Goal: Information Seeking & Learning: Learn about a topic

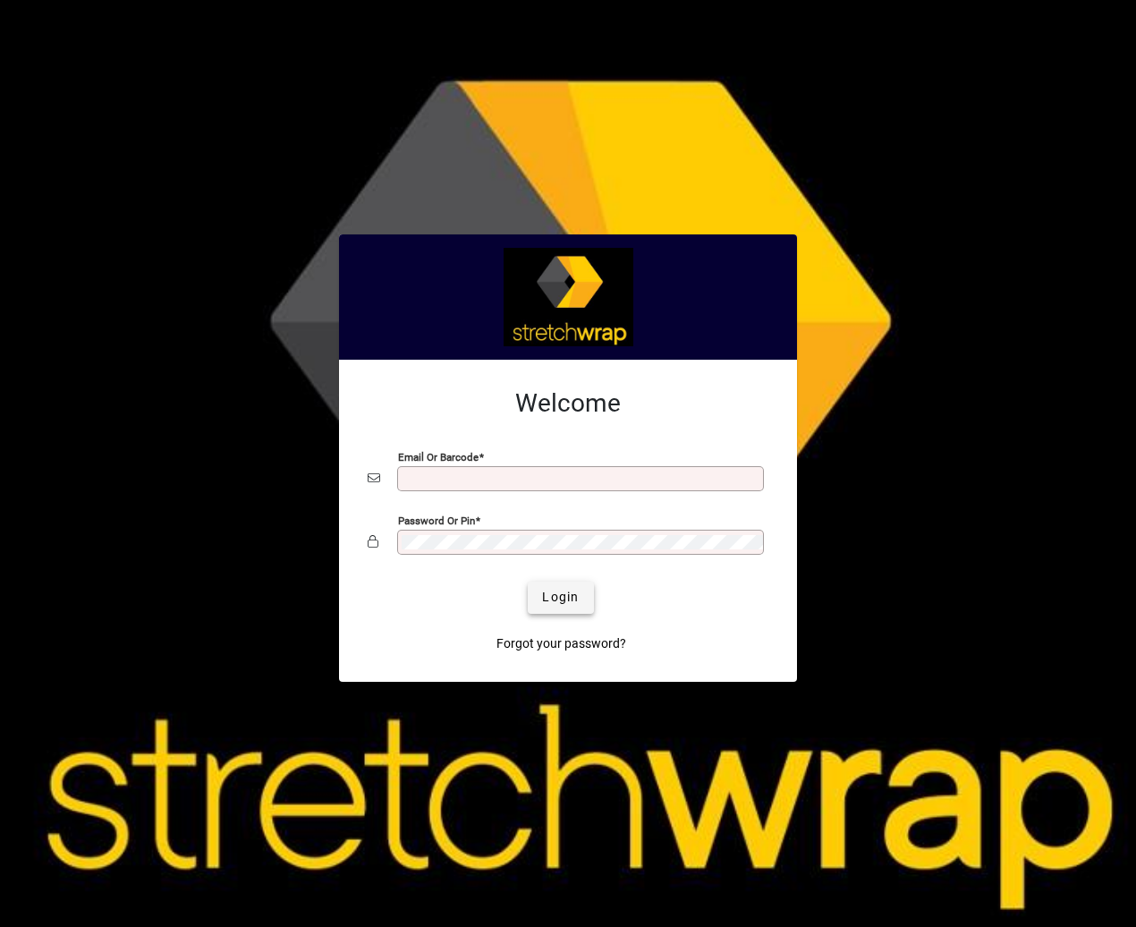
type input "**********"
click at [562, 598] on span "Login" at bounding box center [560, 597] width 37 height 19
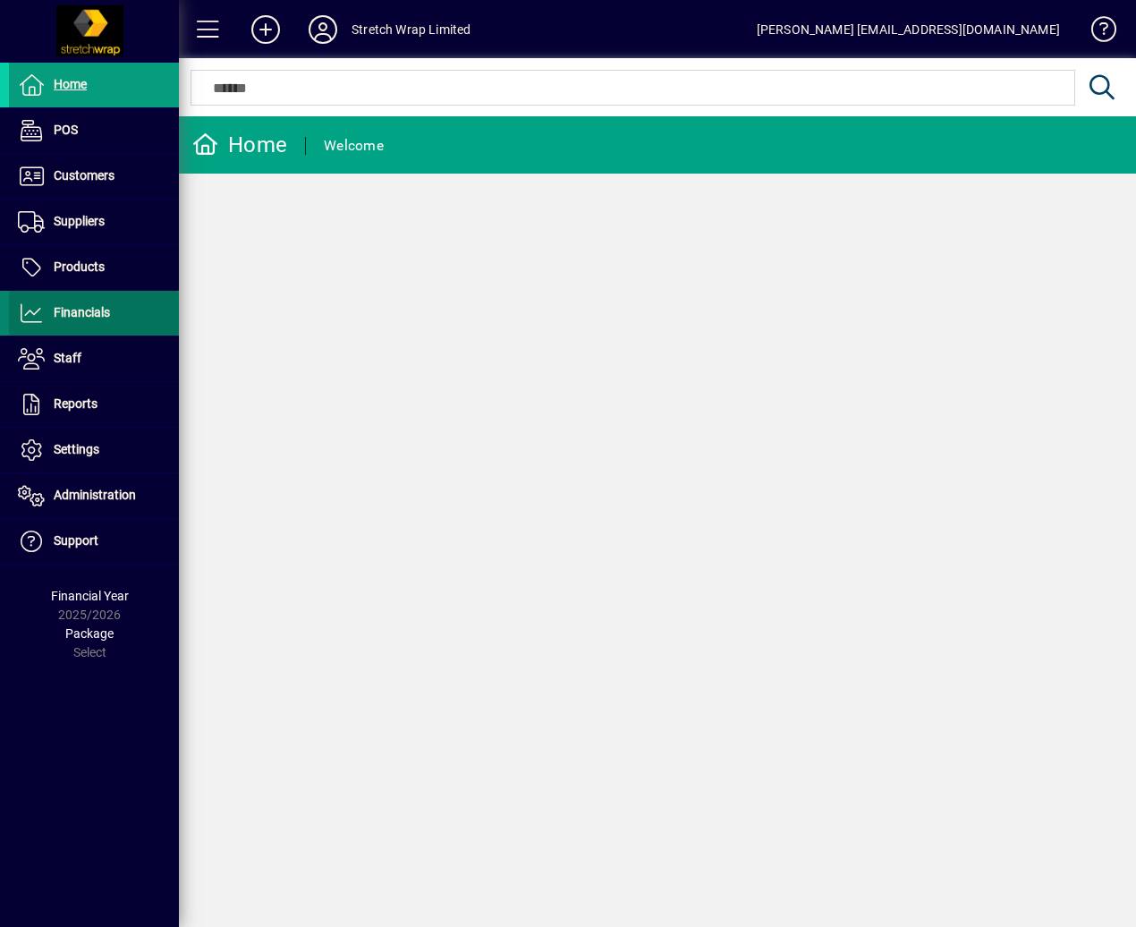
click at [92, 304] on span "Financials" at bounding box center [59, 312] width 101 height 21
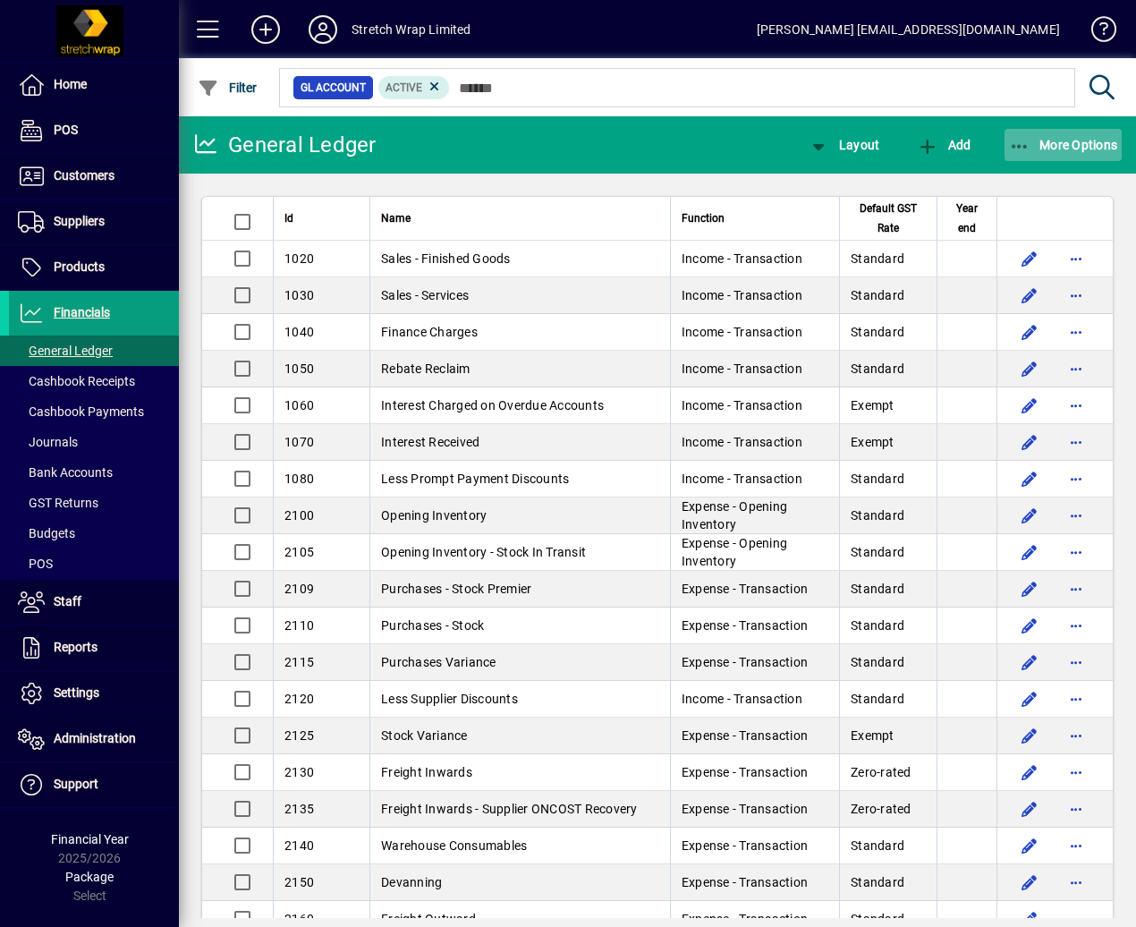
click at [1057, 139] on span "More Options" at bounding box center [1063, 145] width 109 height 14
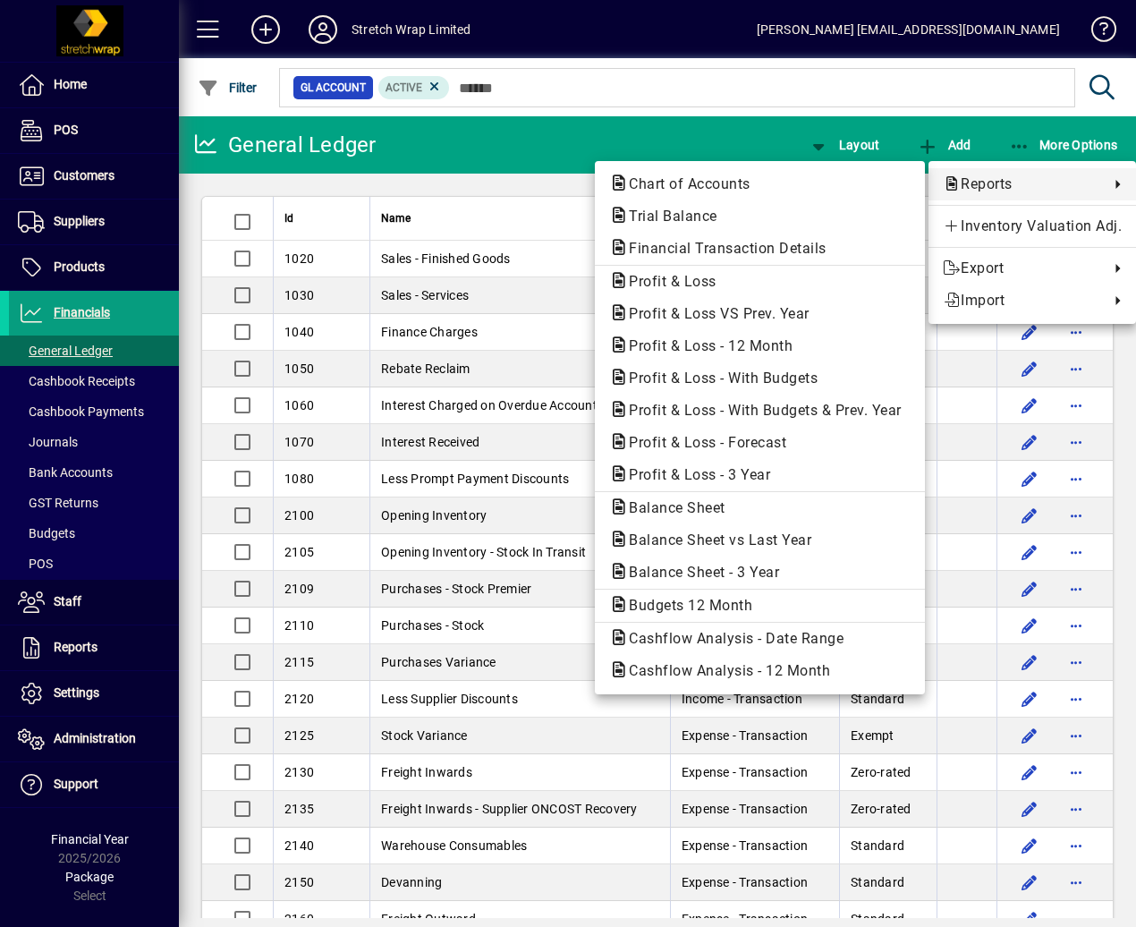
click at [453, 163] on div at bounding box center [568, 463] width 1136 height 927
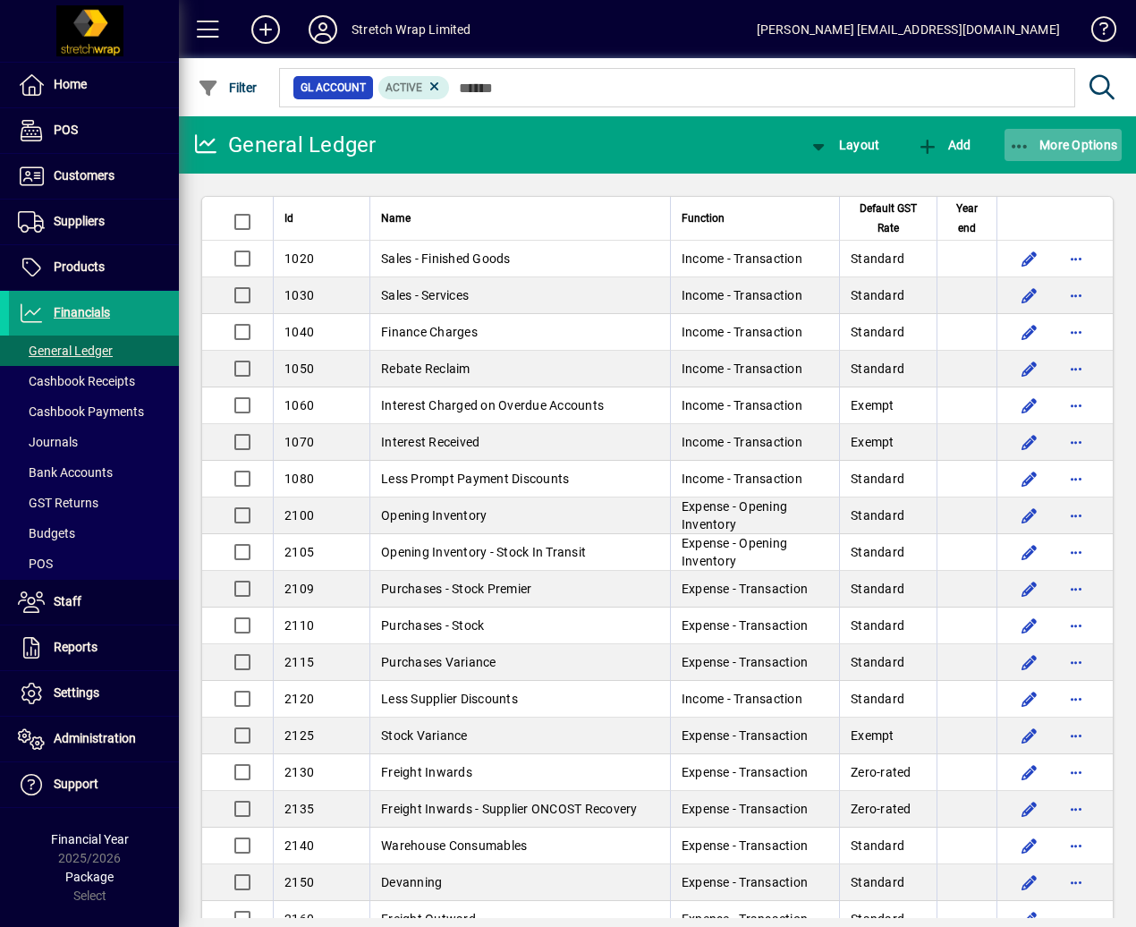
click at [1082, 142] on span "More Options" at bounding box center [1063, 145] width 109 height 14
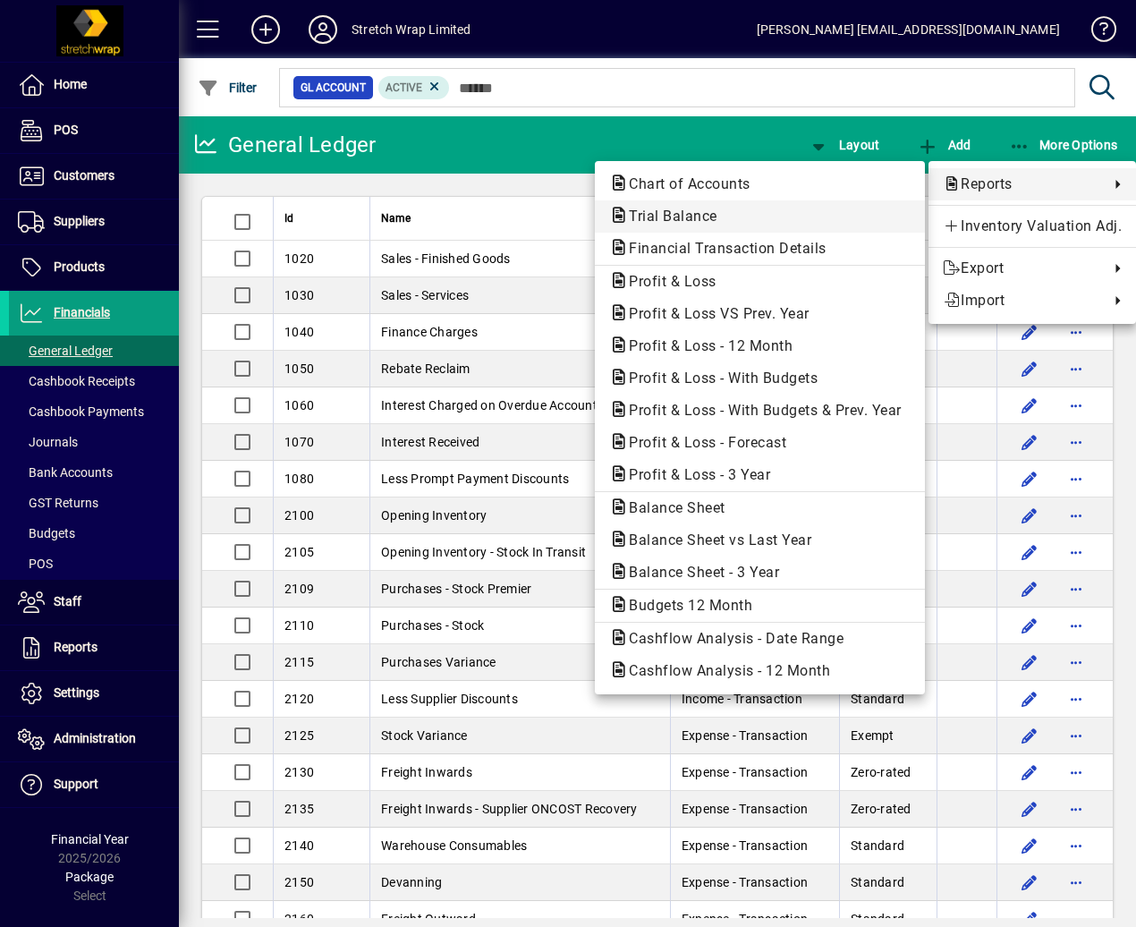
click at [711, 208] on span "Trial Balance" at bounding box center [667, 216] width 117 height 17
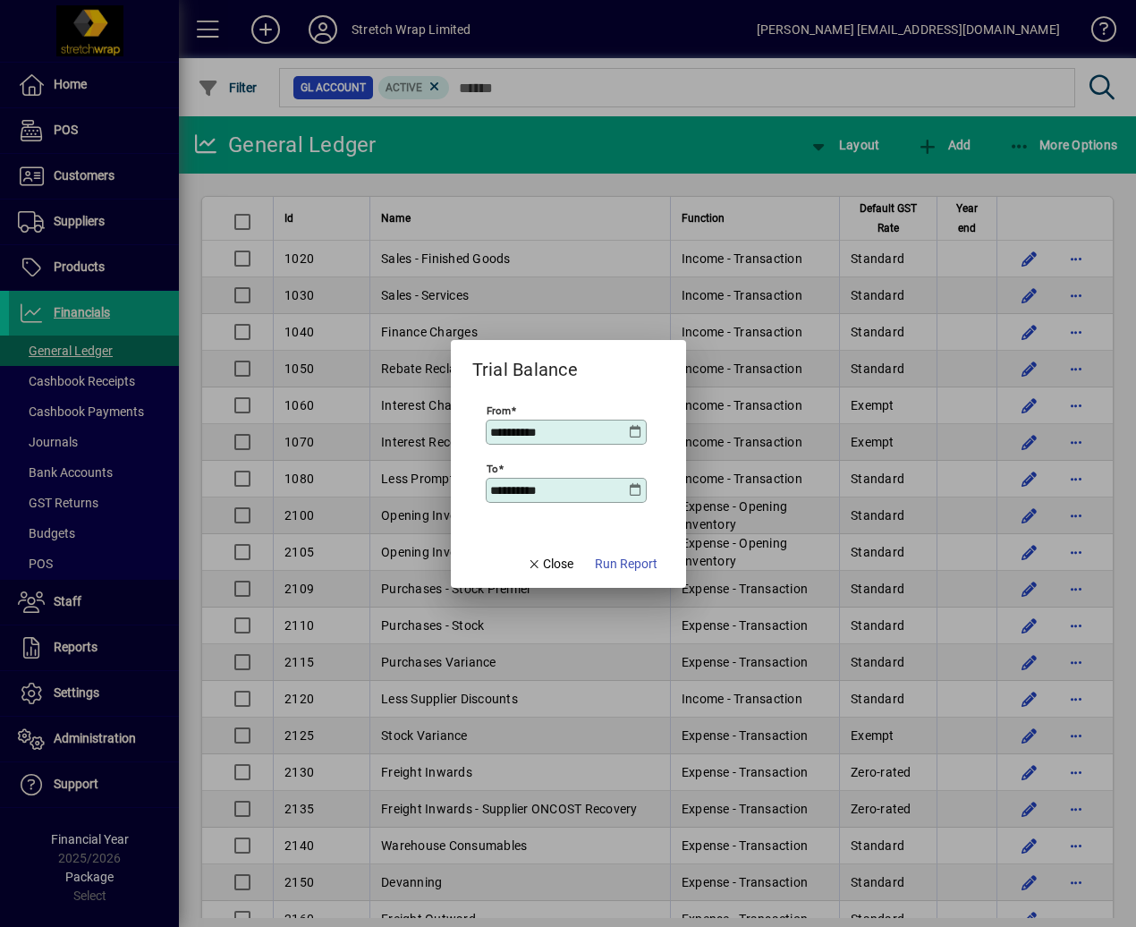
click at [641, 430] on icon at bounding box center [636, 432] width 14 height 14
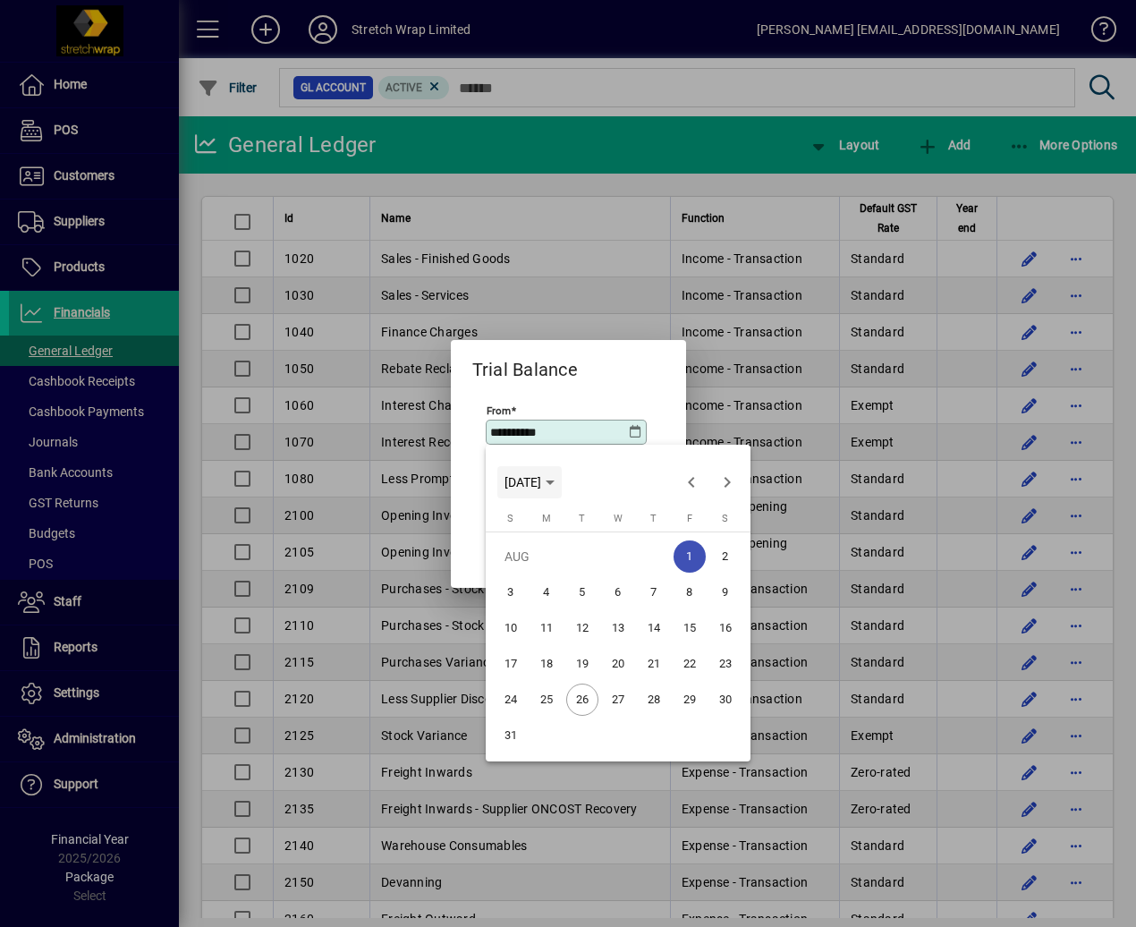
click at [541, 488] on span "[DATE]" at bounding box center [523, 482] width 37 height 14
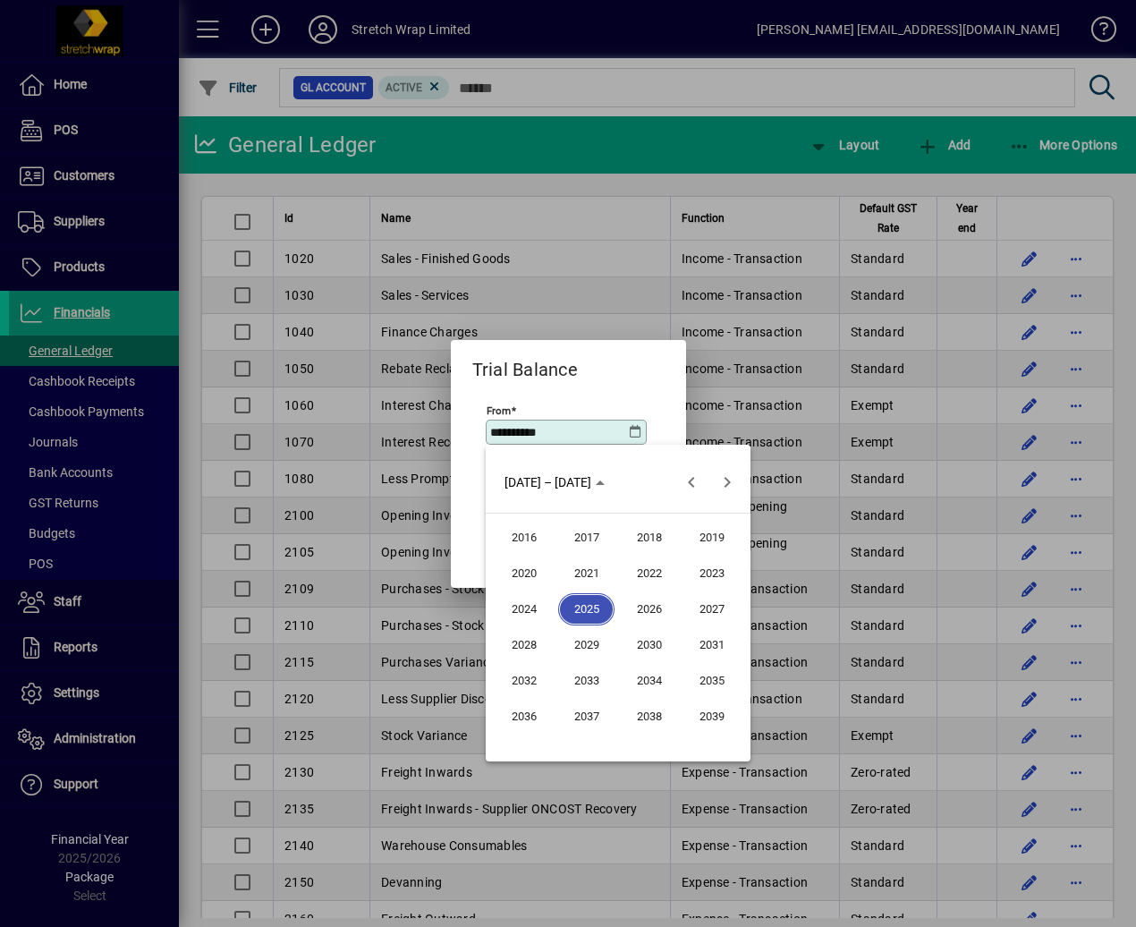
click at [535, 613] on span "2024" at bounding box center [524, 609] width 56 height 32
click at [705, 578] on span "APR" at bounding box center [711, 573] width 56 height 32
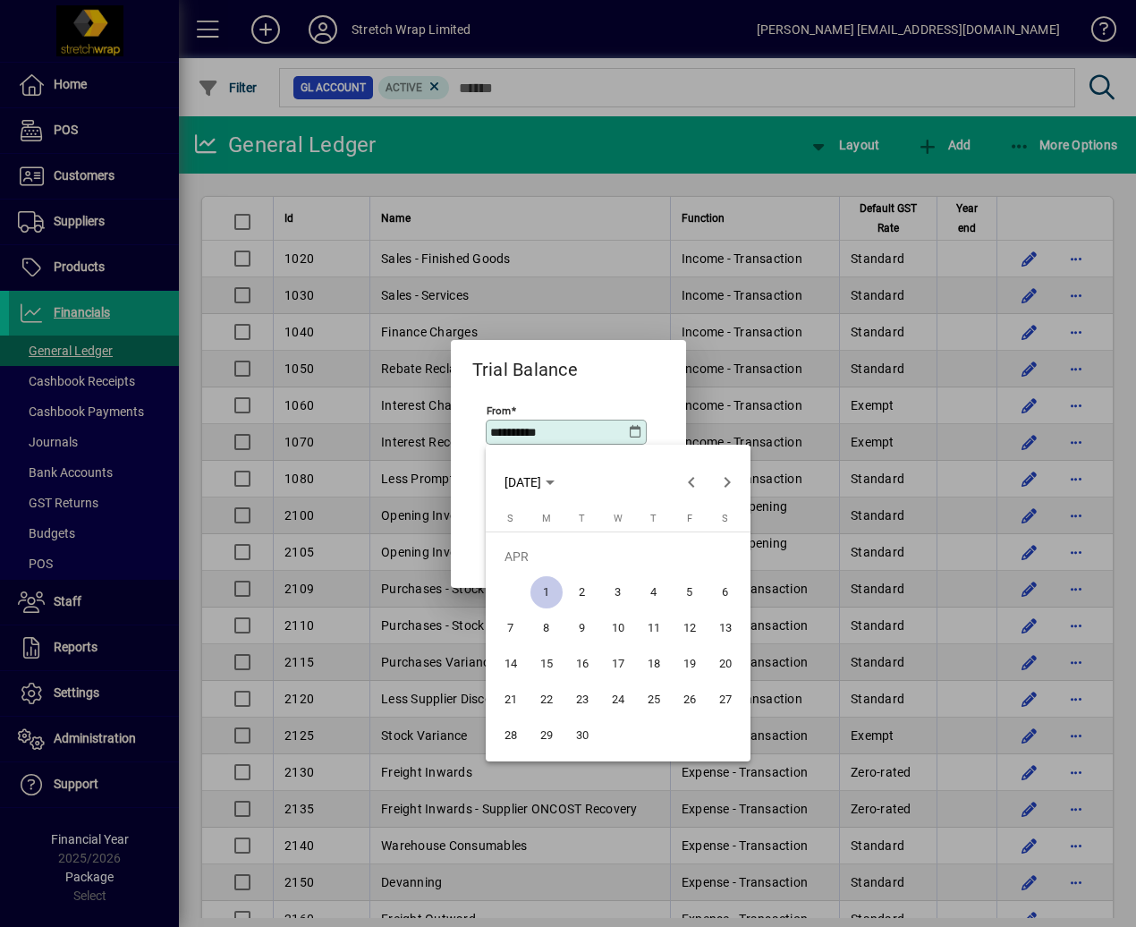
click at [546, 593] on span "1" at bounding box center [546, 592] width 32 height 32
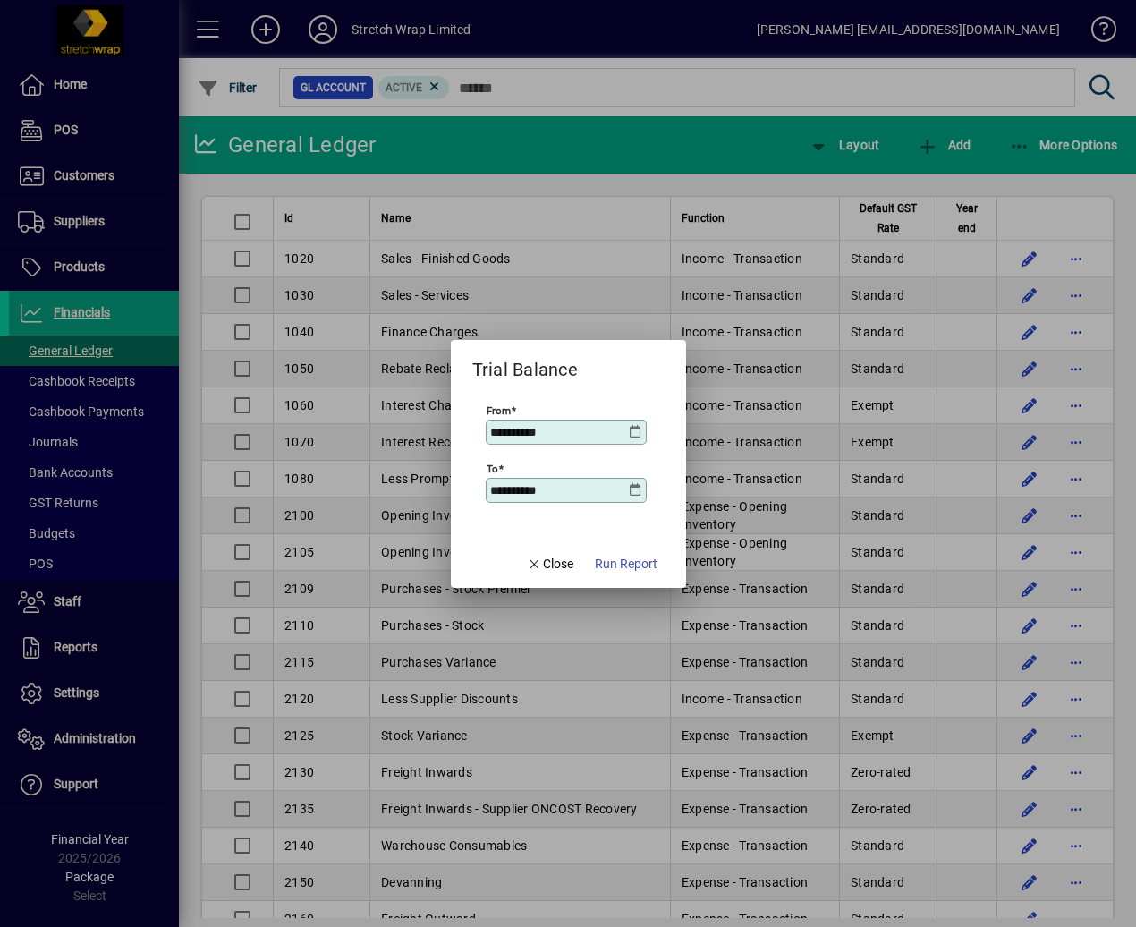
type input "**********"
click at [634, 489] on icon at bounding box center [636, 490] width 14 height 14
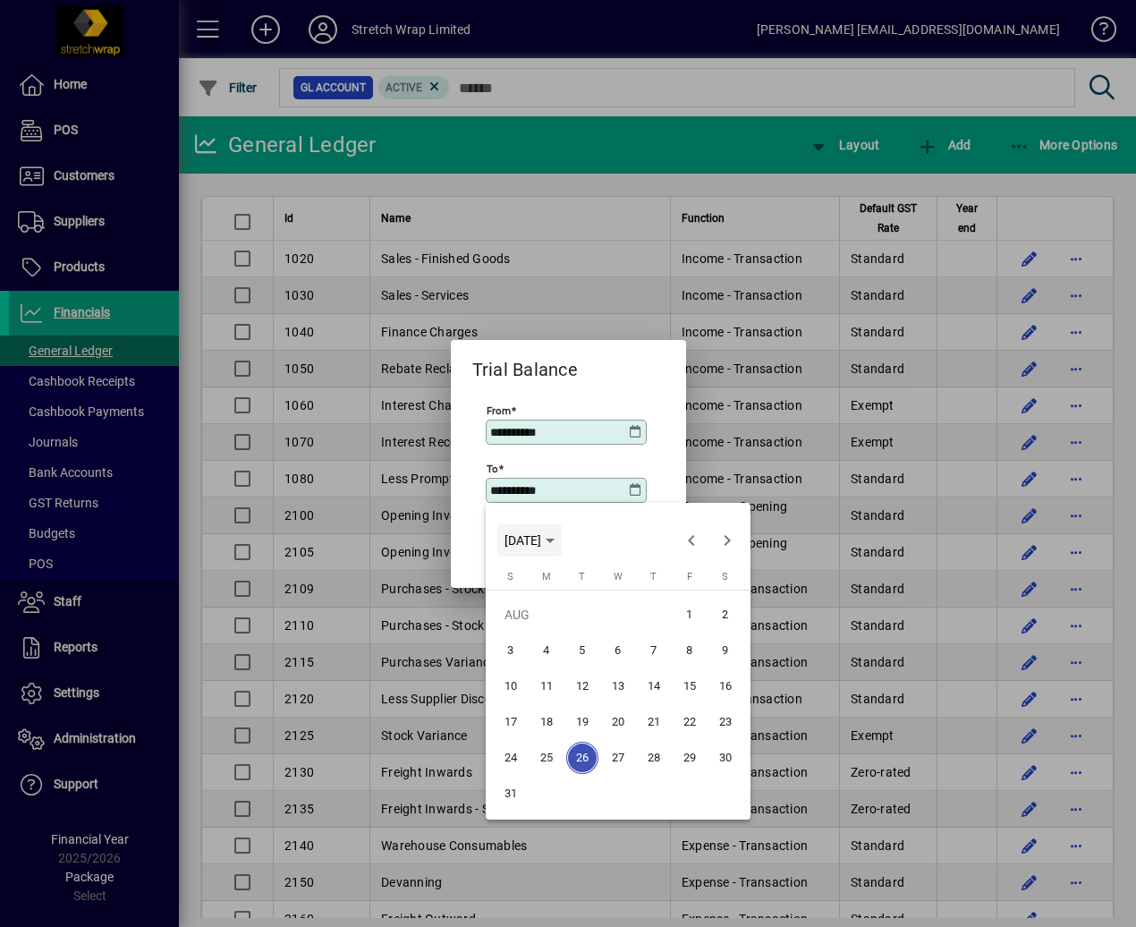
click at [541, 542] on span "[DATE]" at bounding box center [523, 540] width 37 height 14
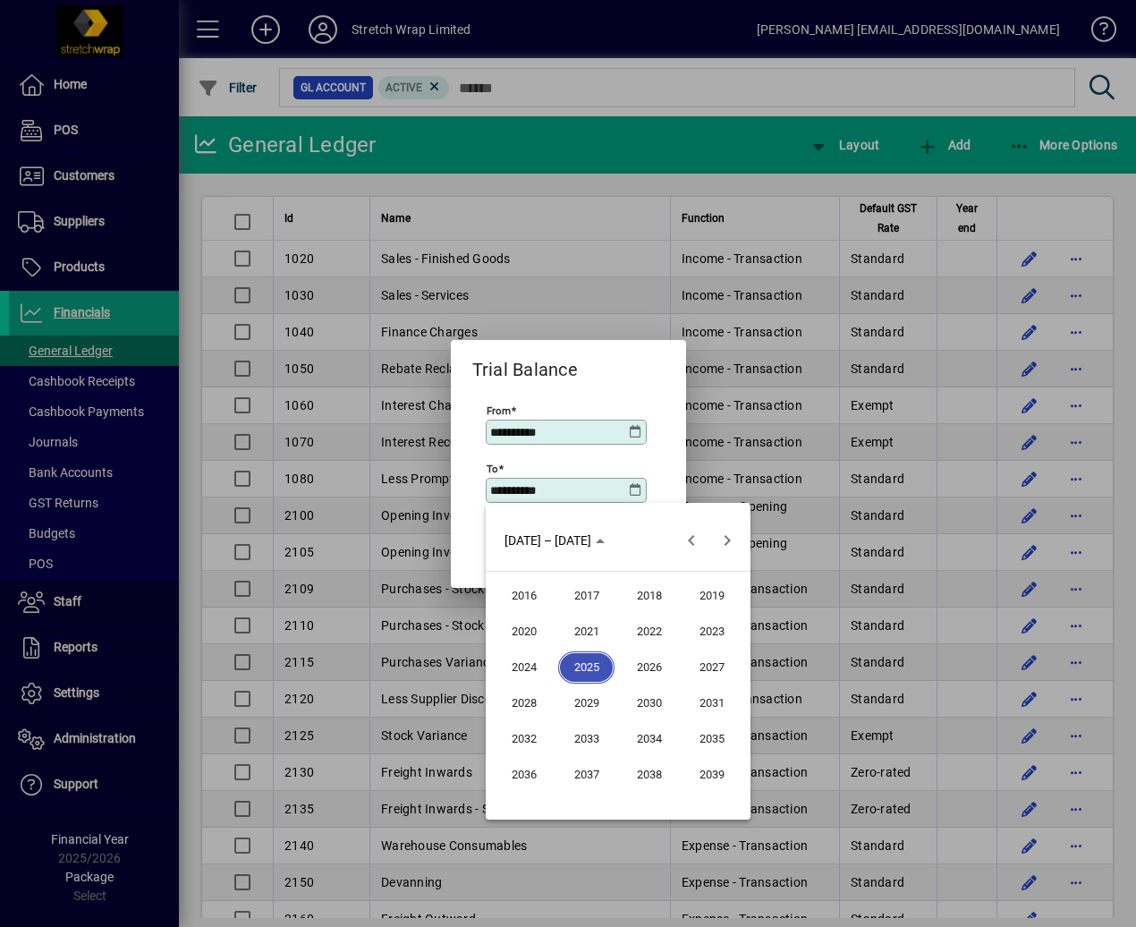
click at [589, 666] on span "2025" at bounding box center [586, 667] width 56 height 32
click at [523, 668] on span "MAY" at bounding box center [524, 667] width 56 height 32
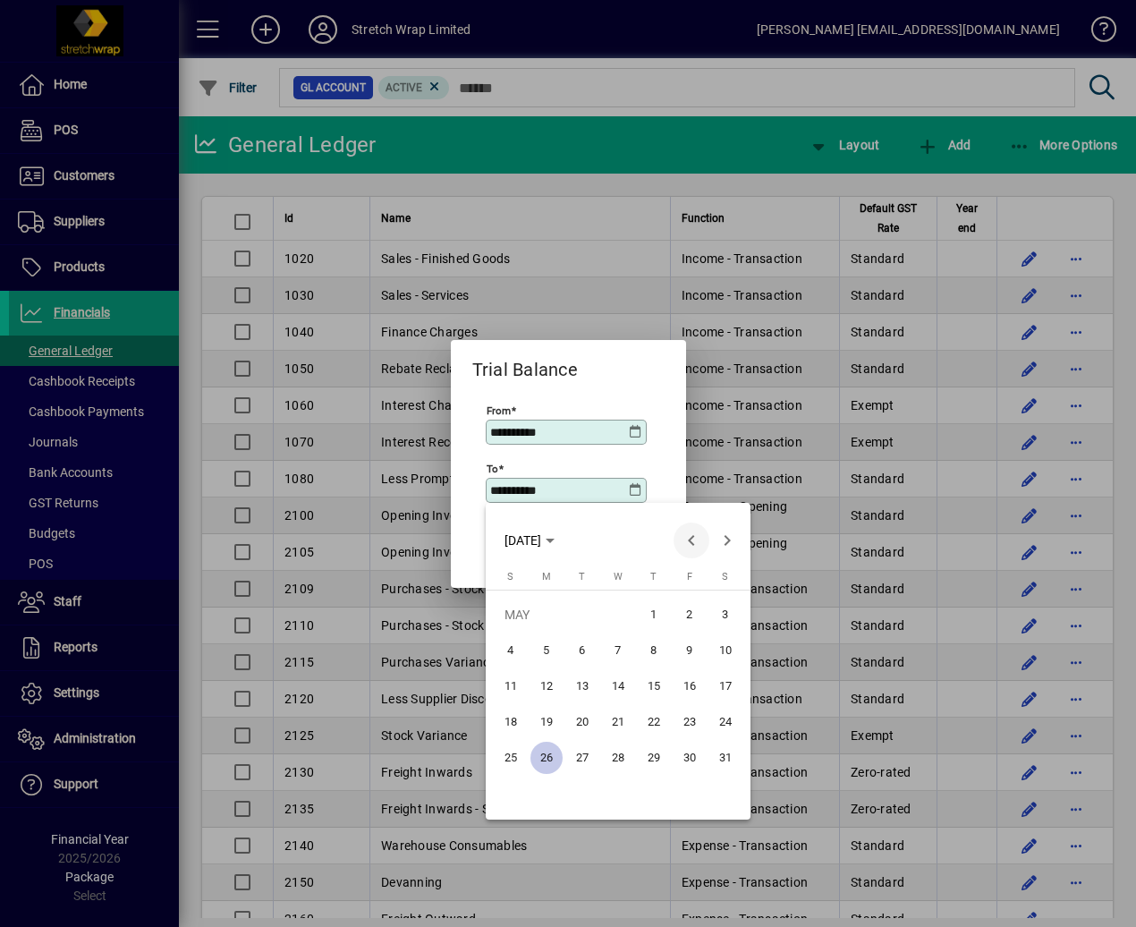
click at [692, 542] on span "Previous month" at bounding box center [692, 540] width 36 height 36
click at [545, 797] on span "31" at bounding box center [546, 793] width 32 height 32
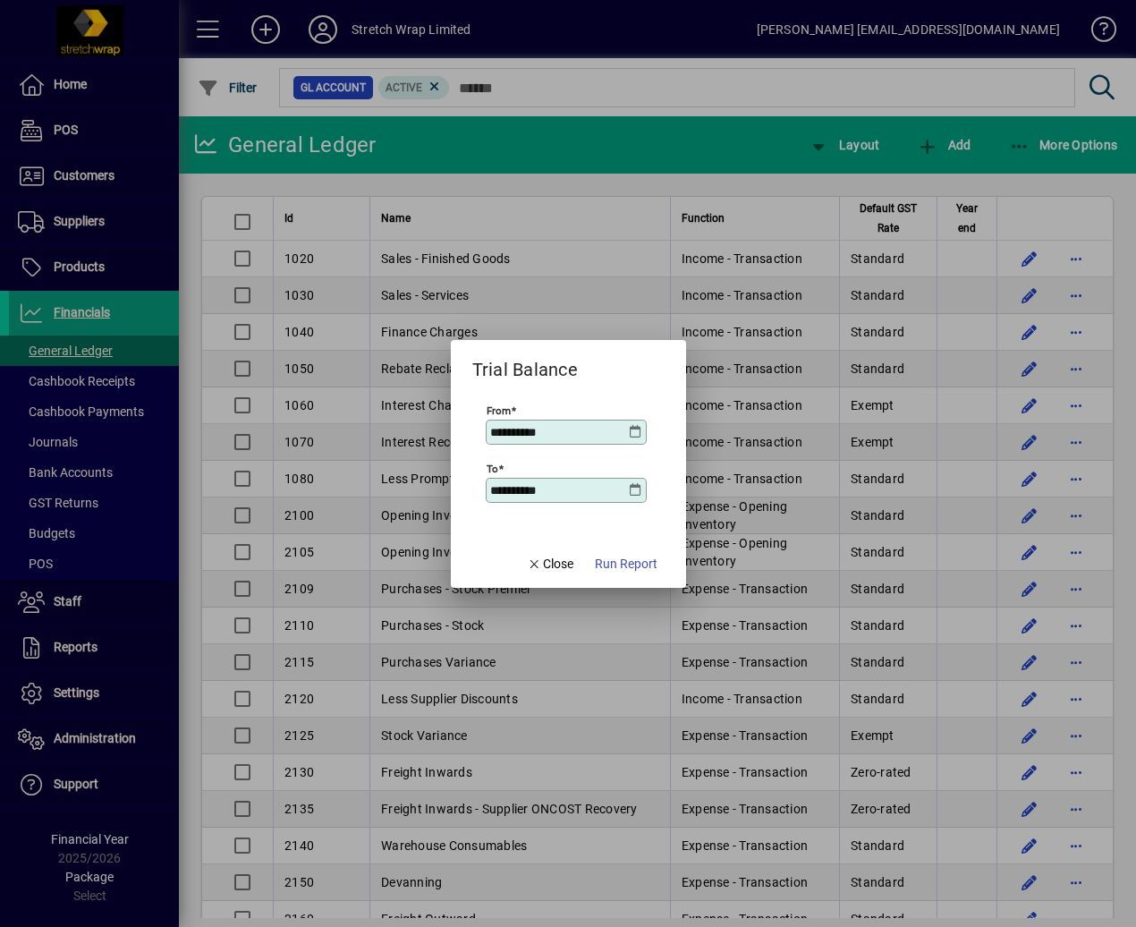
type input "**********"
click at [639, 568] on span "Run Report" at bounding box center [626, 564] width 63 height 19
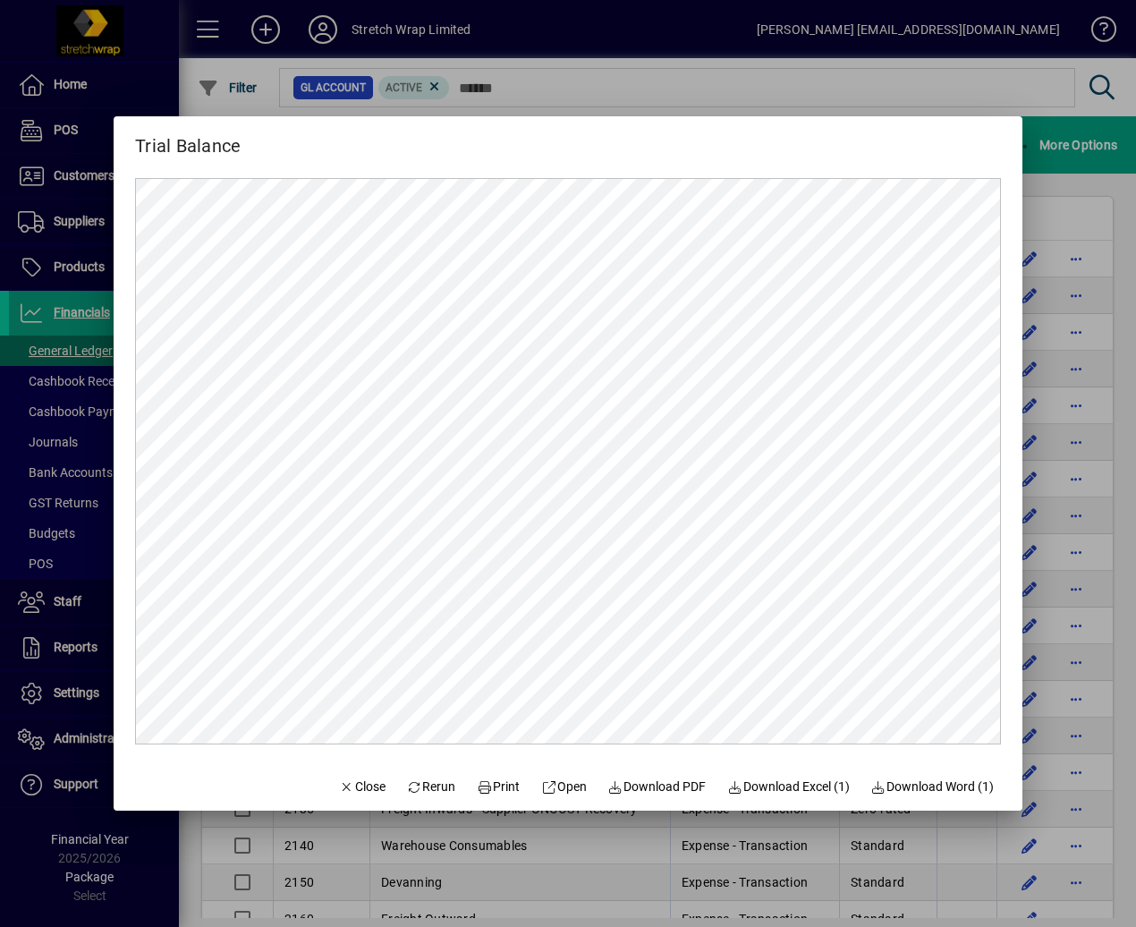
drag, startPoint x: 809, startPoint y: 792, endPoint x: 822, endPoint y: 780, distance: 17.8
click at [809, 792] on span "Download Excel (1)" at bounding box center [788, 786] width 123 height 19
click at [632, 159] on div "Trial Balance" at bounding box center [568, 138] width 909 height 44
click at [354, 783] on span "Close" at bounding box center [362, 786] width 47 height 19
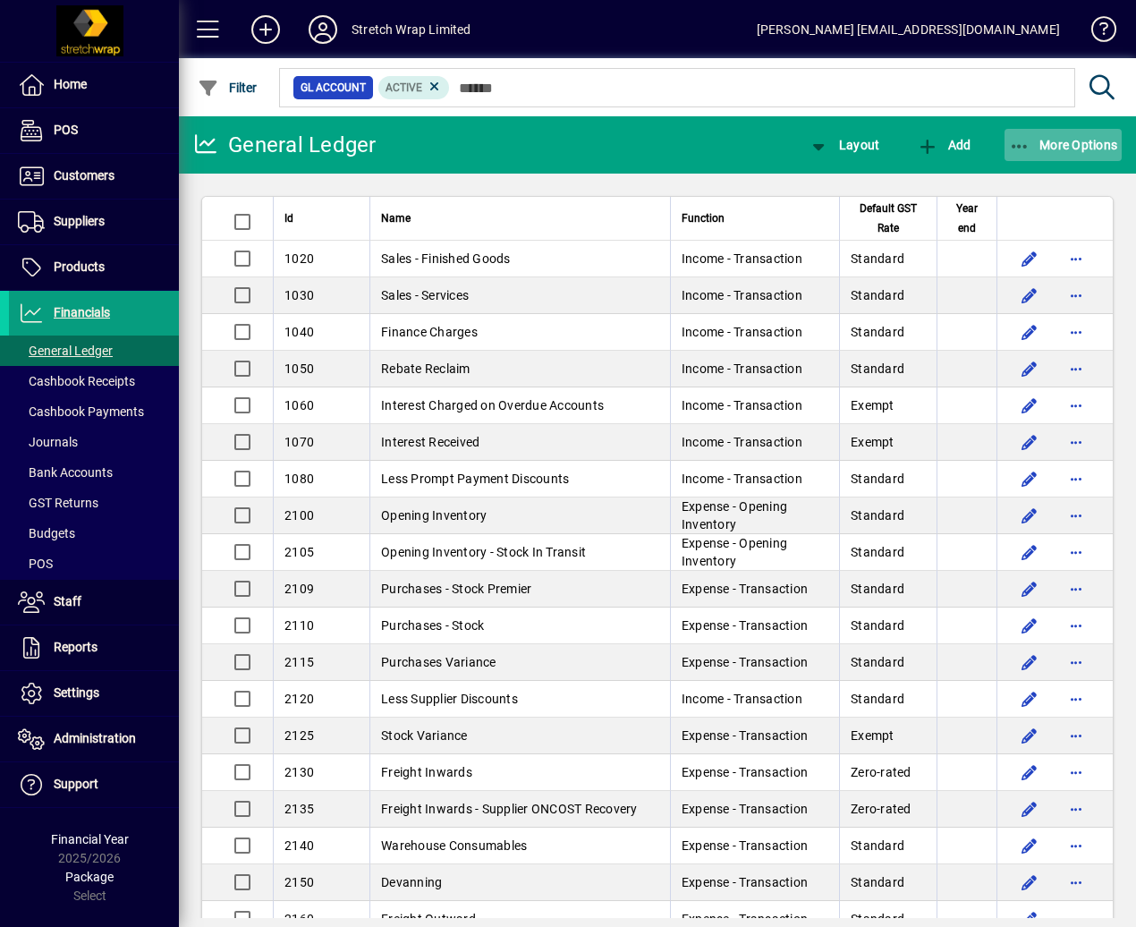
click at [1100, 144] on span "More Options" at bounding box center [1063, 145] width 109 height 14
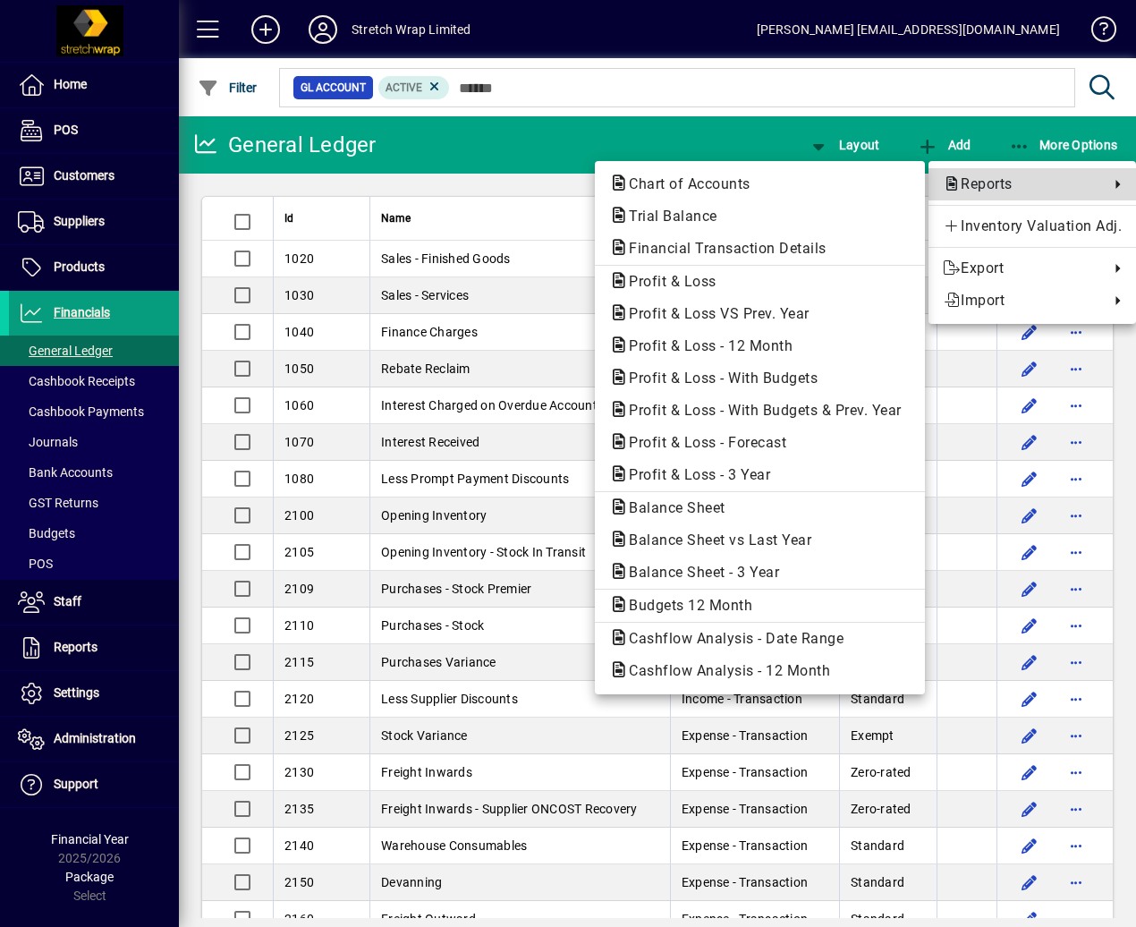
click at [1031, 185] on span "Reports" at bounding box center [1021, 184] width 157 height 21
click at [801, 313] on span "Profit & Loss VS Prev. Year" at bounding box center [713, 313] width 209 height 17
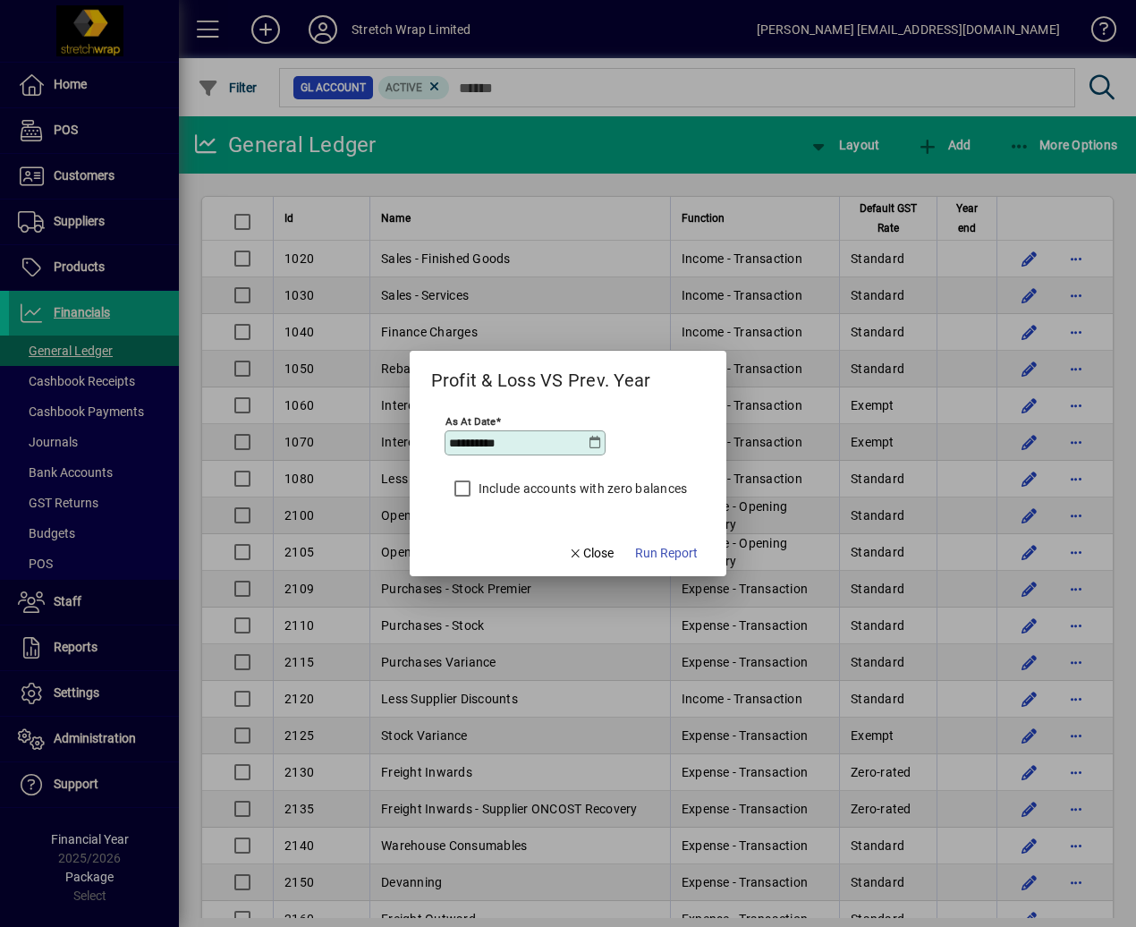
click at [589, 446] on icon at bounding box center [595, 443] width 14 height 14
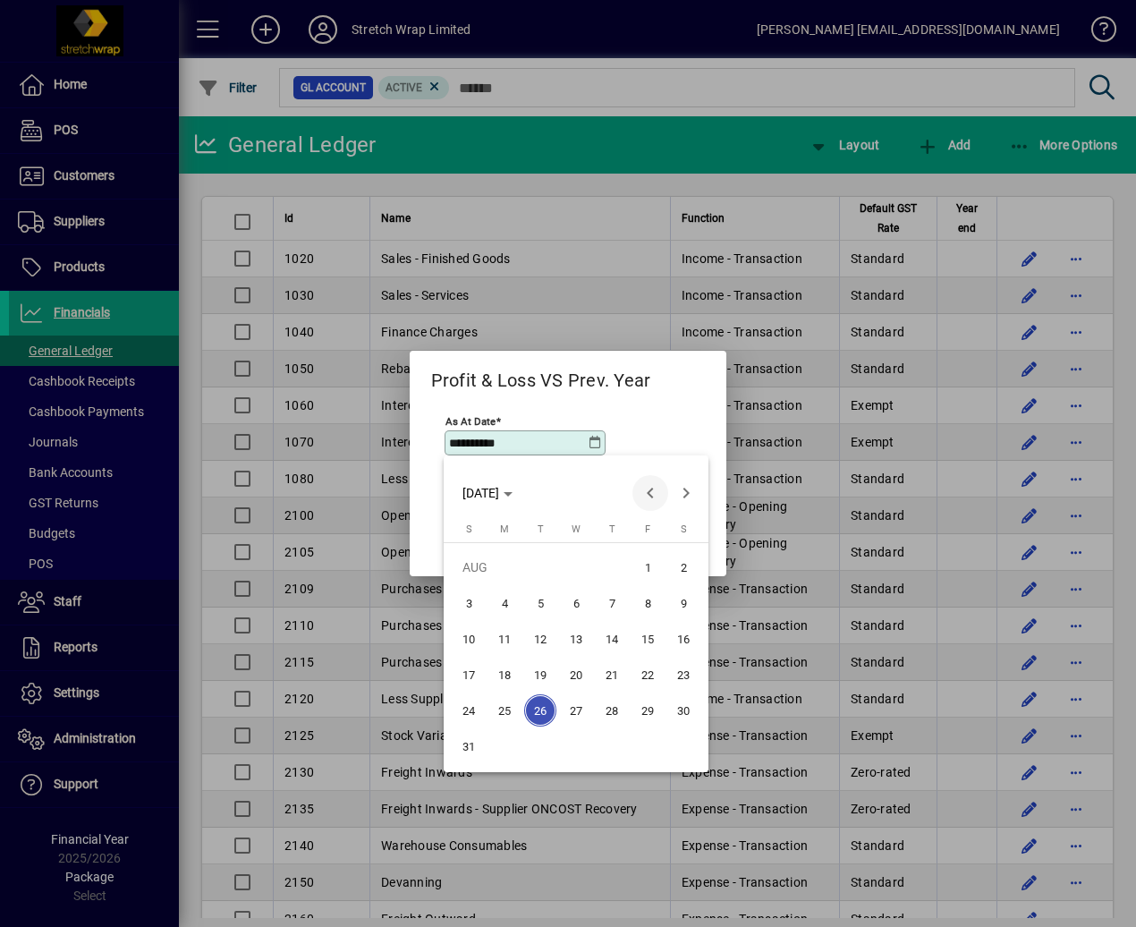
click at [648, 494] on span "Previous month" at bounding box center [650, 493] width 36 height 36
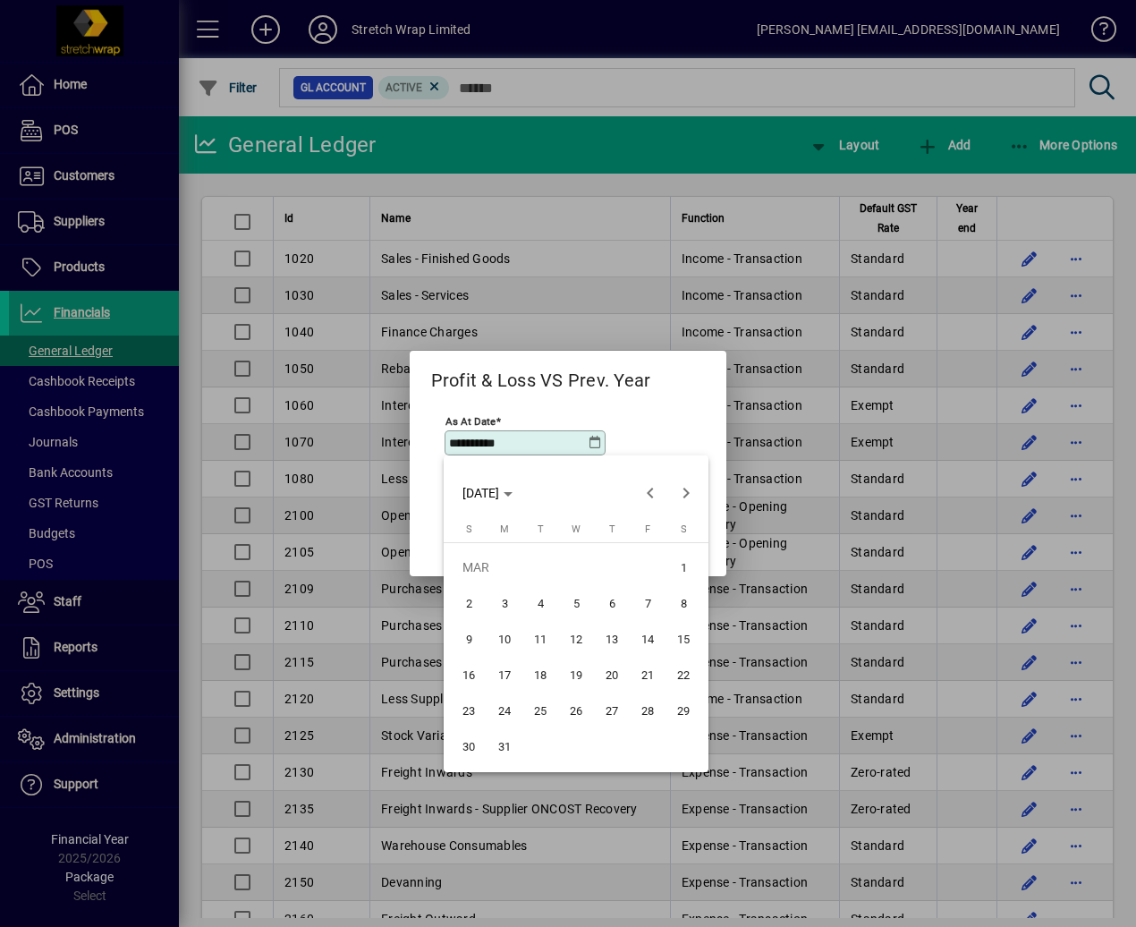
click at [509, 744] on span "31" at bounding box center [504, 746] width 32 height 32
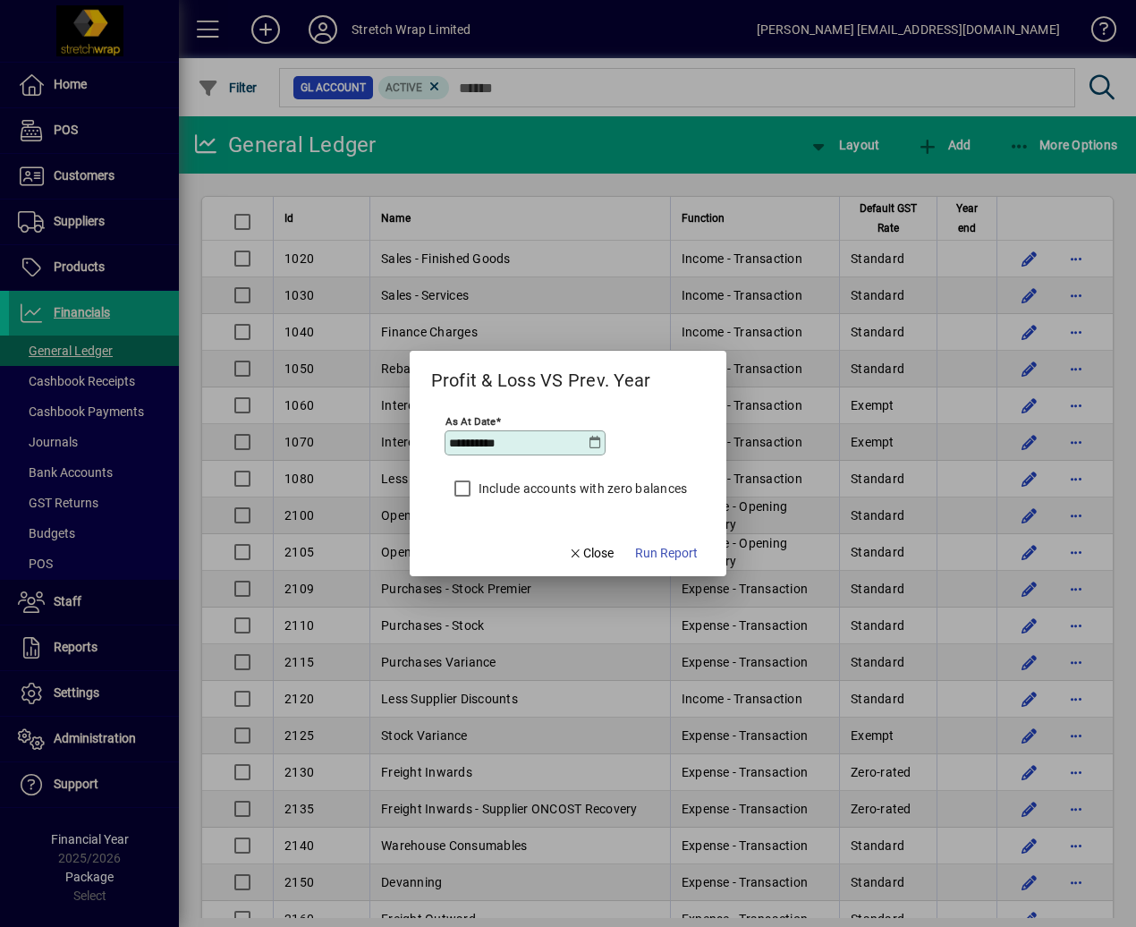
type input "**********"
click at [662, 547] on span "Run Report" at bounding box center [666, 553] width 63 height 19
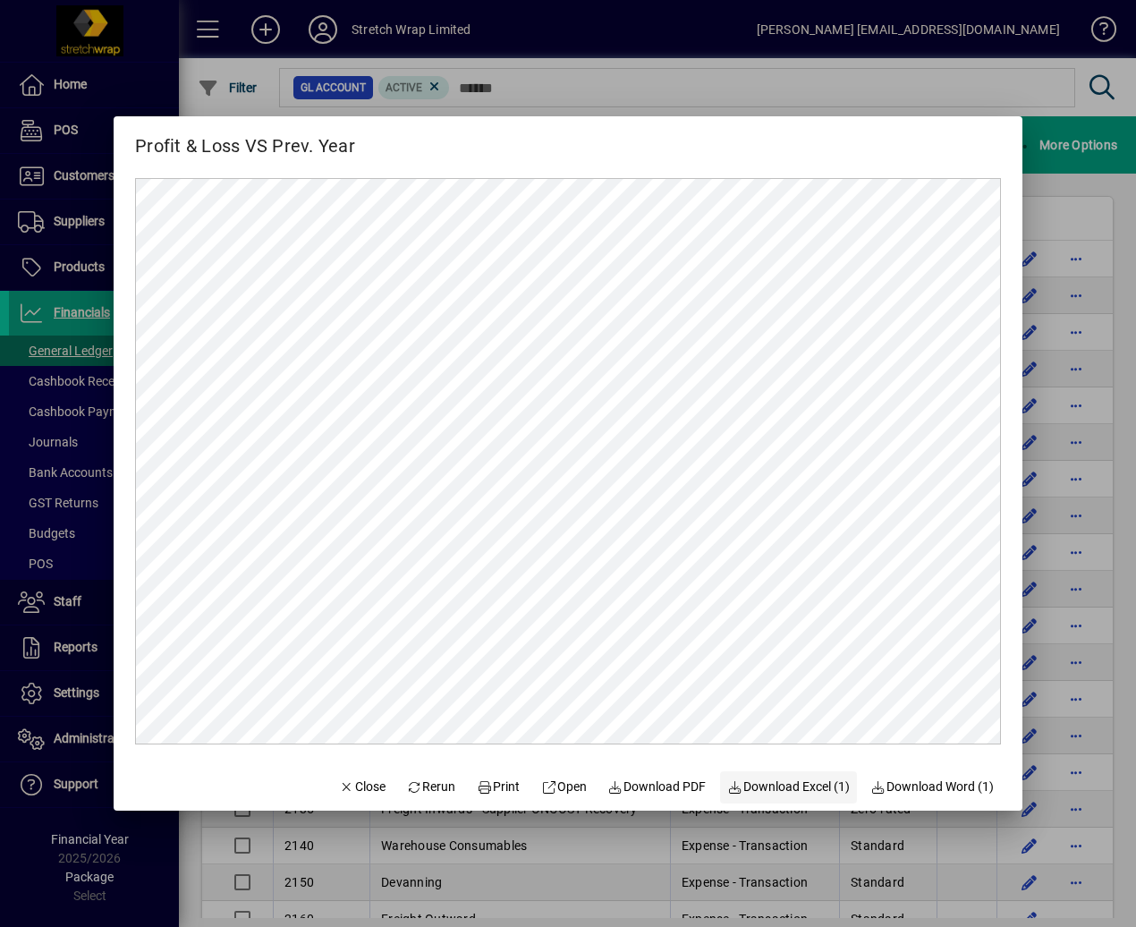
click at [799, 793] on span "Download Excel (1)" at bounding box center [788, 786] width 123 height 19
click at [572, 165] on mat-dialog-content at bounding box center [568, 461] width 909 height 602
click at [286, 771] on form "Profit & Loss VS Prev. Year Close Rerun Print Open Download PDF Download Excel …" at bounding box center [568, 462] width 909 height 693
click at [339, 790] on icon "button" at bounding box center [347, 787] width 16 height 13
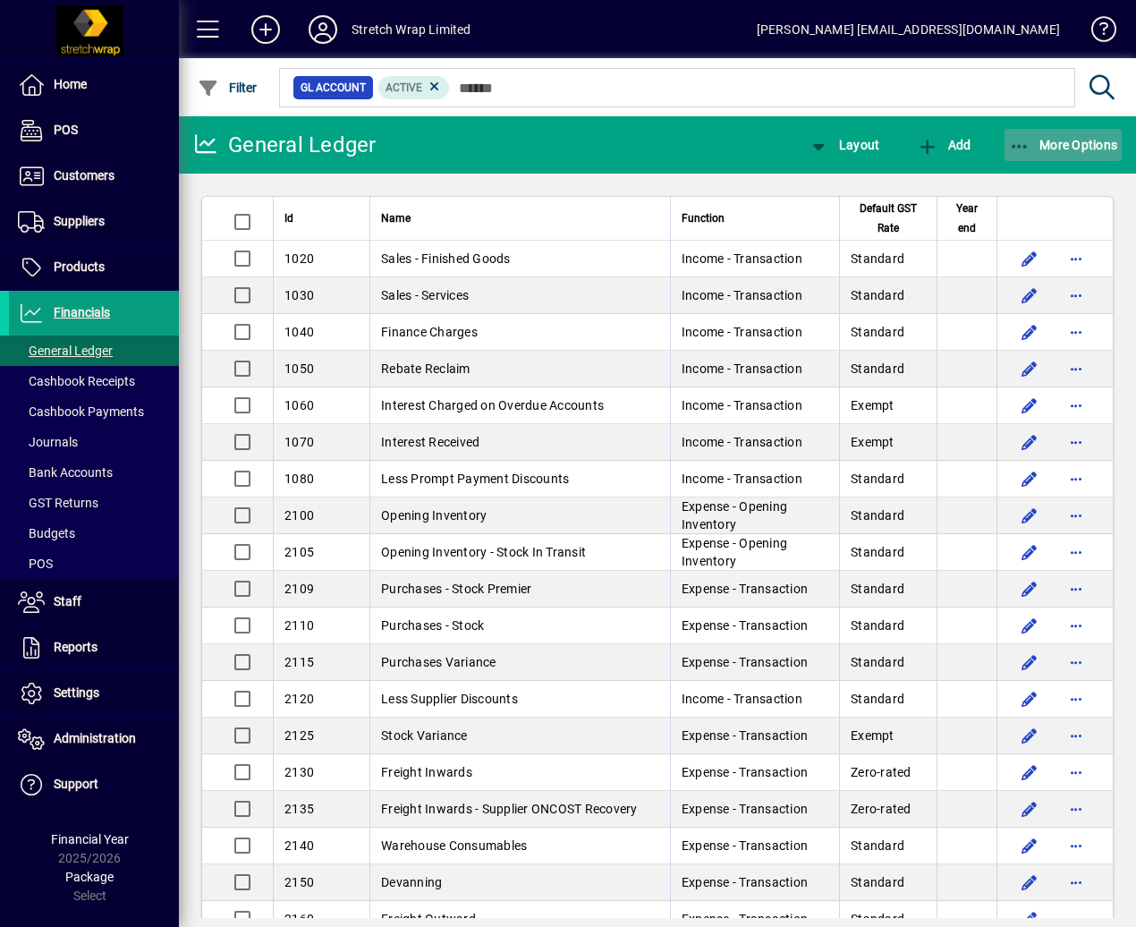
click at [1018, 140] on icon "button" at bounding box center [1020, 147] width 22 height 18
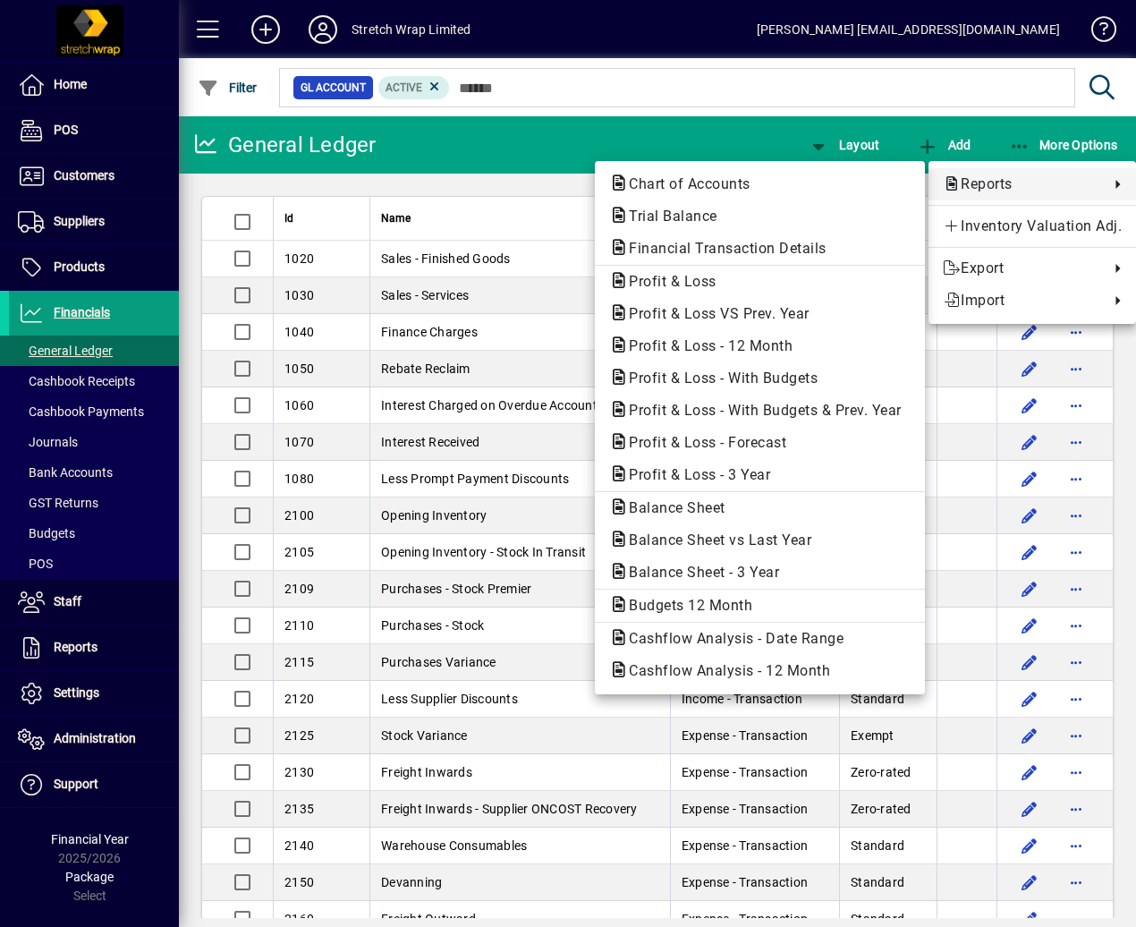
click at [1015, 177] on span "Reports" at bounding box center [1021, 184] width 157 height 21
click at [979, 193] on span "Reports" at bounding box center [1021, 184] width 157 height 21
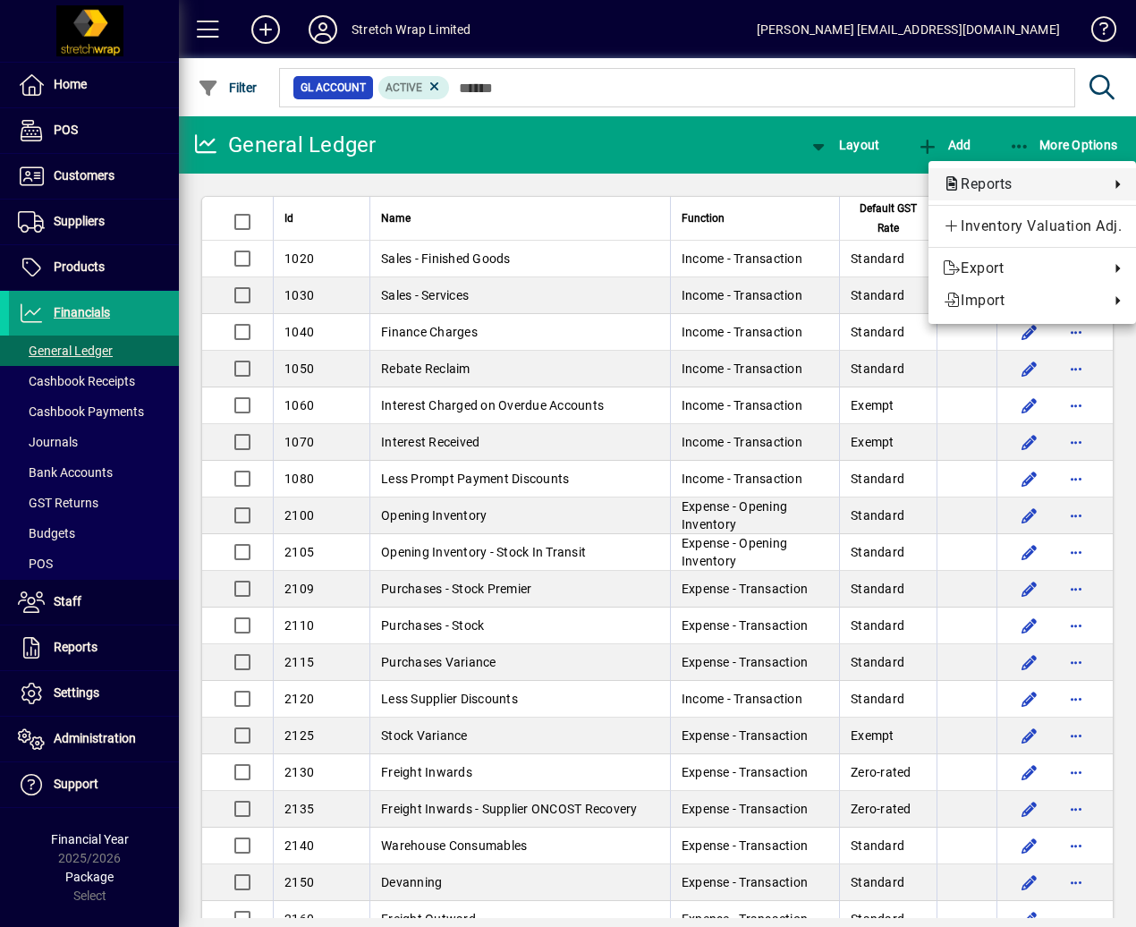
click at [995, 181] on span "Reports" at bounding box center [1021, 184] width 157 height 21
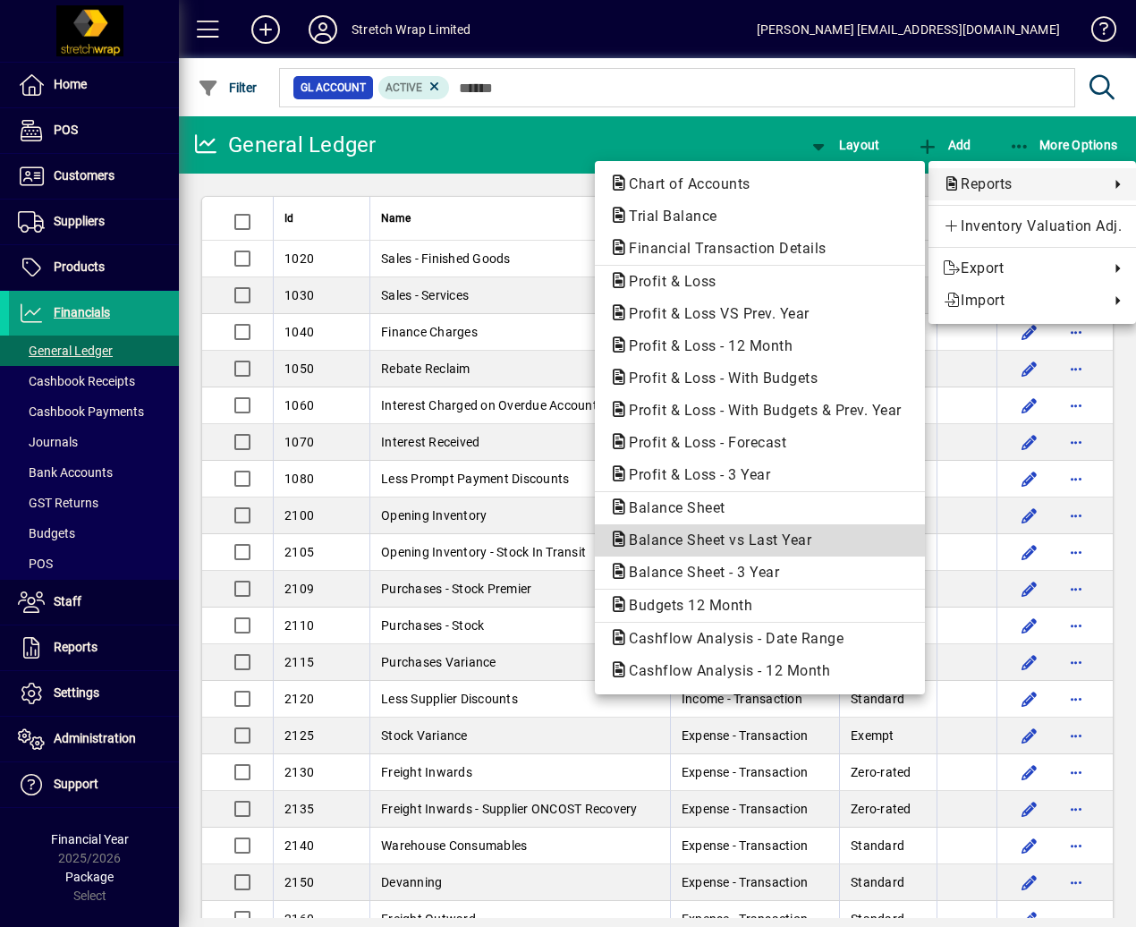
click at [801, 545] on span "Balance Sheet vs Last Year" at bounding box center [714, 539] width 211 height 17
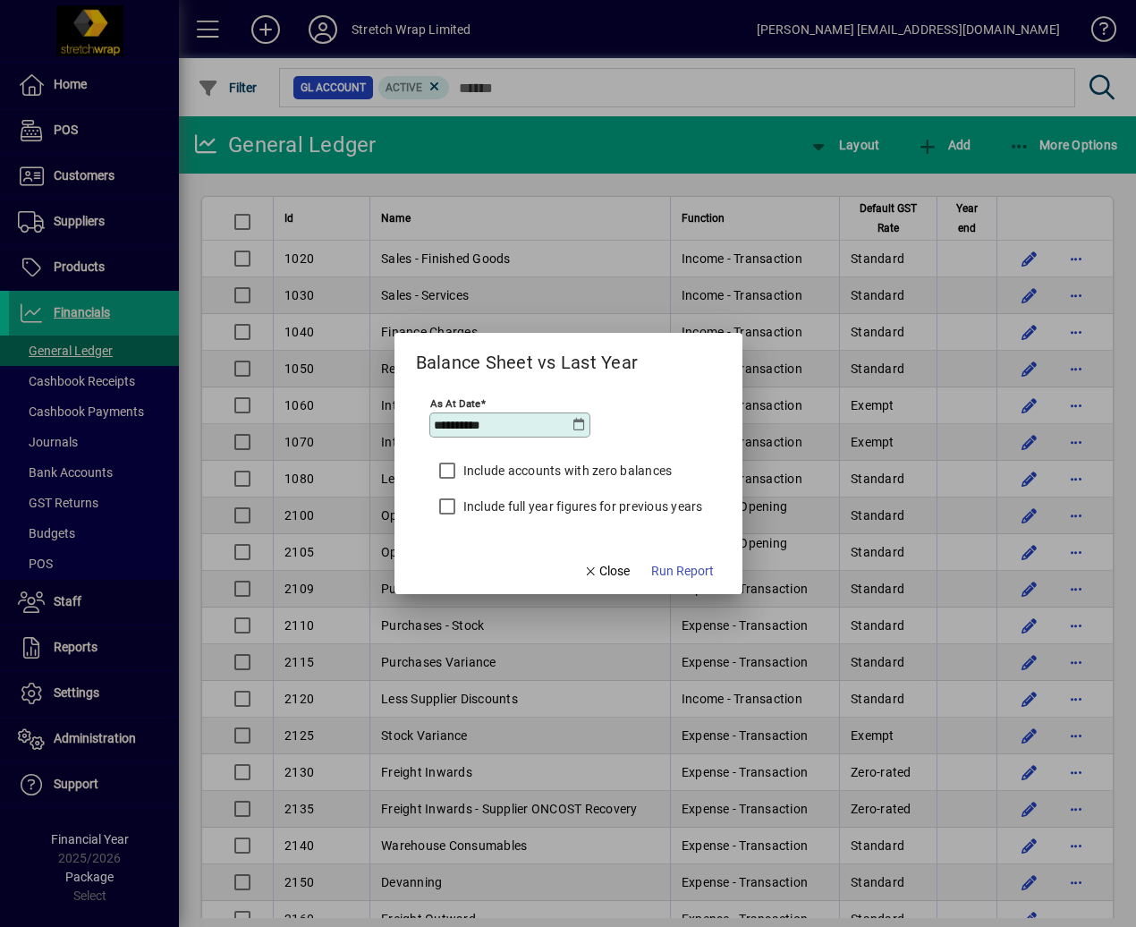
click at [586, 429] on div "**********" at bounding box center [512, 425] width 156 height 14
click at [577, 422] on icon at bounding box center [580, 425] width 14 height 14
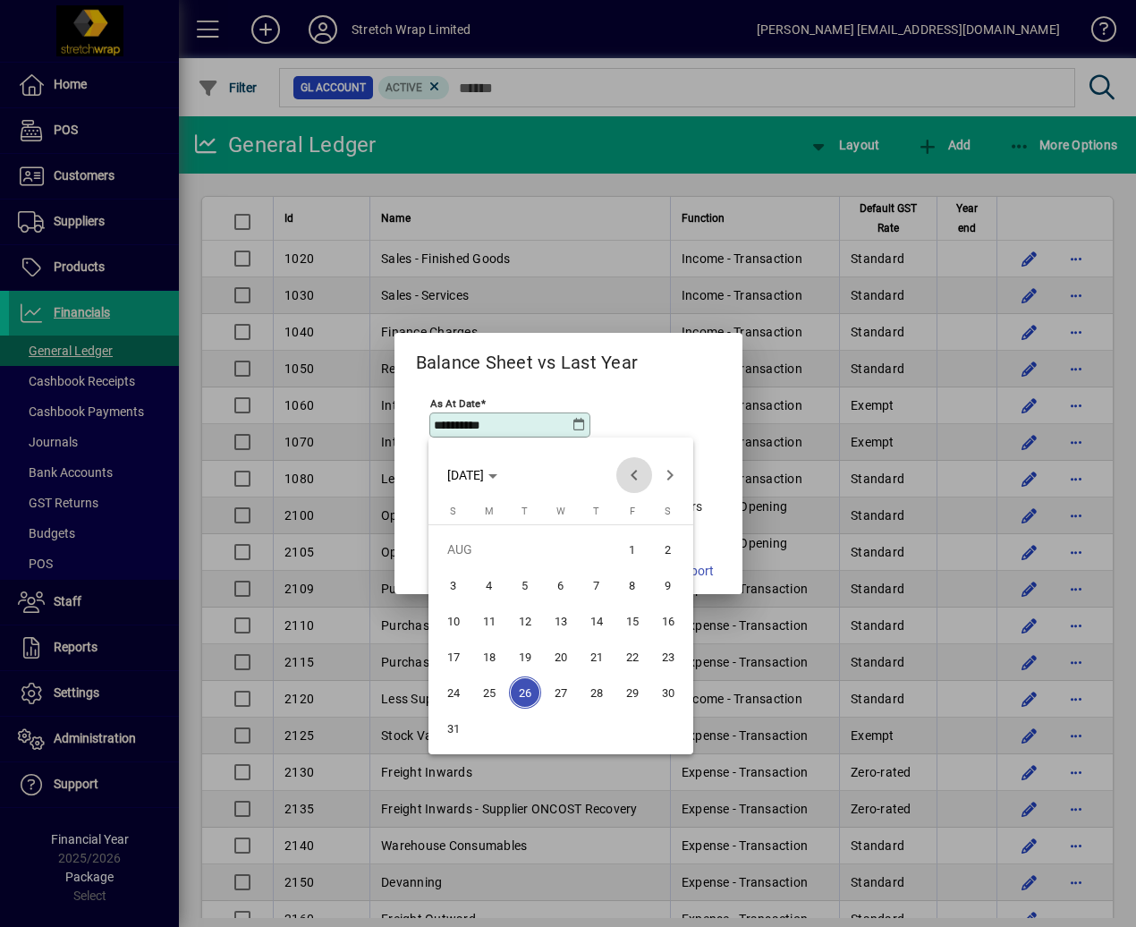
click at [628, 470] on span "Previous month" at bounding box center [634, 475] width 36 height 36
click at [633, 471] on span "Previous month" at bounding box center [634, 475] width 36 height 36
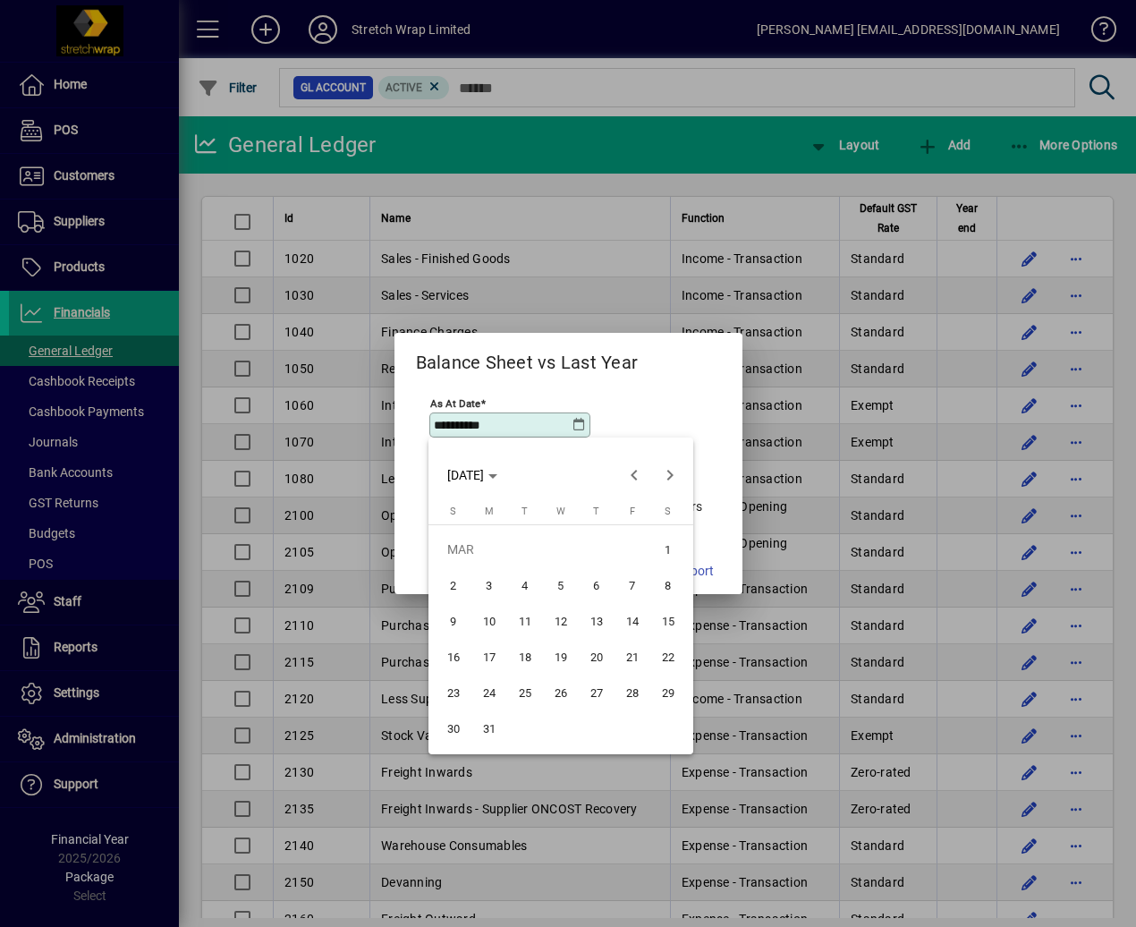
click at [488, 733] on span "31" at bounding box center [489, 728] width 32 height 32
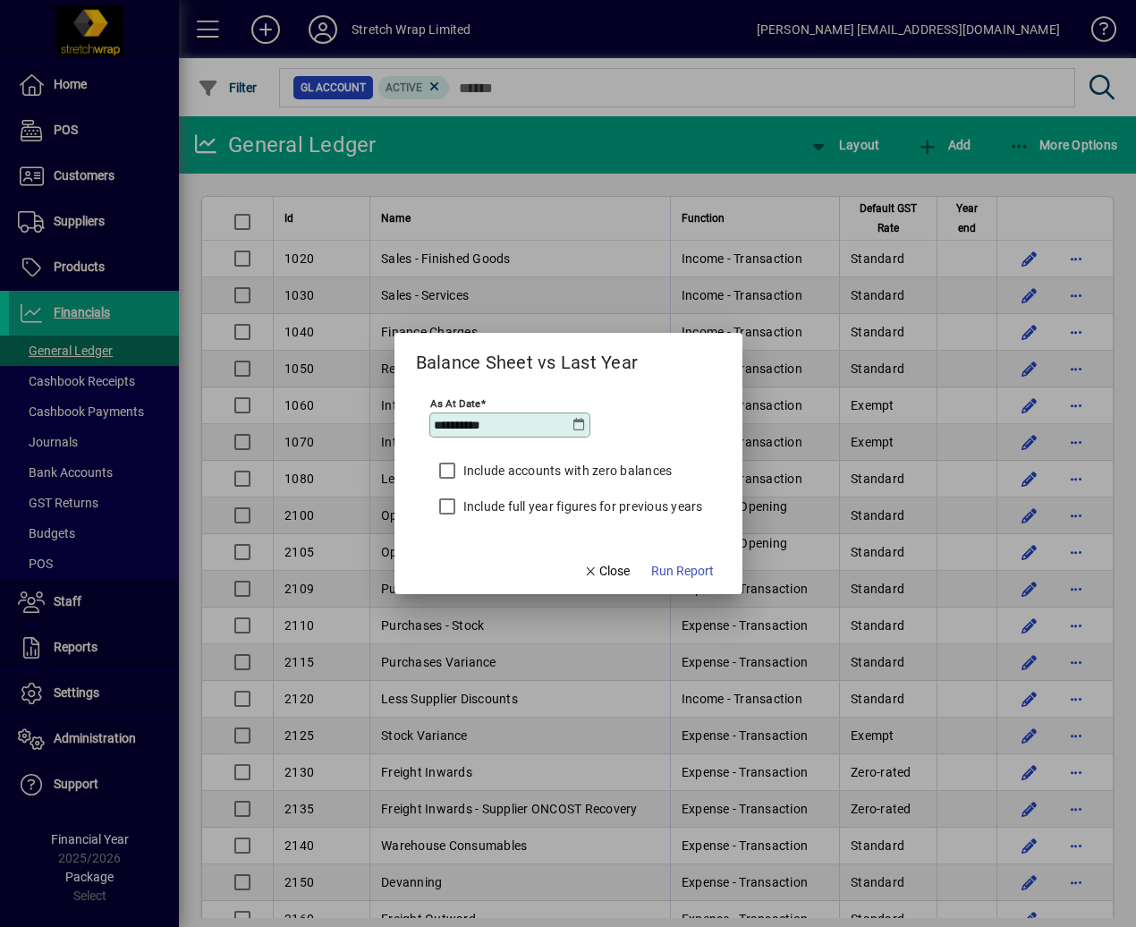
type input "**********"
click at [674, 508] on label "Include full year figures for previous years" at bounding box center [581, 506] width 243 height 18
click at [690, 573] on span "Run Report" at bounding box center [682, 571] width 63 height 19
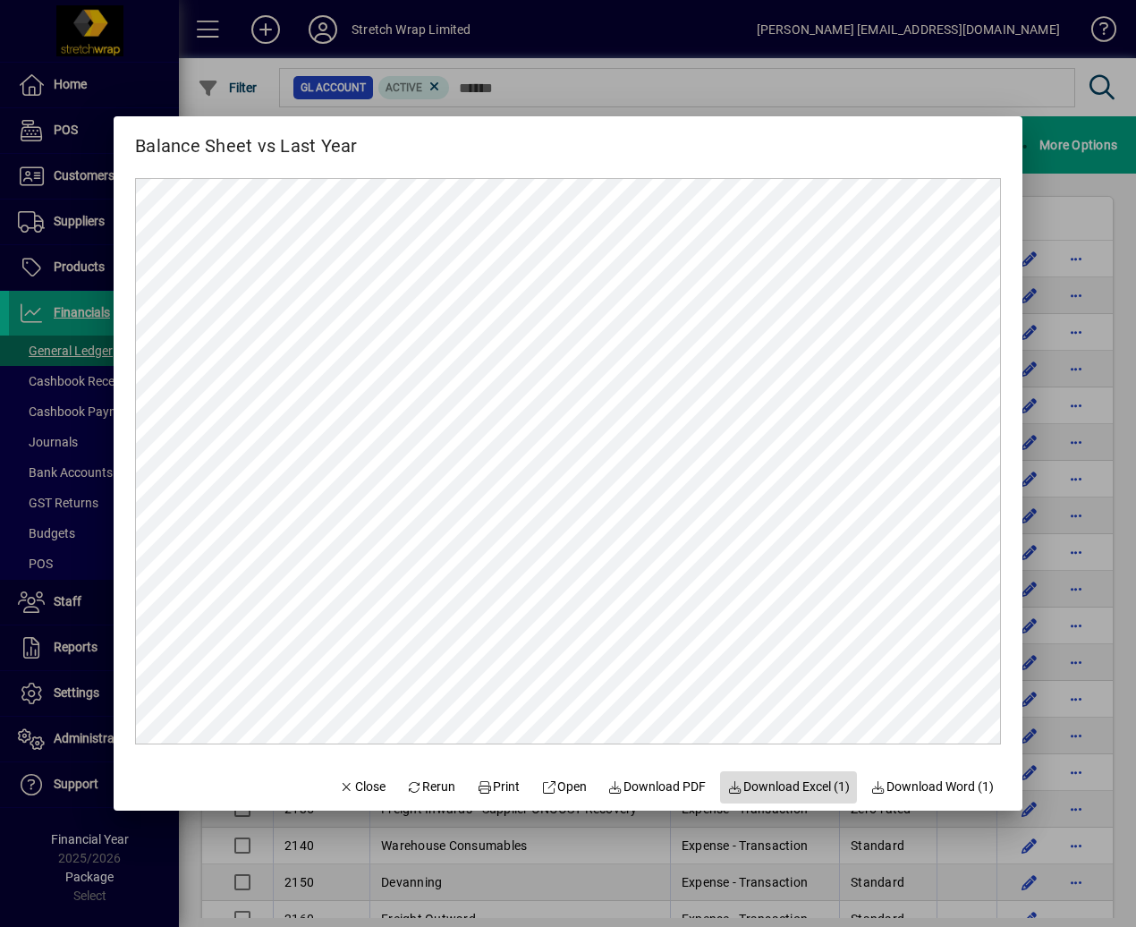
click at [788, 777] on span "Download Excel (1)" at bounding box center [788, 786] width 123 height 19
click at [590, 23] on div at bounding box center [568, 463] width 1136 height 927
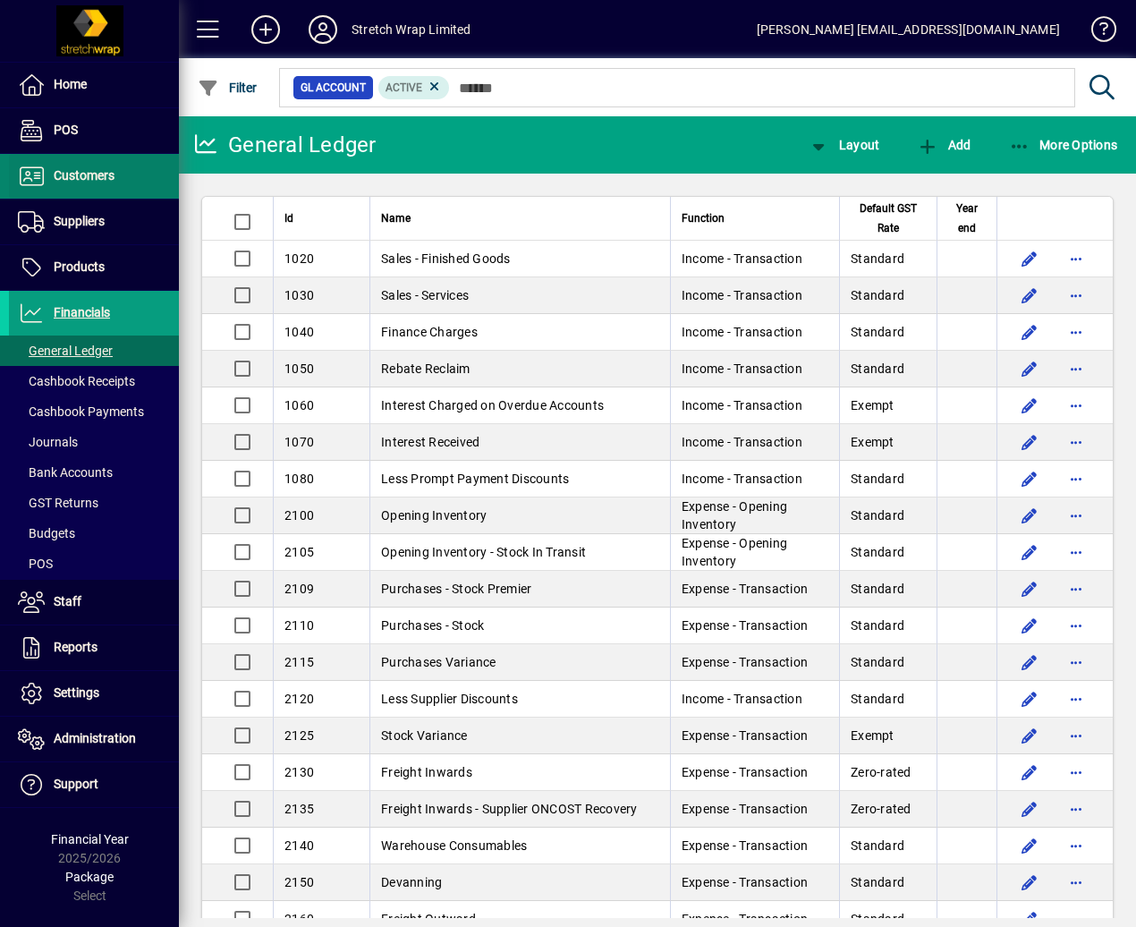
click at [96, 185] on span "Customers" at bounding box center [62, 175] width 106 height 21
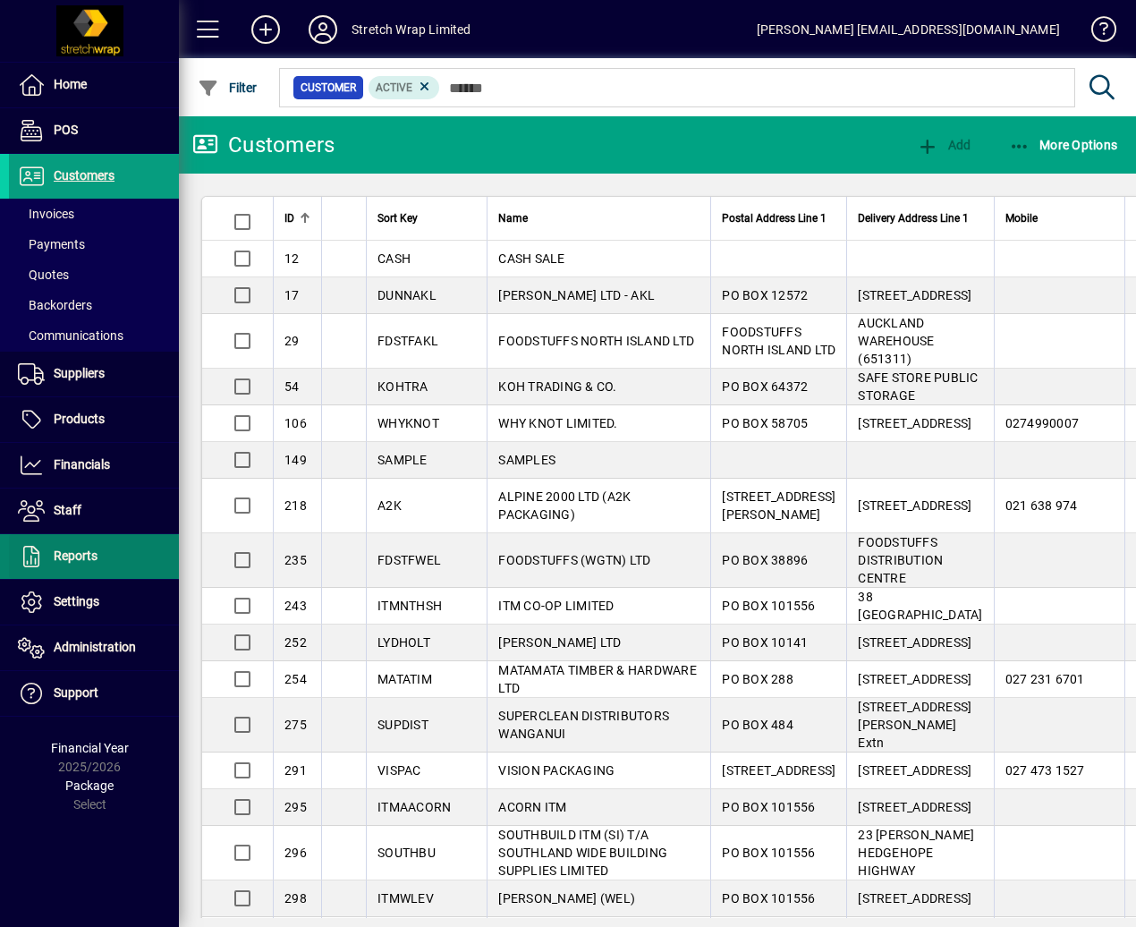
click at [75, 553] on span "Reports" at bounding box center [76, 555] width 44 height 14
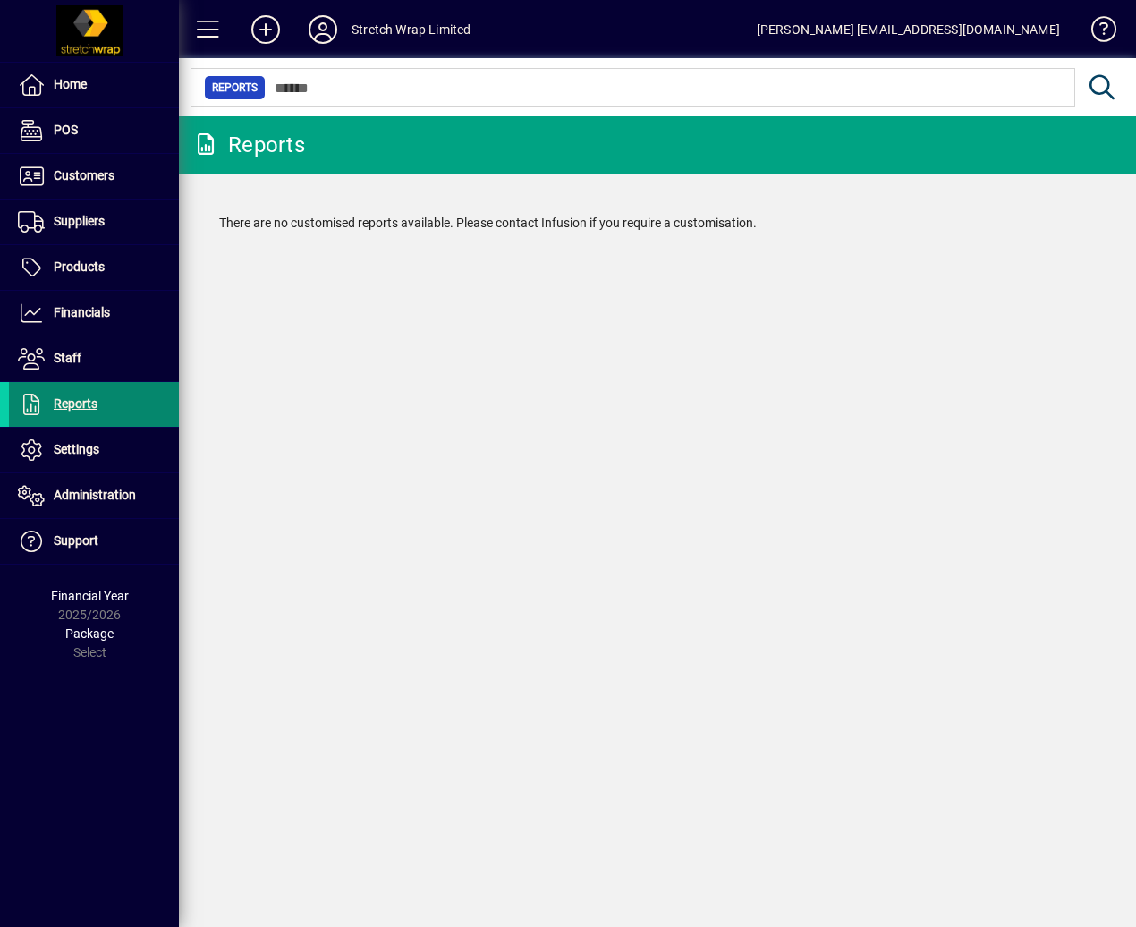
click at [72, 386] on span at bounding box center [94, 404] width 170 height 43
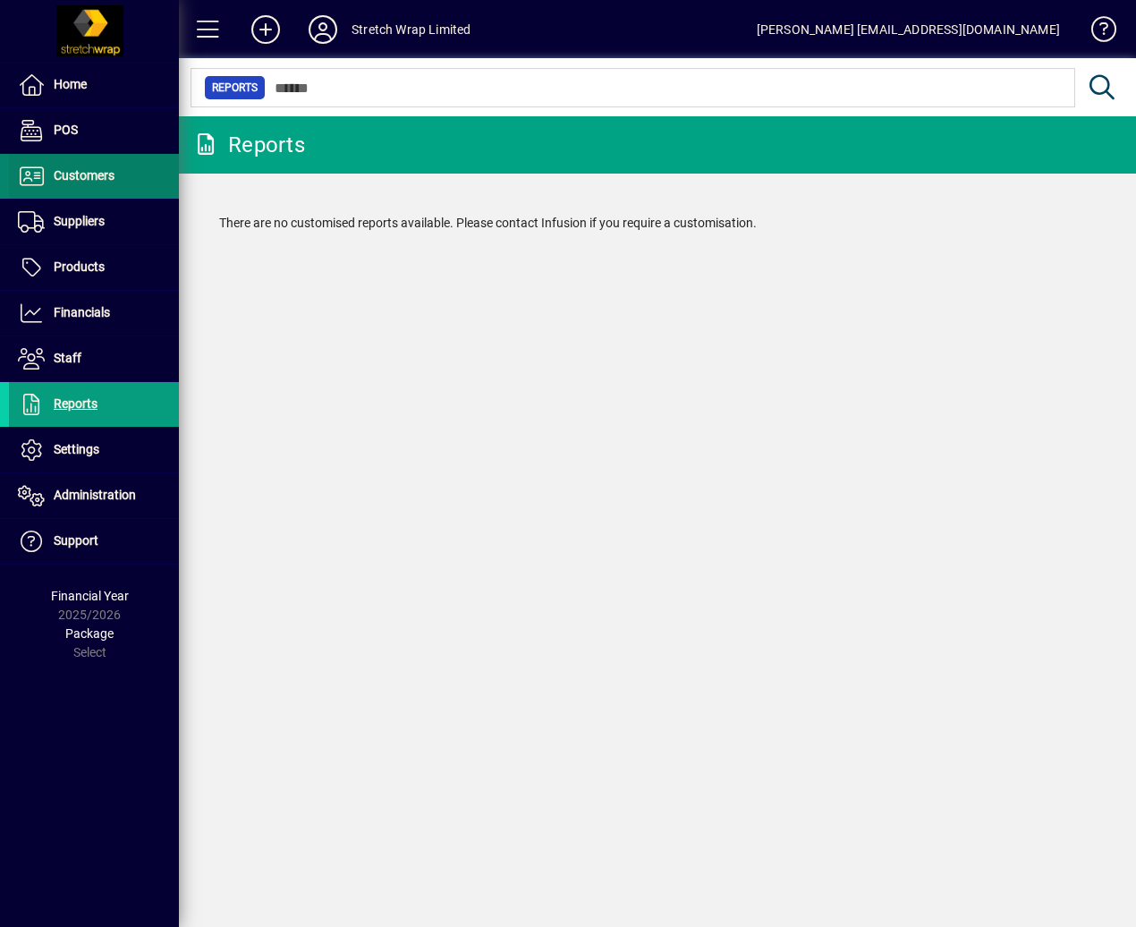
click at [101, 186] on link "Customers" at bounding box center [94, 176] width 170 height 45
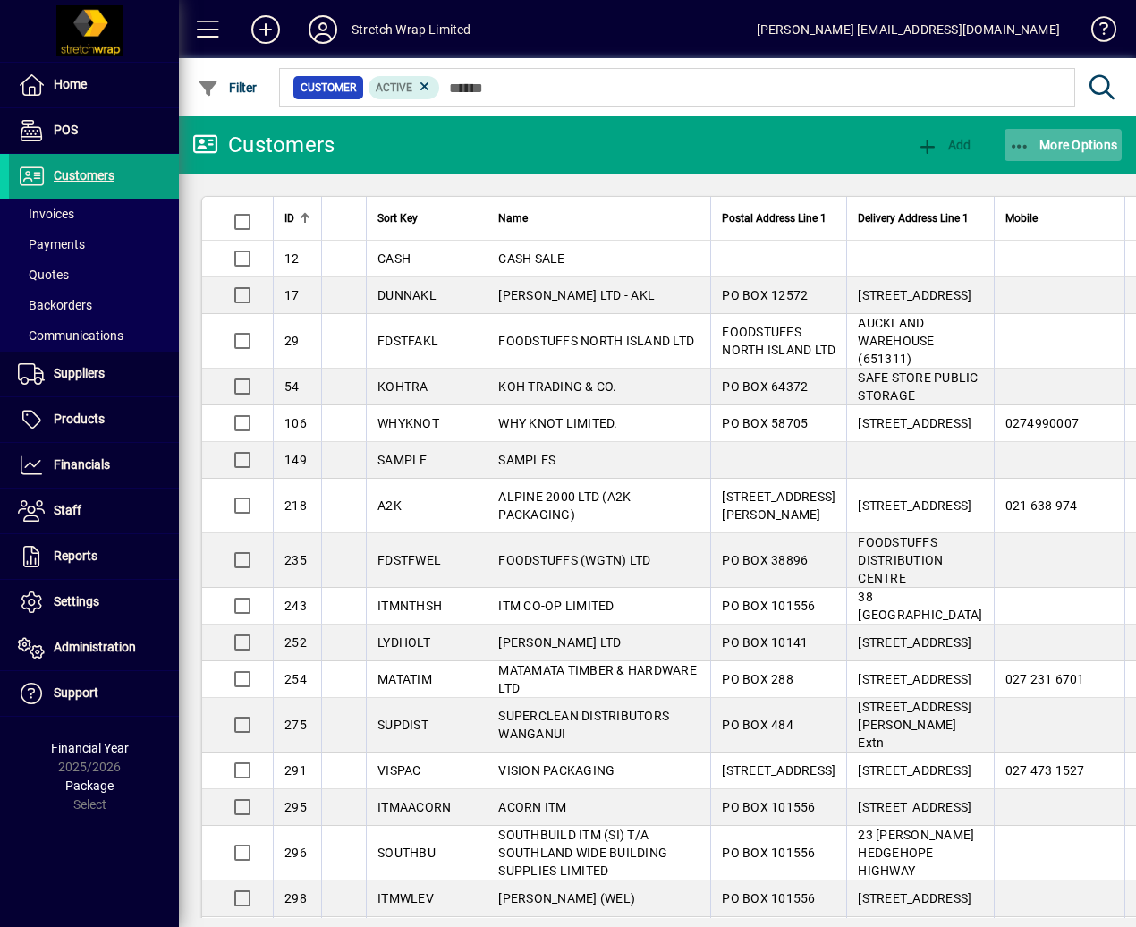
click at [1016, 140] on icon "button" at bounding box center [1020, 147] width 22 height 18
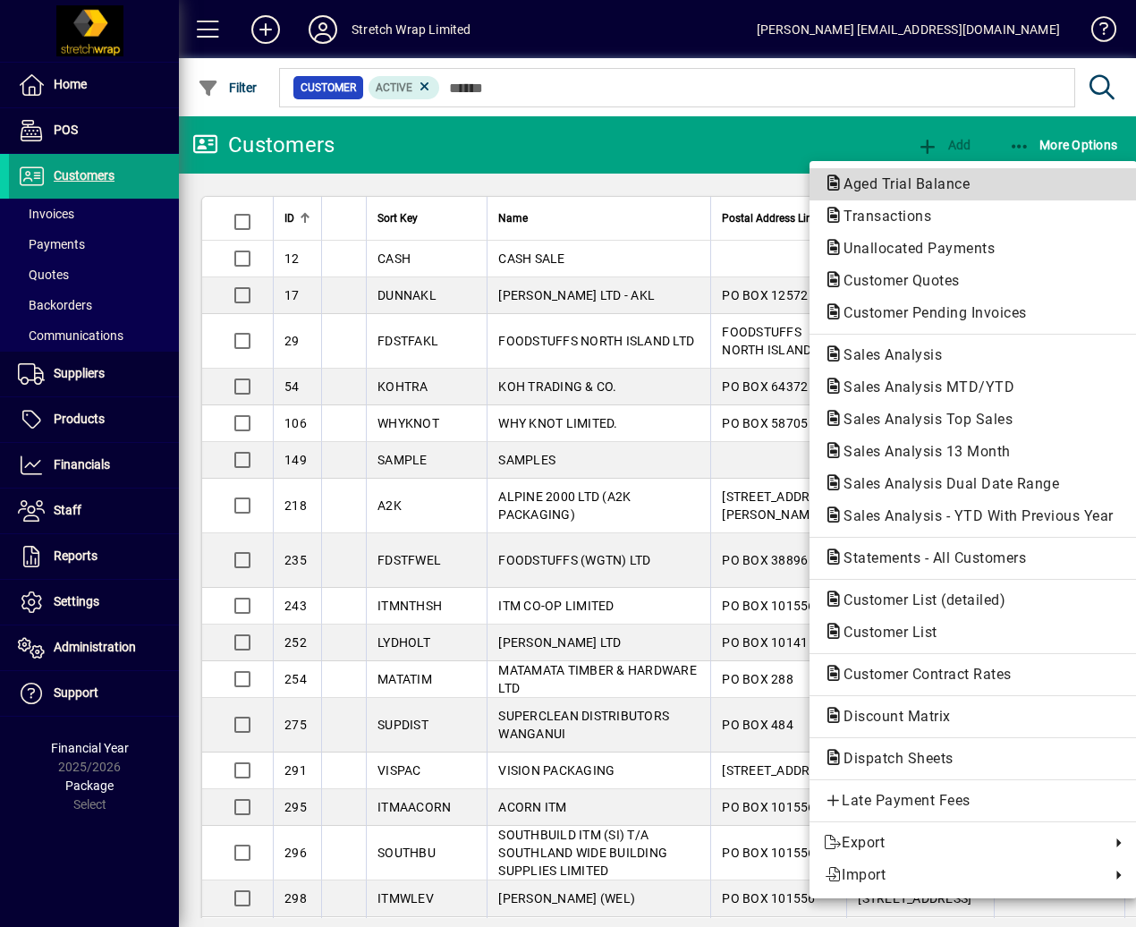
click at [1029, 189] on span "Aged Trial Balance" at bounding box center [973, 184] width 299 height 21
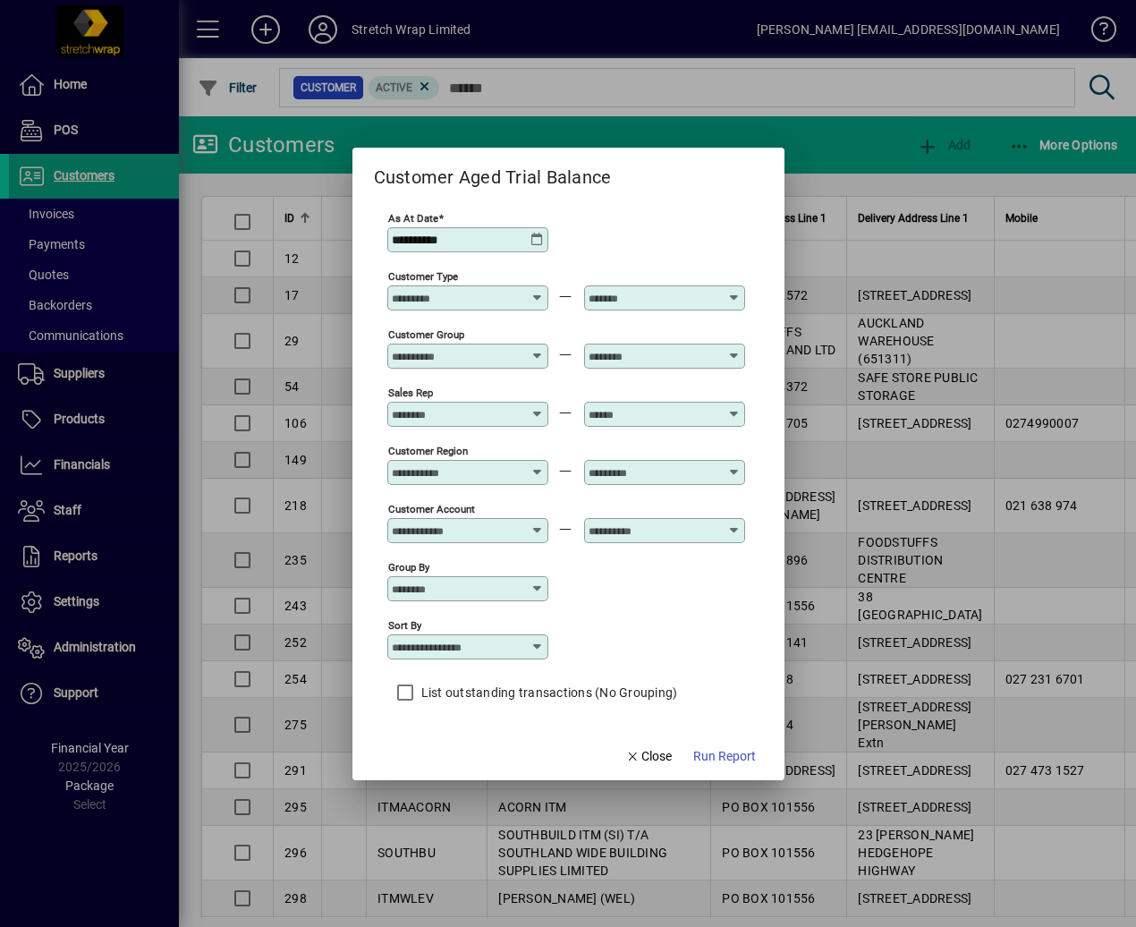
click at [550, 247] on div "**********" at bounding box center [566, 238] width 358 height 58
click at [548, 242] on div "**********" at bounding box center [566, 238] width 358 height 58
click at [540, 242] on icon at bounding box center [537, 240] width 14 height 14
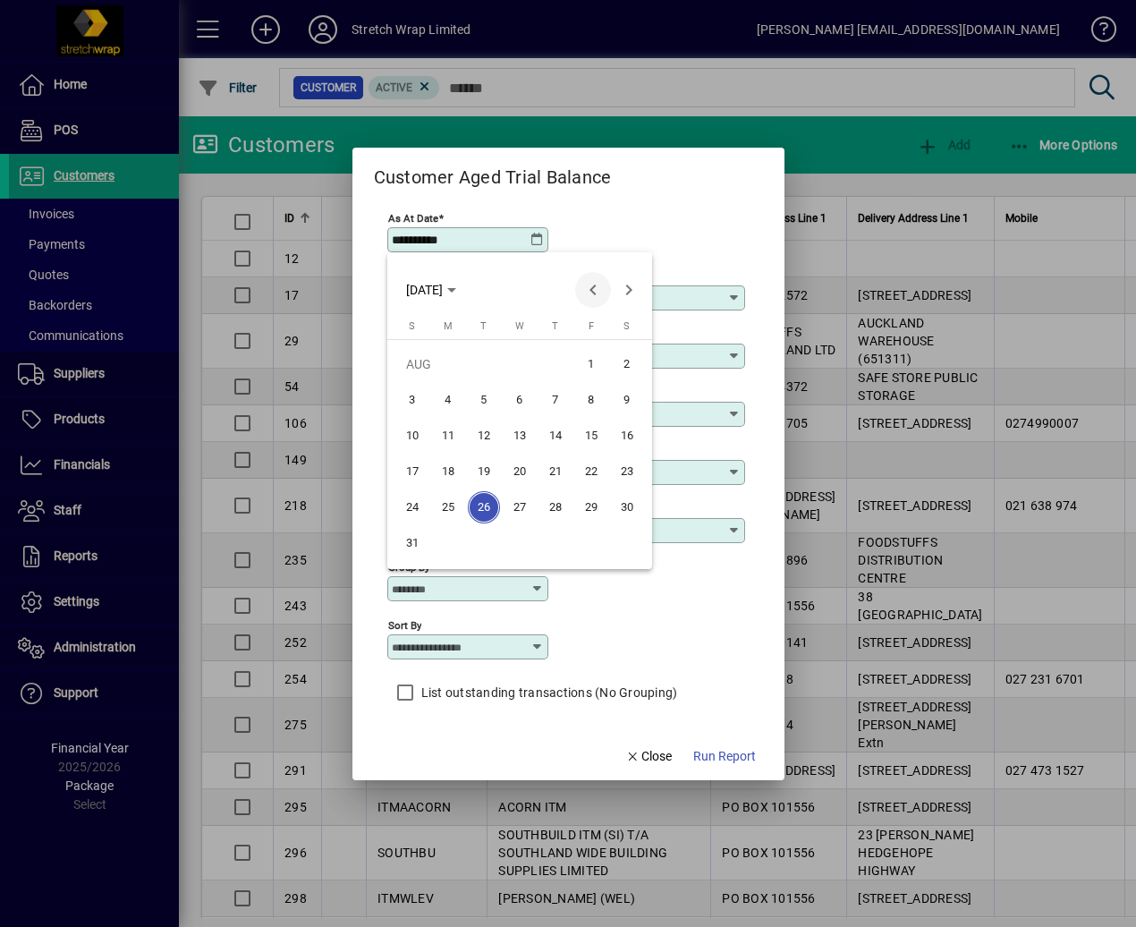
click at [592, 293] on span "Previous month" at bounding box center [593, 290] width 36 height 36
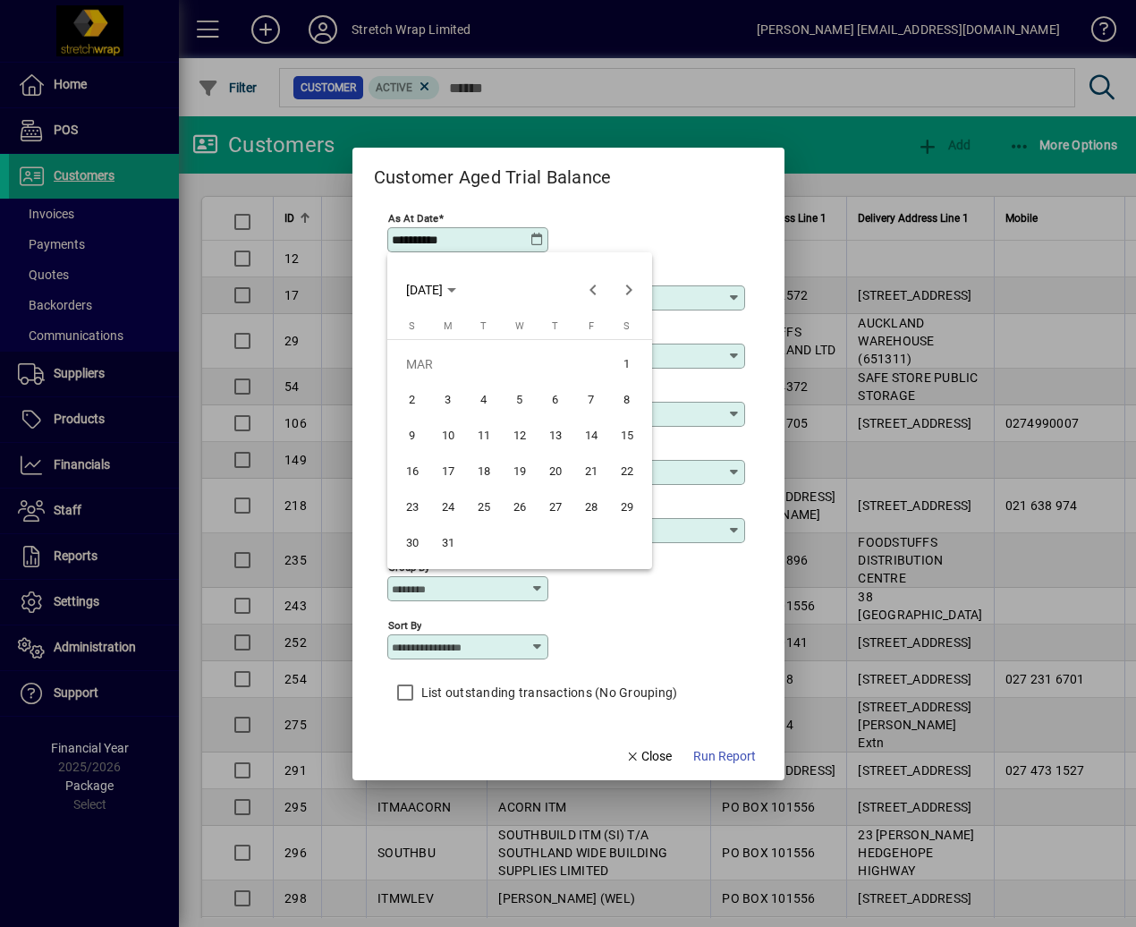
click at [445, 541] on span "31" at bounding box center [448, 543] width 32 height 32
type input "**********"
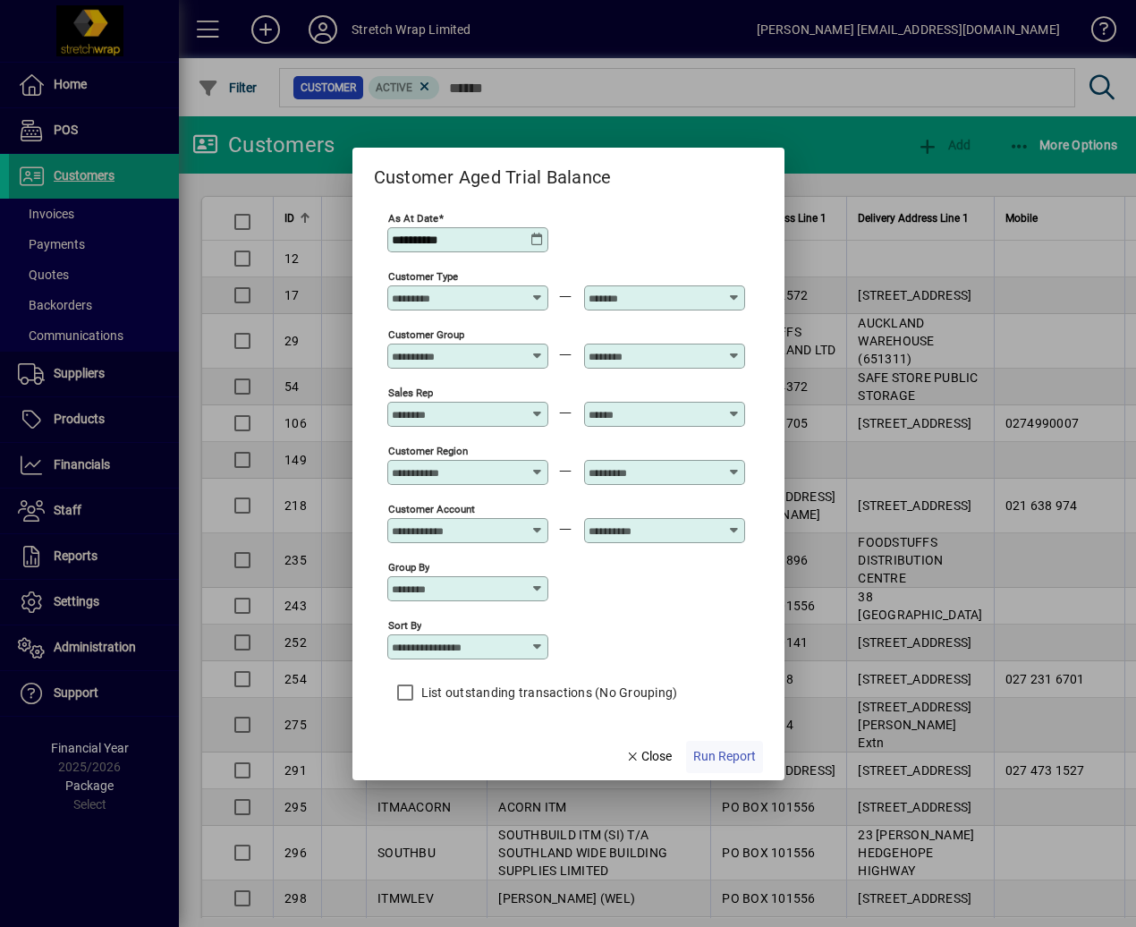
click at [741, 757] on span "Run Report" at bounding box center [724, 756] width 63 height 19
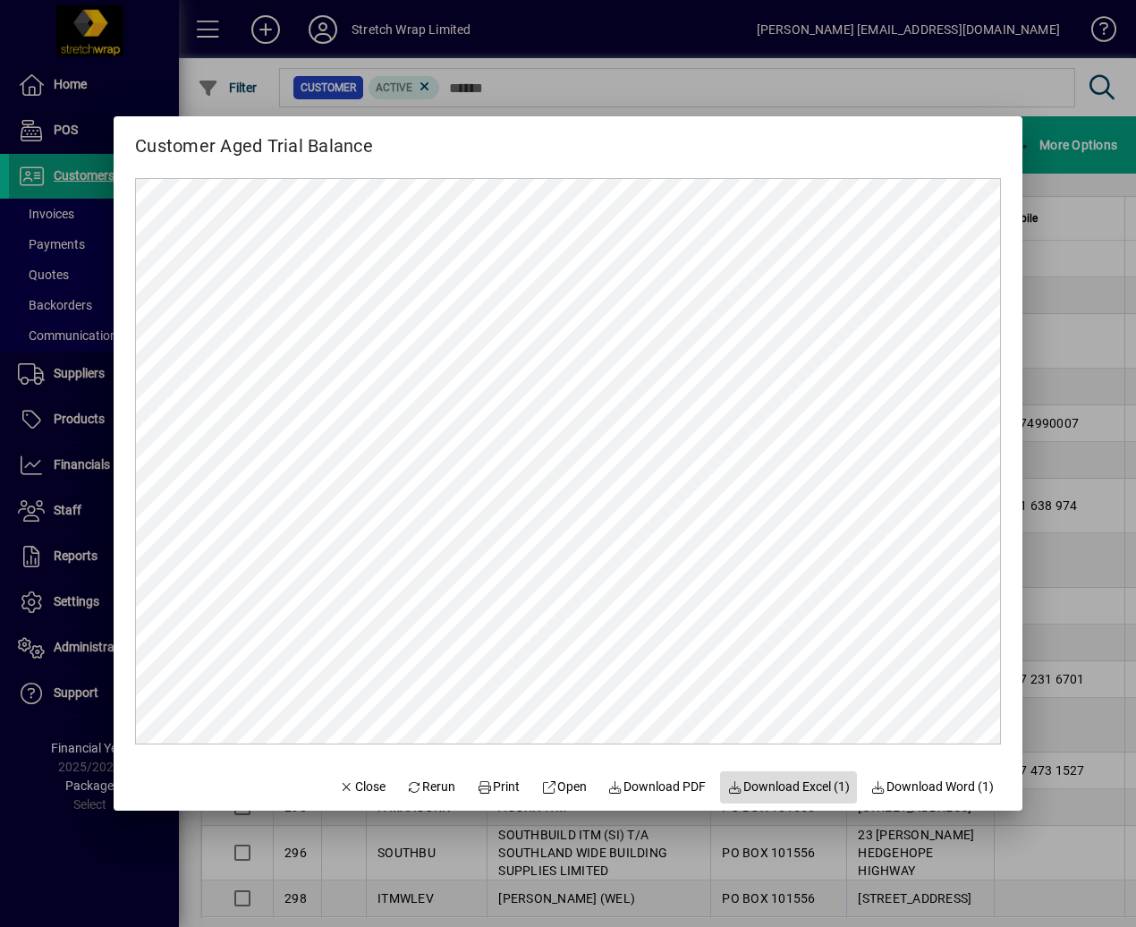
click at [792, 786] on span "Download Excel (1)" at bounding box center [788, 786] width 123 height 19
click at [530, 149] on div "Customer Aged Trial Balance" at bounding box center [568, 138] width 909 height 44
click at [354, 785] on span "Close" at bounding box center [362, 786] width 47 height 19
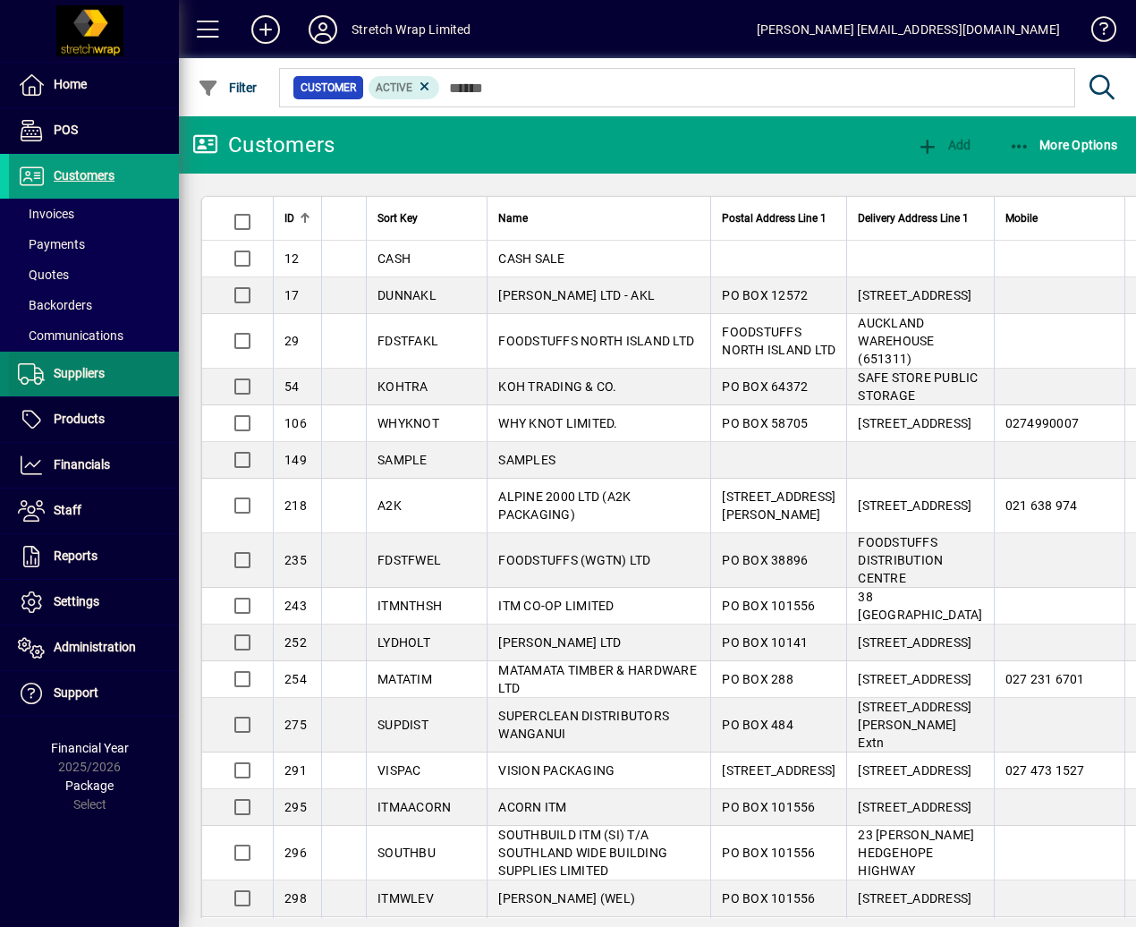
click at [104, 378] on span "Suppliers" at bounding box center [79, 373] width 51 height 14
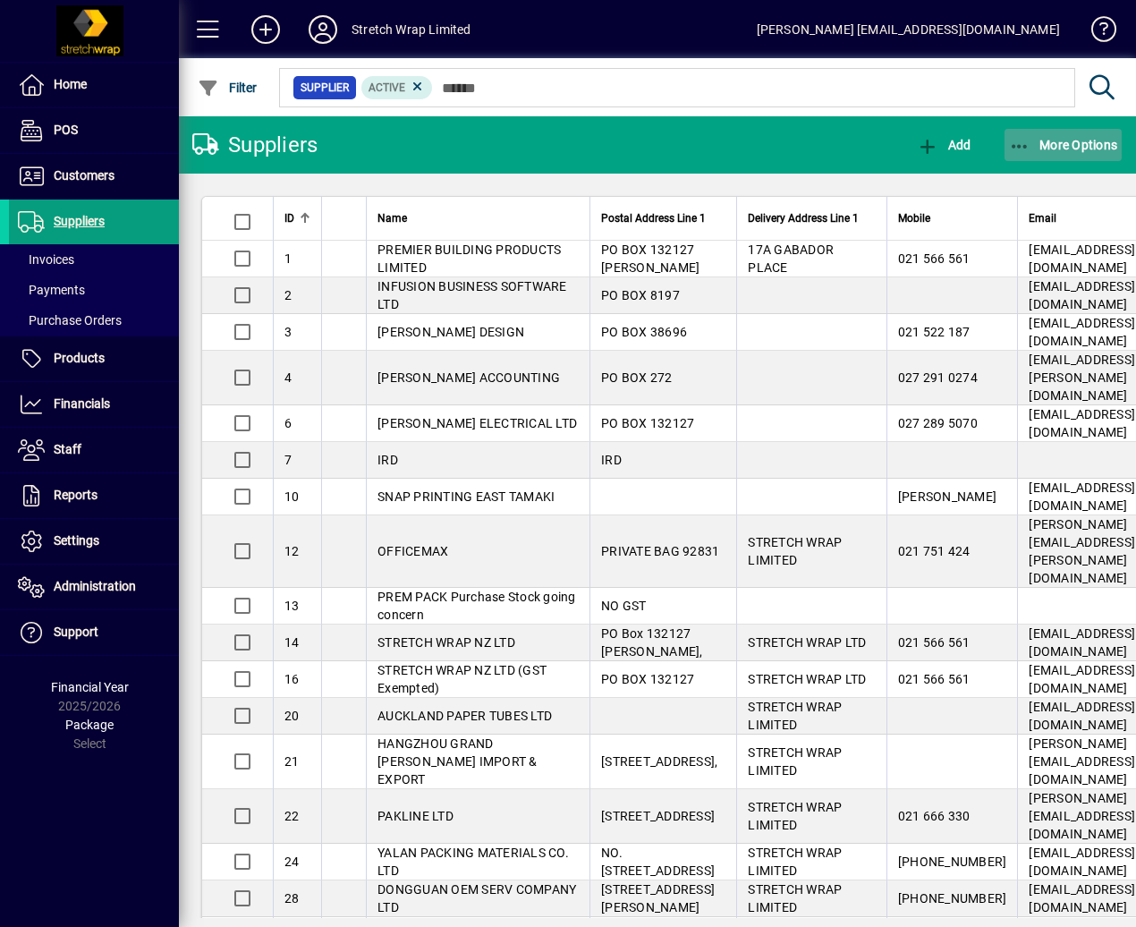
click at [1050, 151] on span "More Options" at bounding box center [1063, 145] width 109 height 14
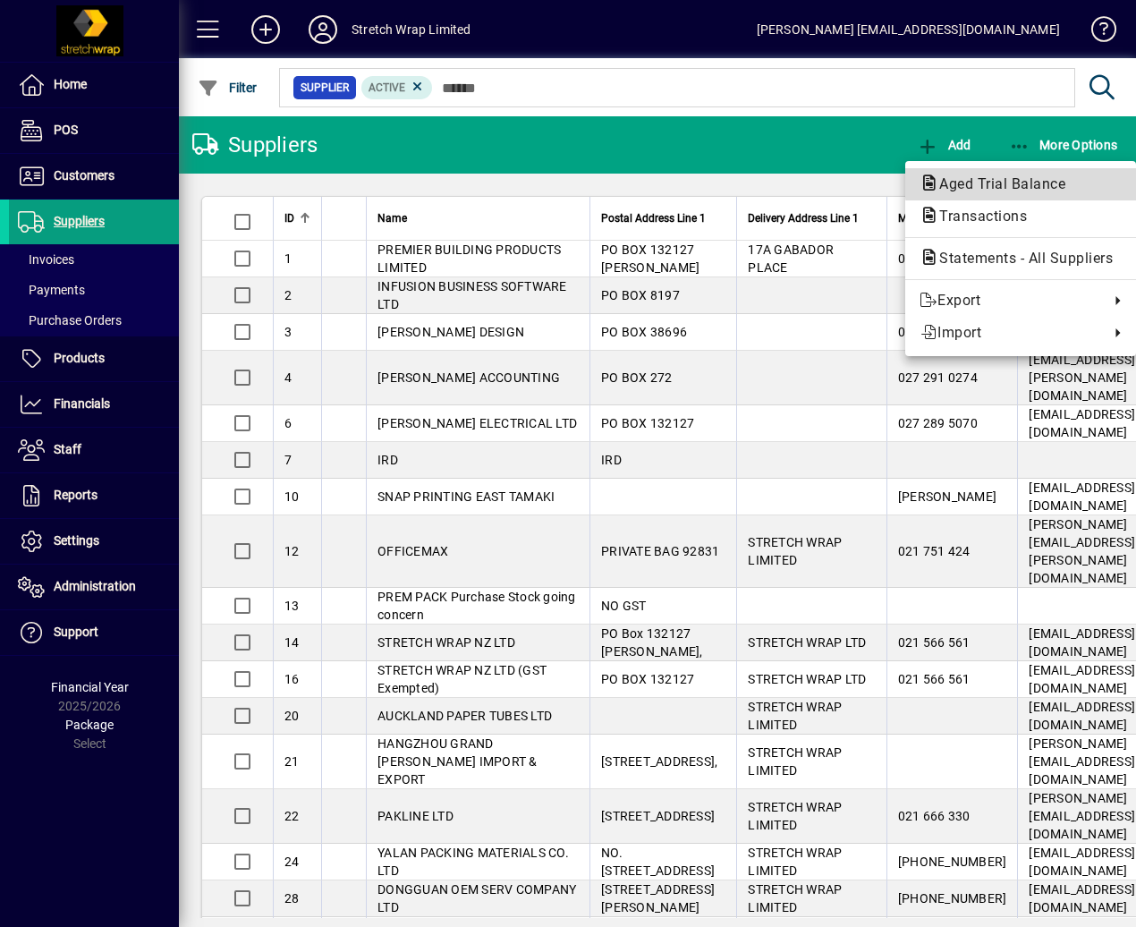
click at [1039, 182] on span "Aged Trial Balance" at bounding box center [997, 183] width 155 height 17
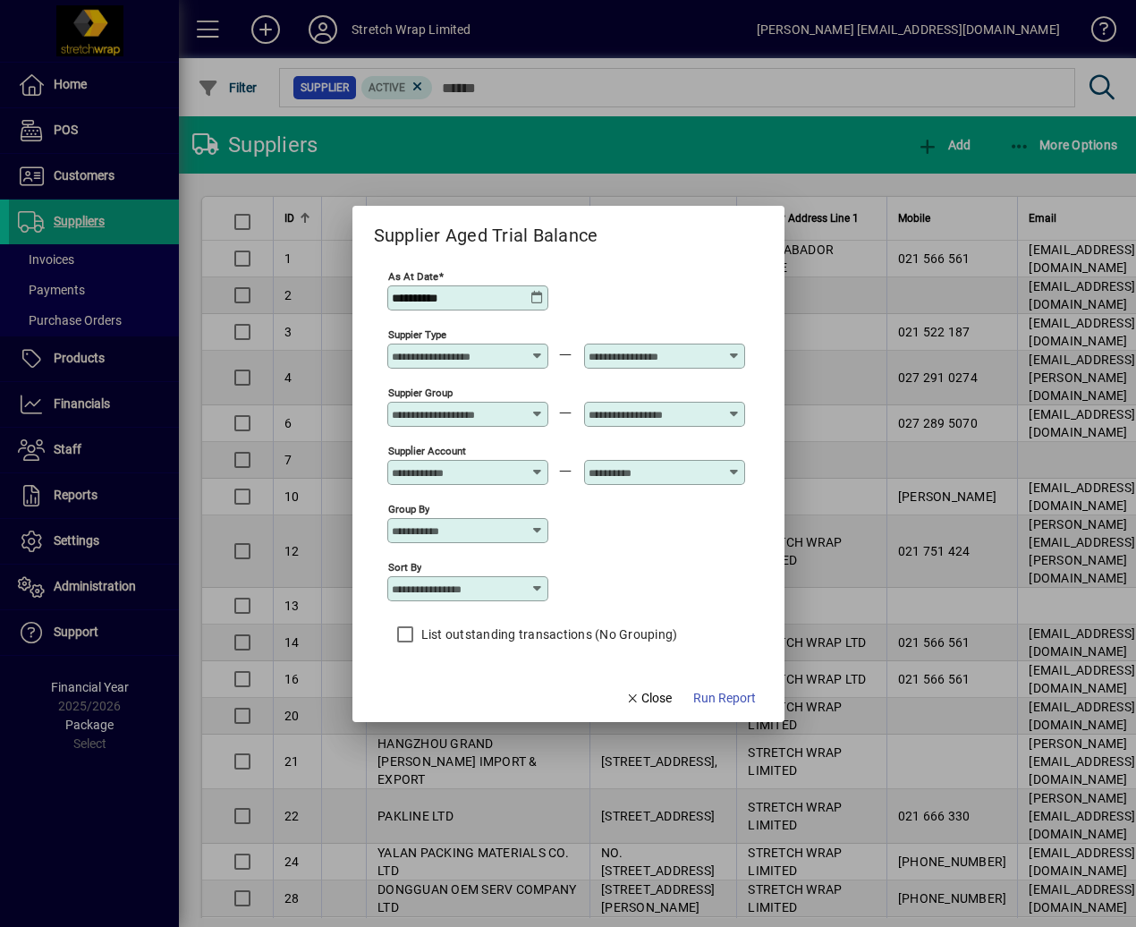
click at [543, 303] on icon at bounding box center [537, 298] width 14 height 14
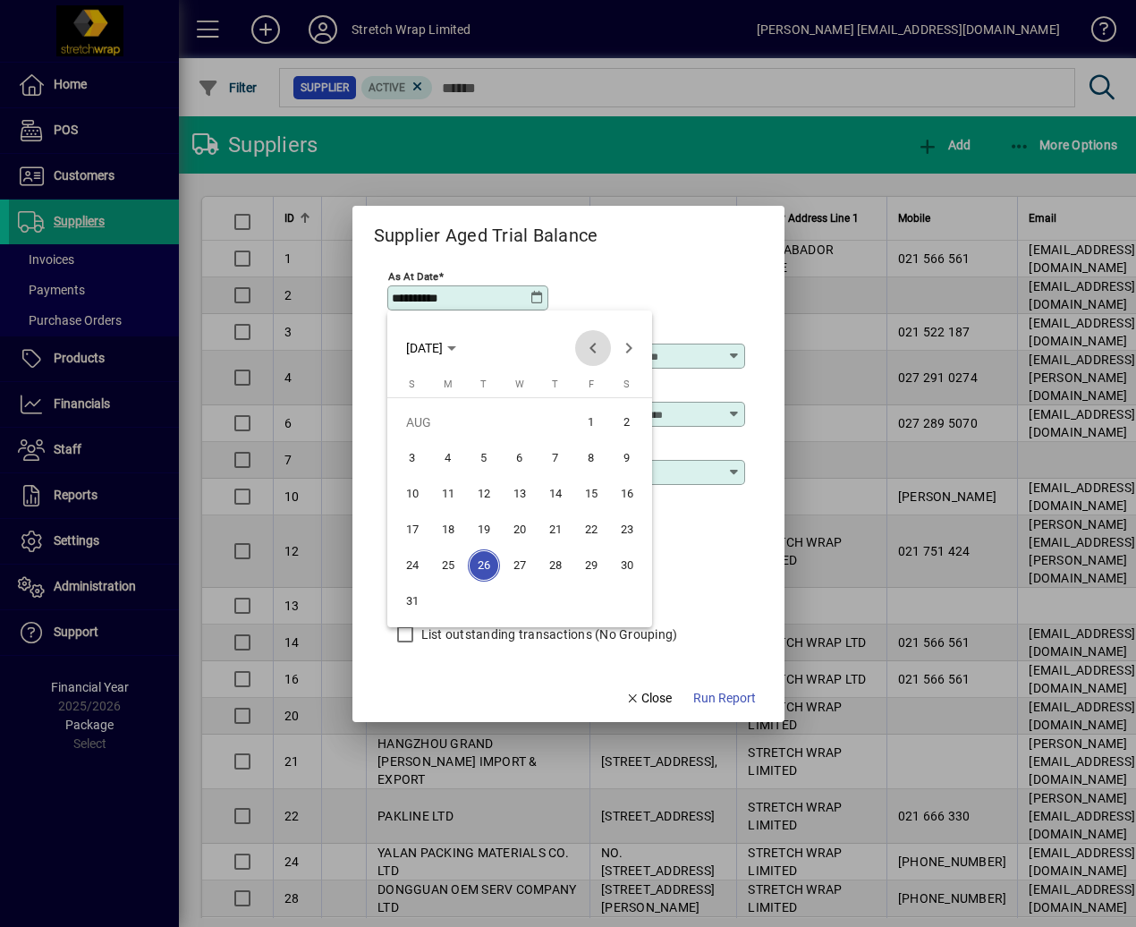
click at [588, 349] on span "Previous month" at bounding box center [593, 348] width 36 height 36
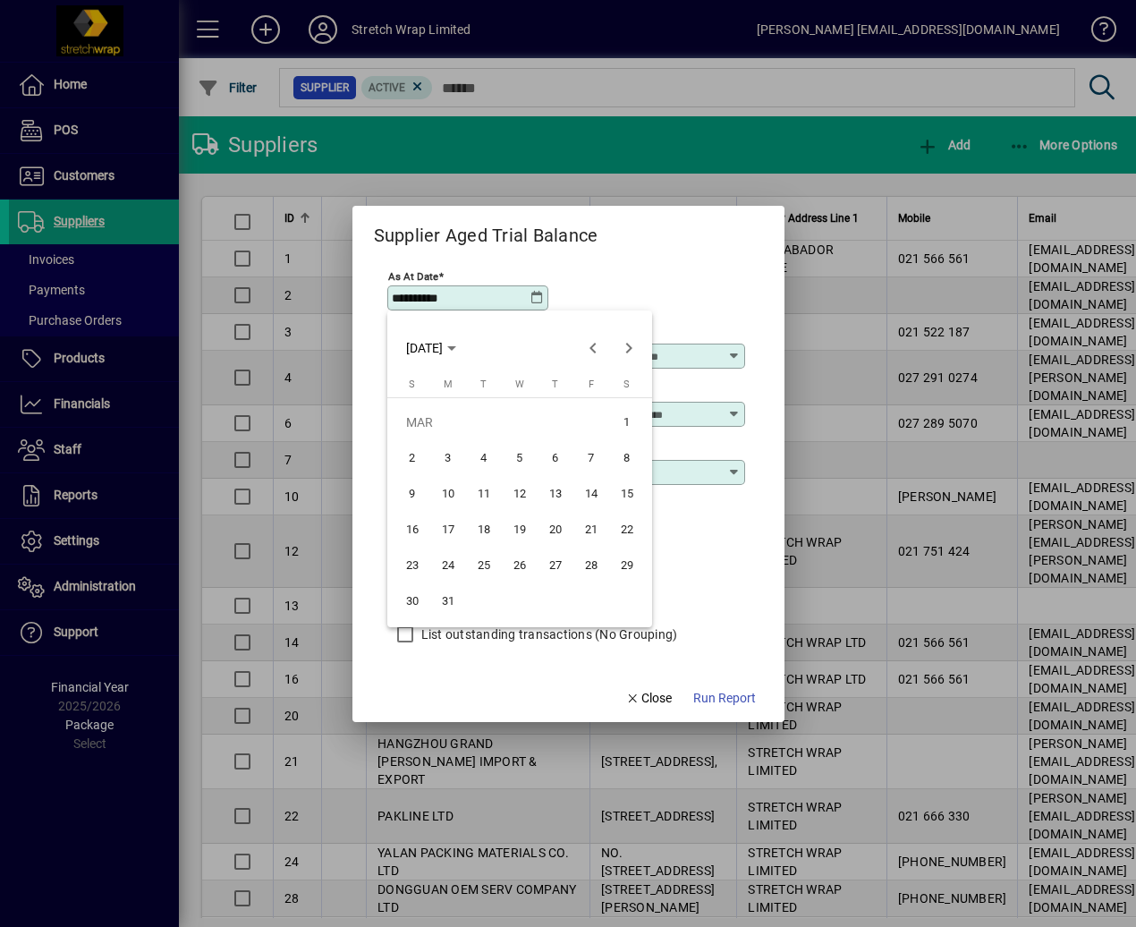
click at [442, 598] on span "31" at bounding box center [448, 601] width 32 height 32
type input "**********"
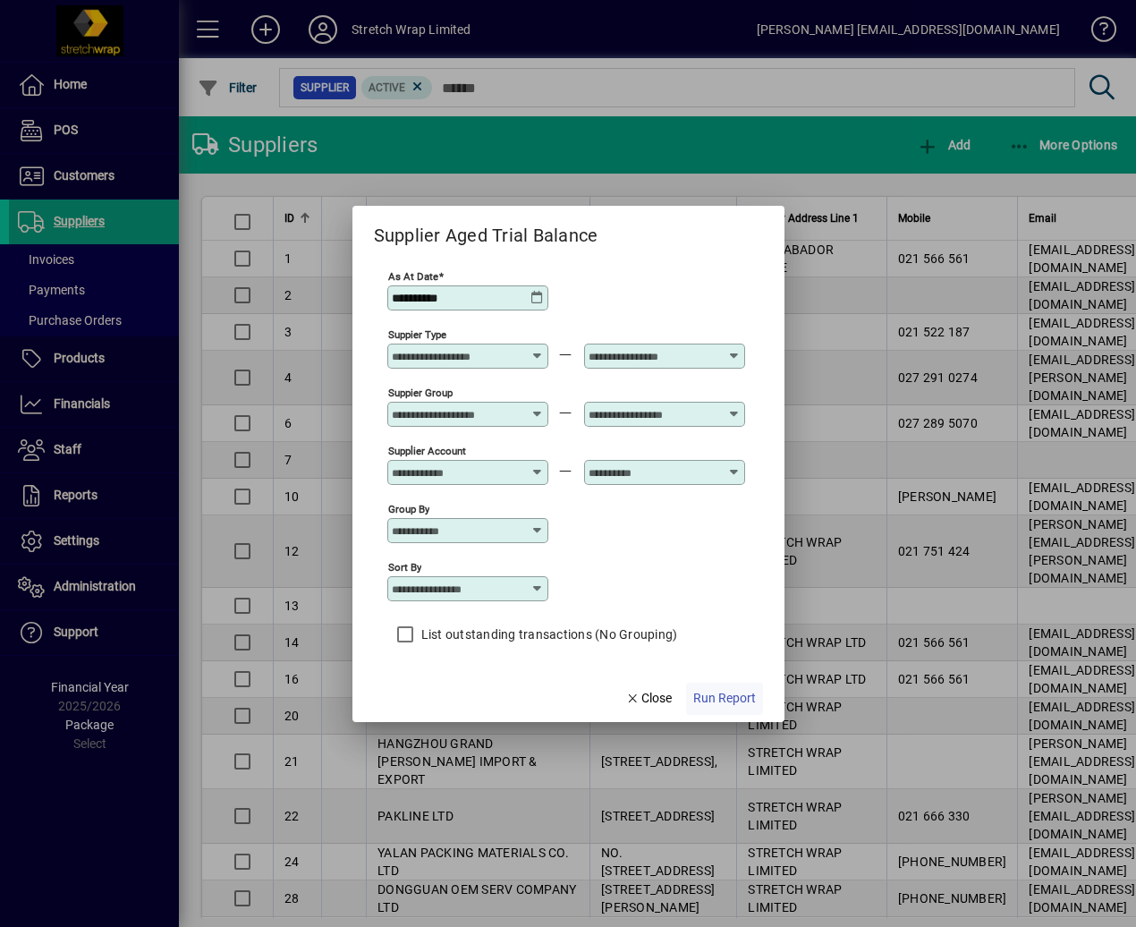
click at [716, 692] on span "Run Report" at bounding box center [724, 698] width 63 height 19
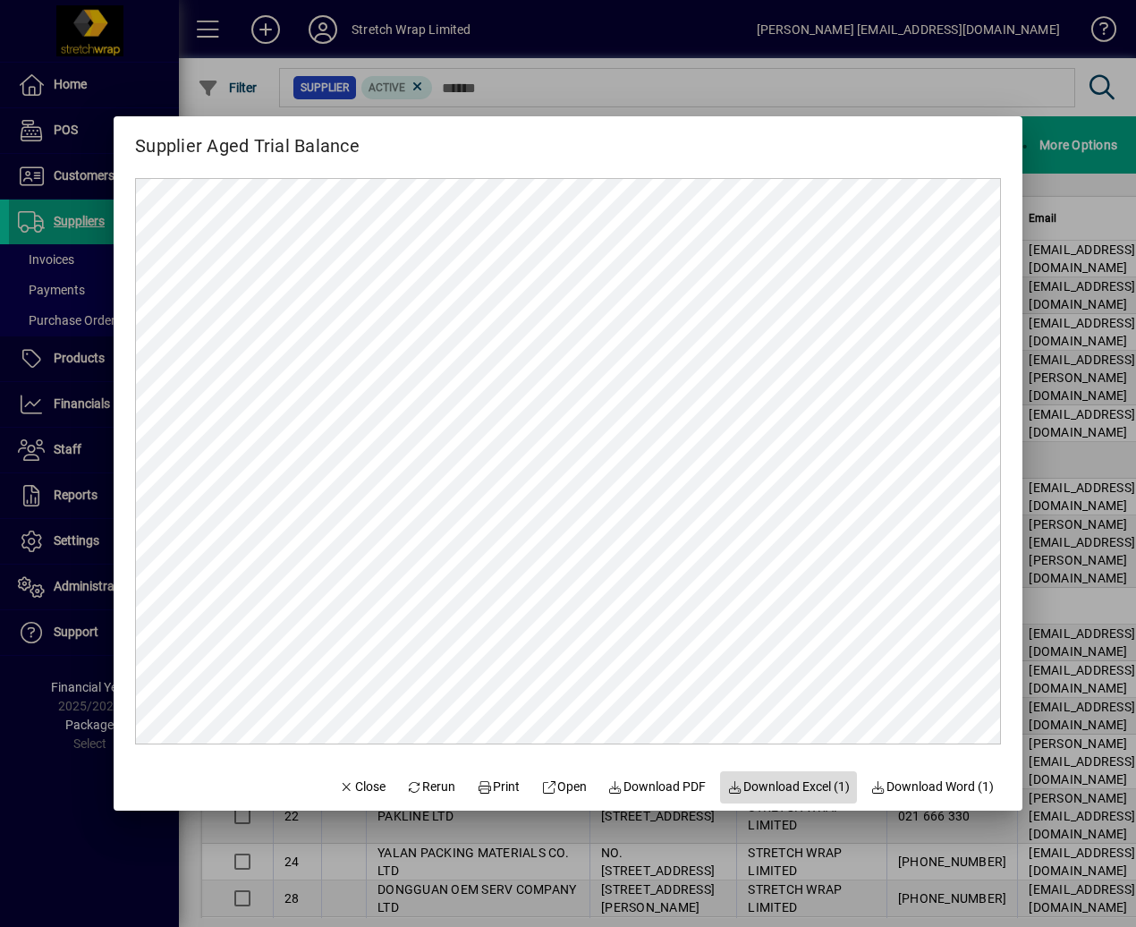
click at [783, 782] on span "Download Excel (1)" at bounding box center [788, 786] width 123 height 19
click at [332, 785] on span "button" at bounding box center [362, 787] width 61 height 43
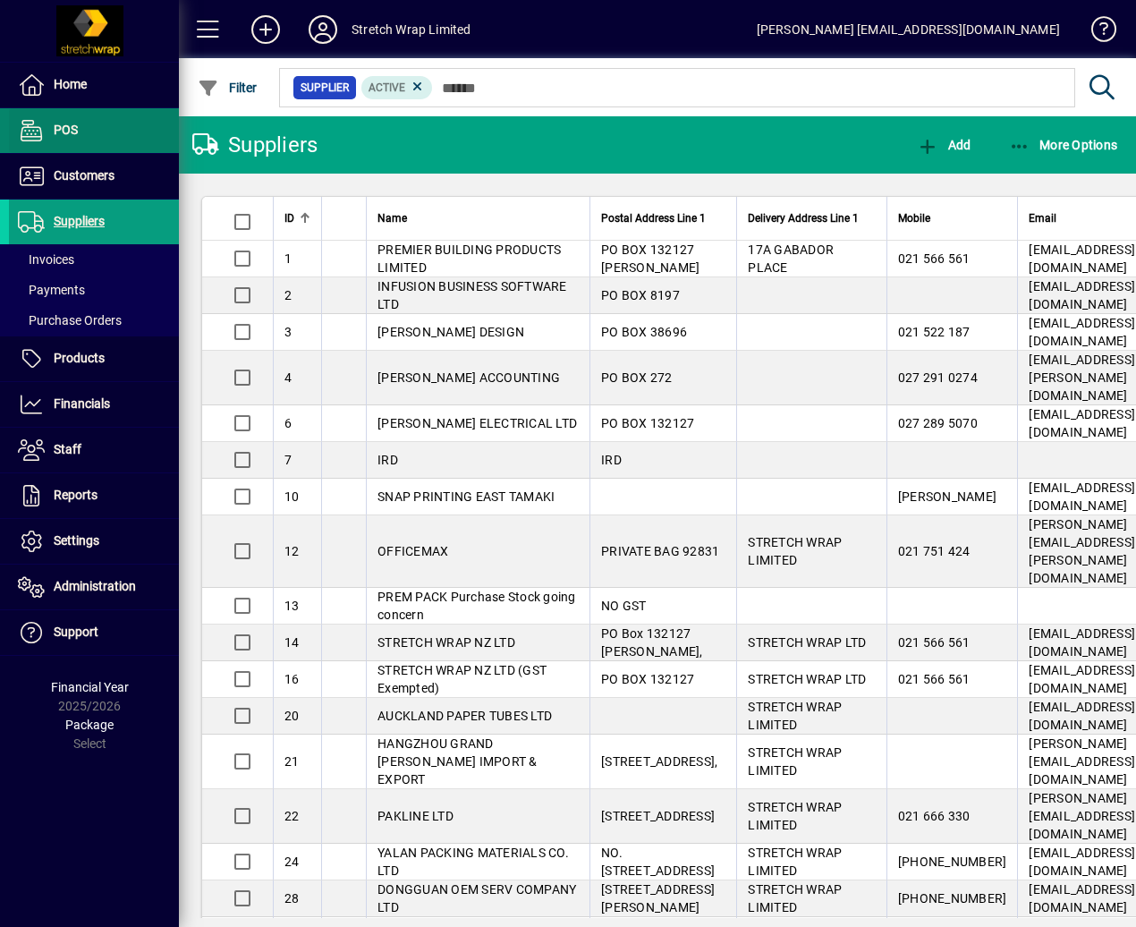
click at [105, 136] on span at bounding box center [94, 130] width 170 height 43
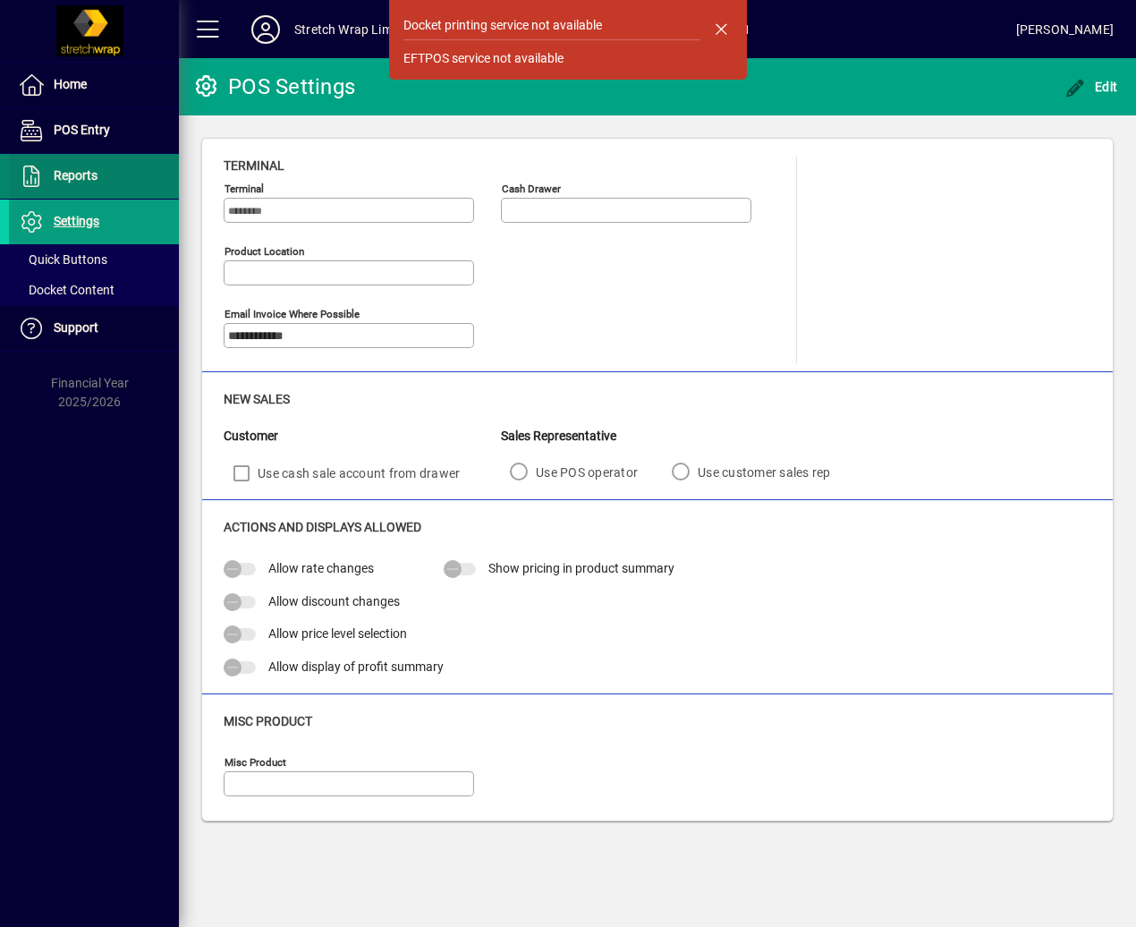
click at [90, 175] on span "Reports" at bounding box center [76, 175] width 44 height 14
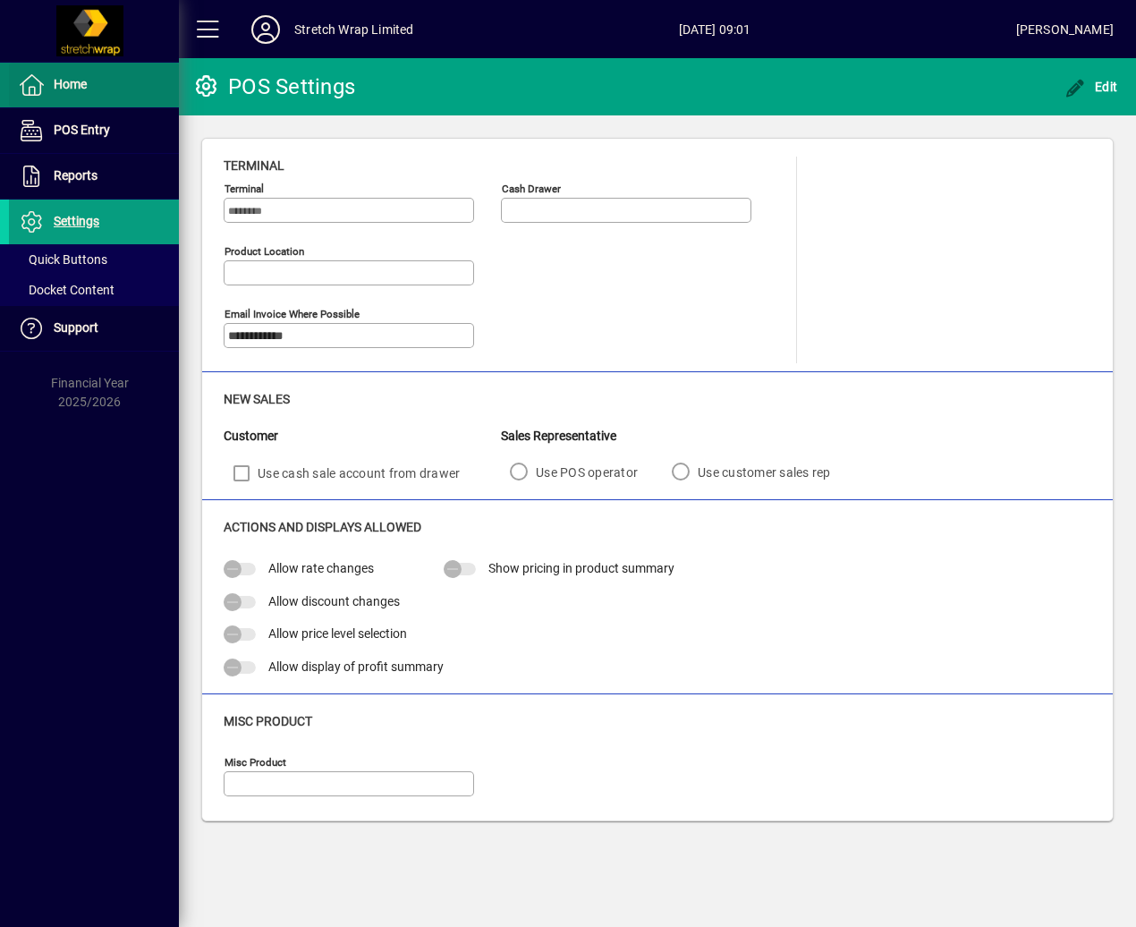
click at [46, 92] on span "Home" at bounding box center [48, 84] width 78 height 21
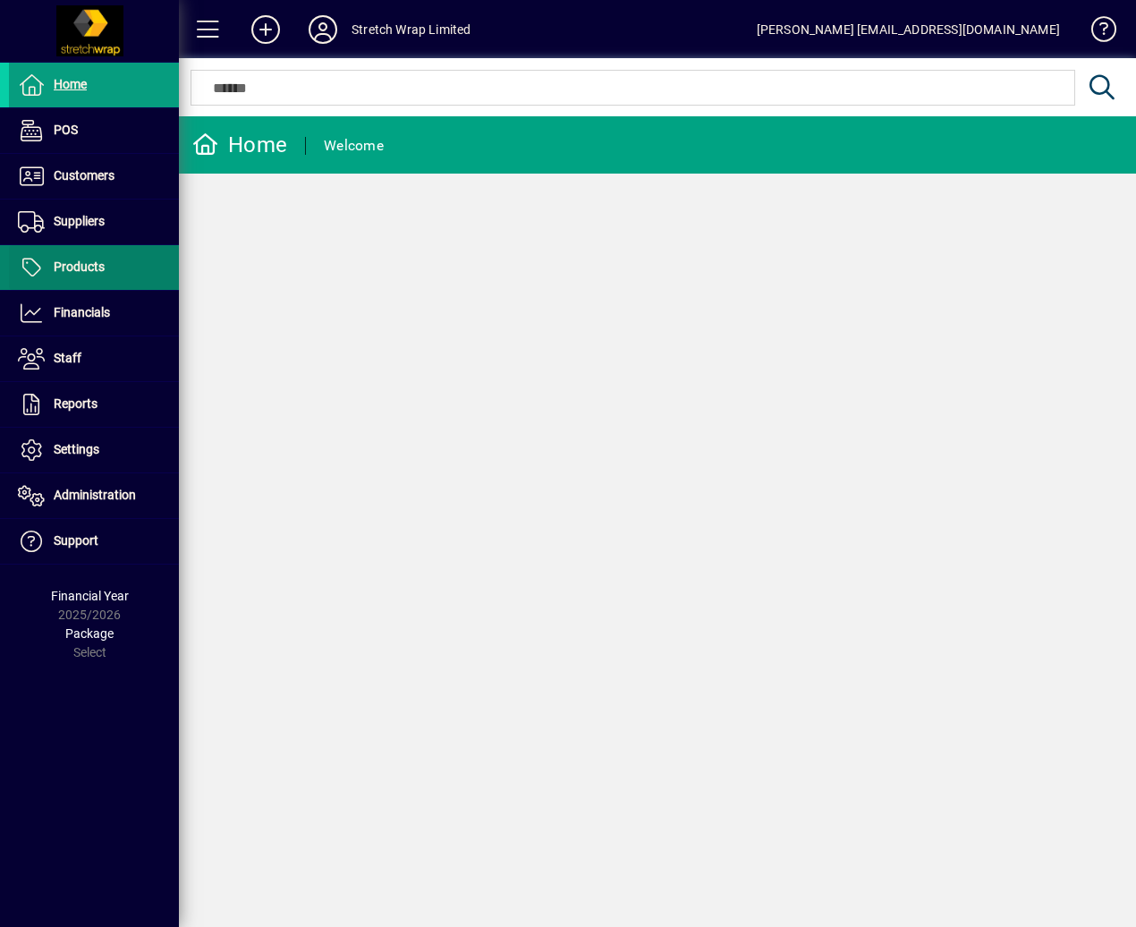
click at [76, 276] on span "Products" at bounding box center [57, 267] width 96 height 21
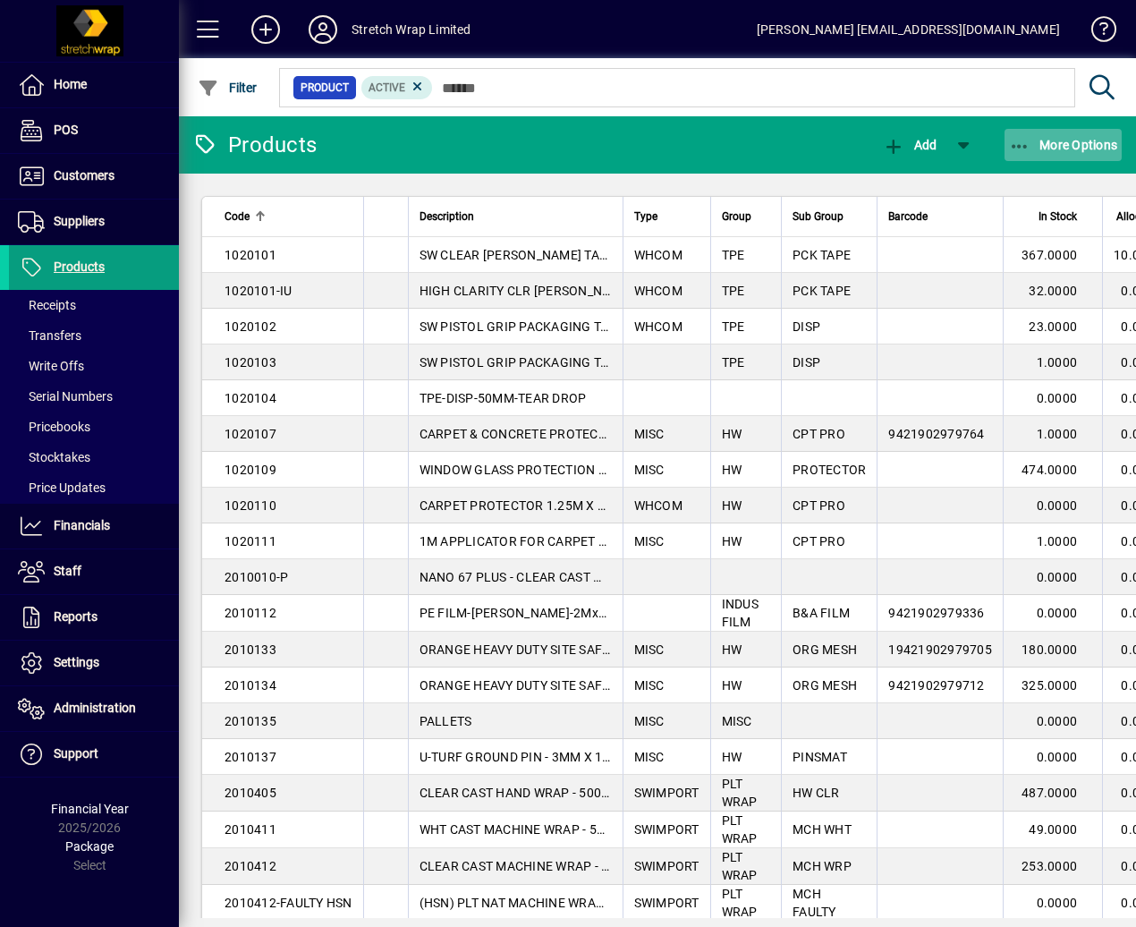
click at [1018, 161] on span "button" at bounding box center [1064, 144] width 118 height 43
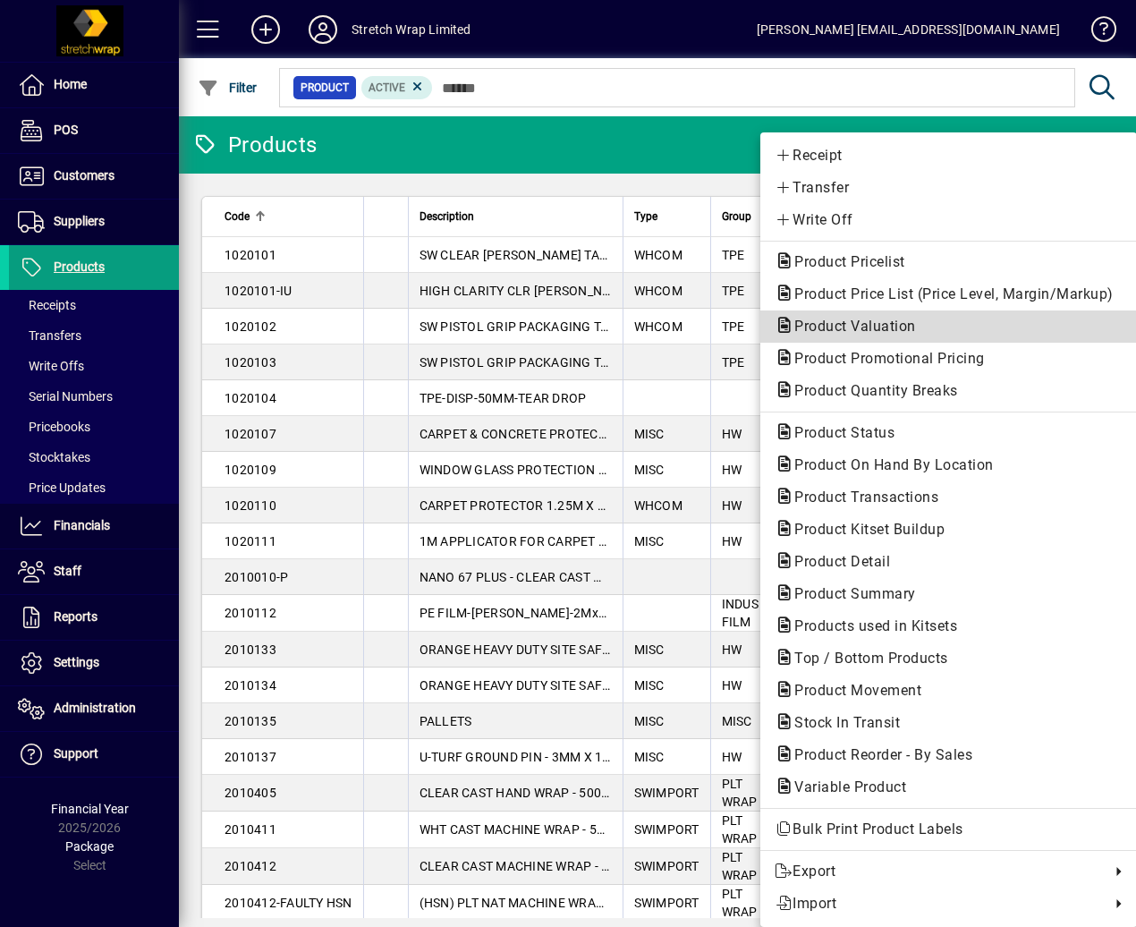
click at [871, 327] on span "Product Valuation" at bounding box center [850, 326] width 150 height 17
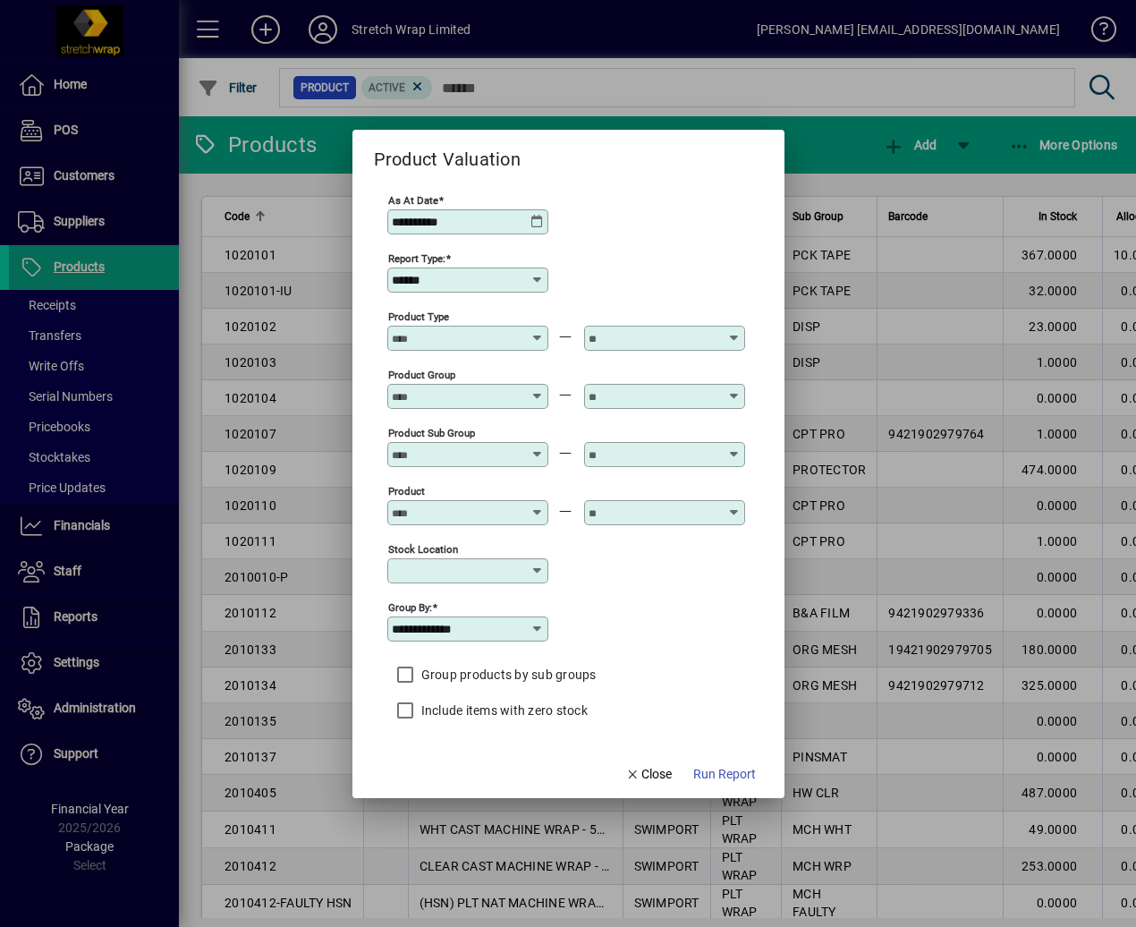
click at [532, 220] on icon at bounding box center [537, 222] width 14 height 14
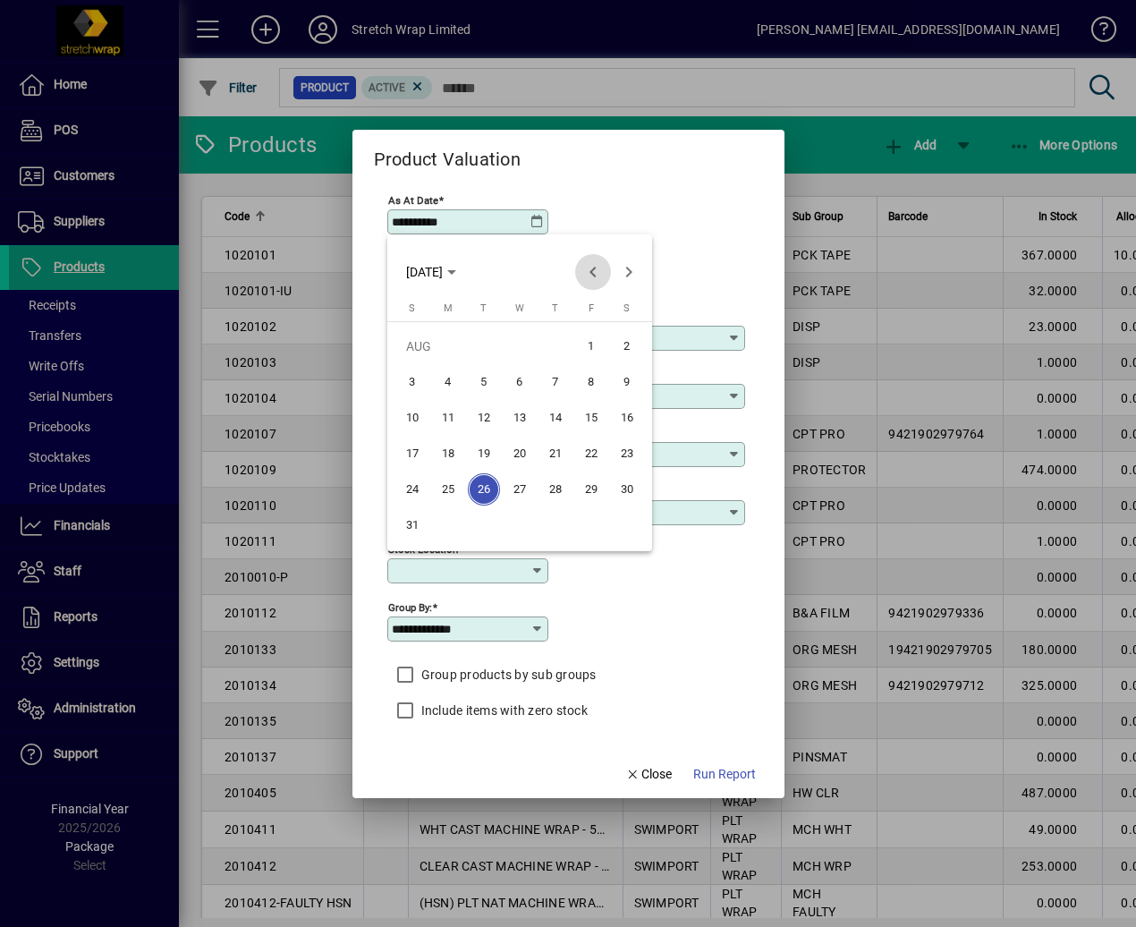
click at [595, 267] on span "Previous month" at bounding box center [593, 272] width 36 height 36
click at [595, 266] on span "Previous month" at bounding box center [593, 272] width 36 height 36
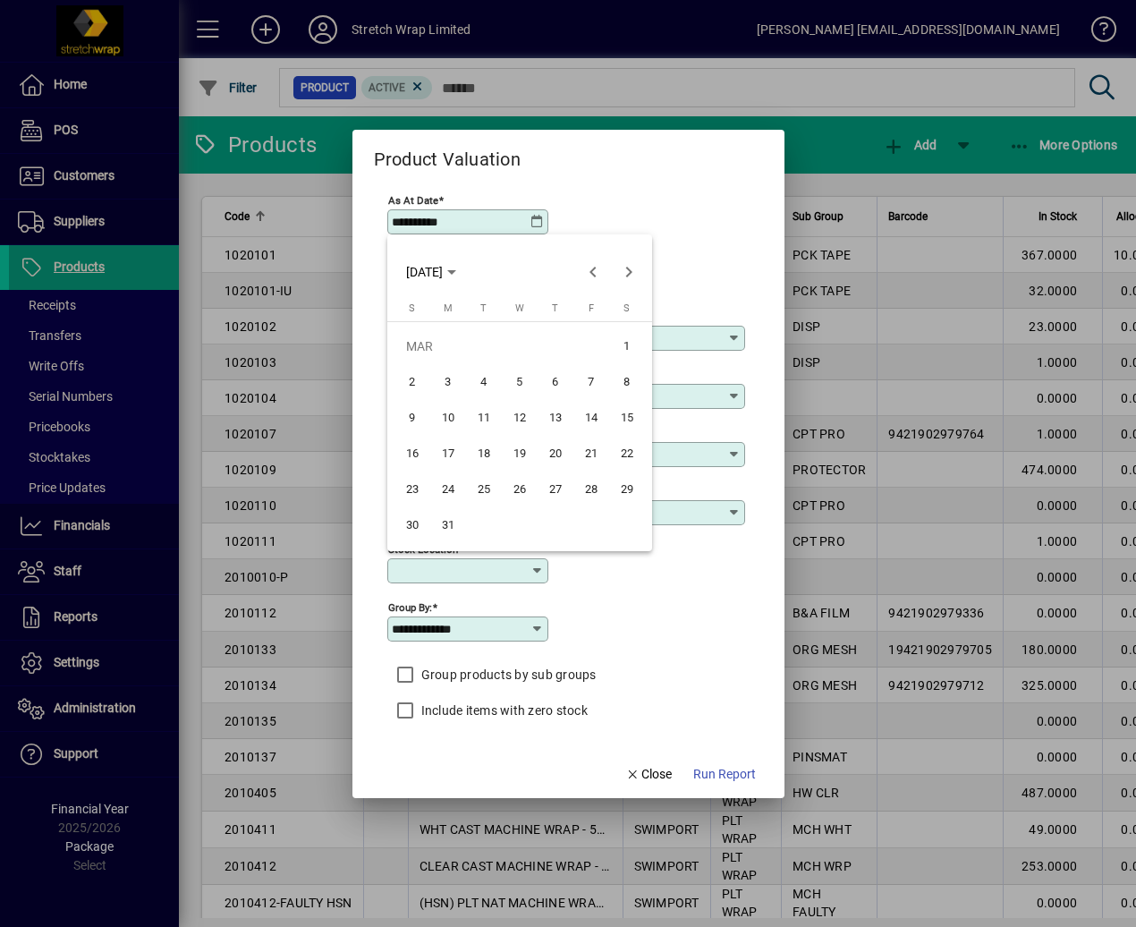
click at [454, 528] on span "31" at bounding box center [448, 525] width 32 height 32
type input "**********"
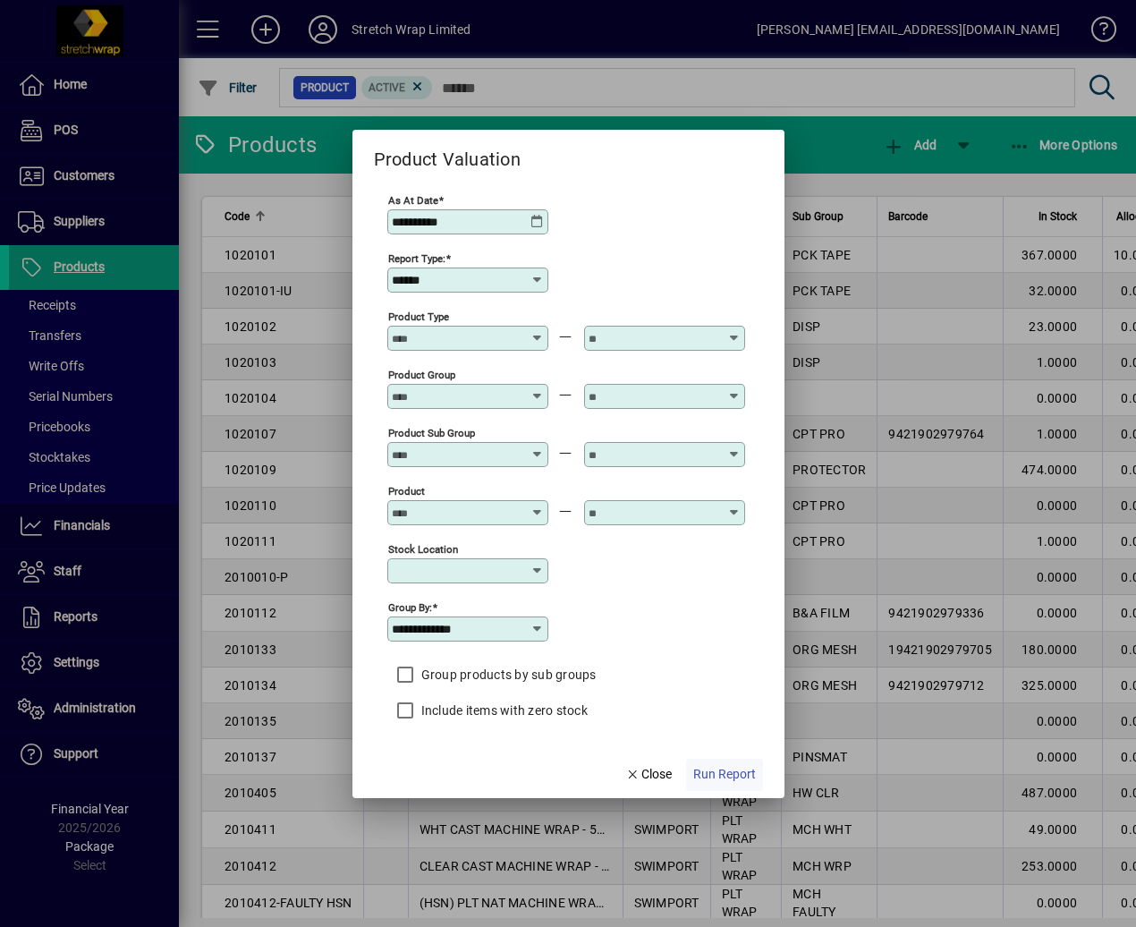
click at [746, 776] on span "Run Report" at bounding box center [724, 774] width 63 height 19
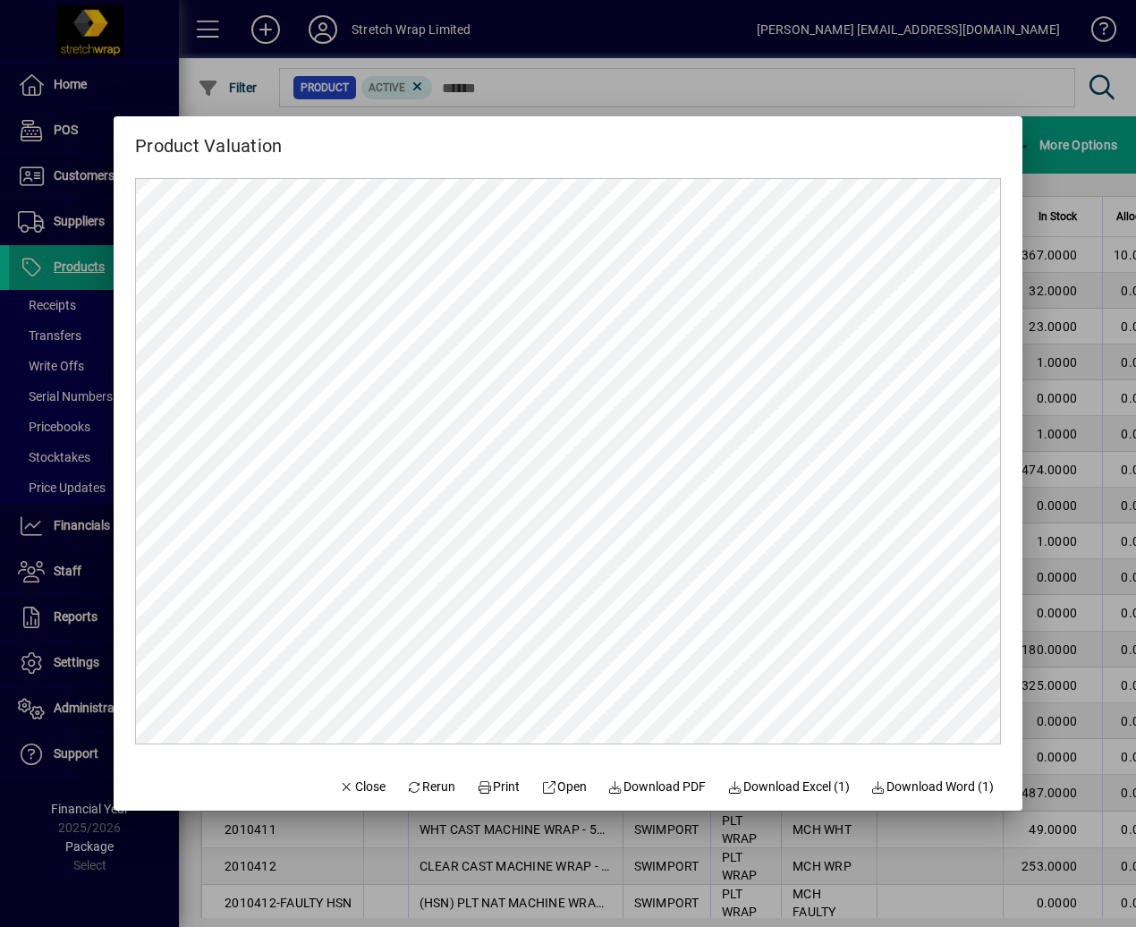
click at [785, 785] on span "Download Excel (1)" at bounding box center [788, 786] width 123 height 19
click at [348, 776] on span "button" at bounding box center [362, 787] width 61 height 43
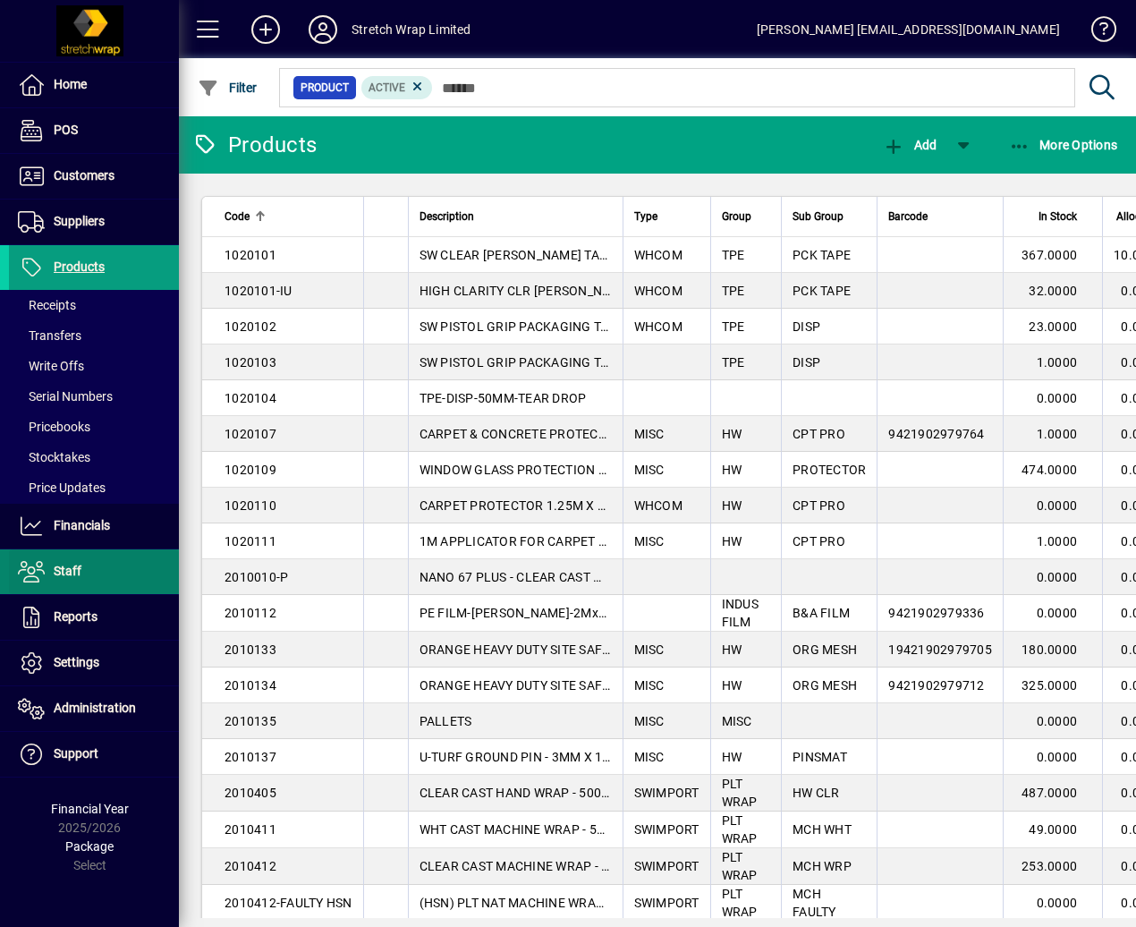
click at [98, 584] on span at bounding box center [94, 571] width 170 height 43
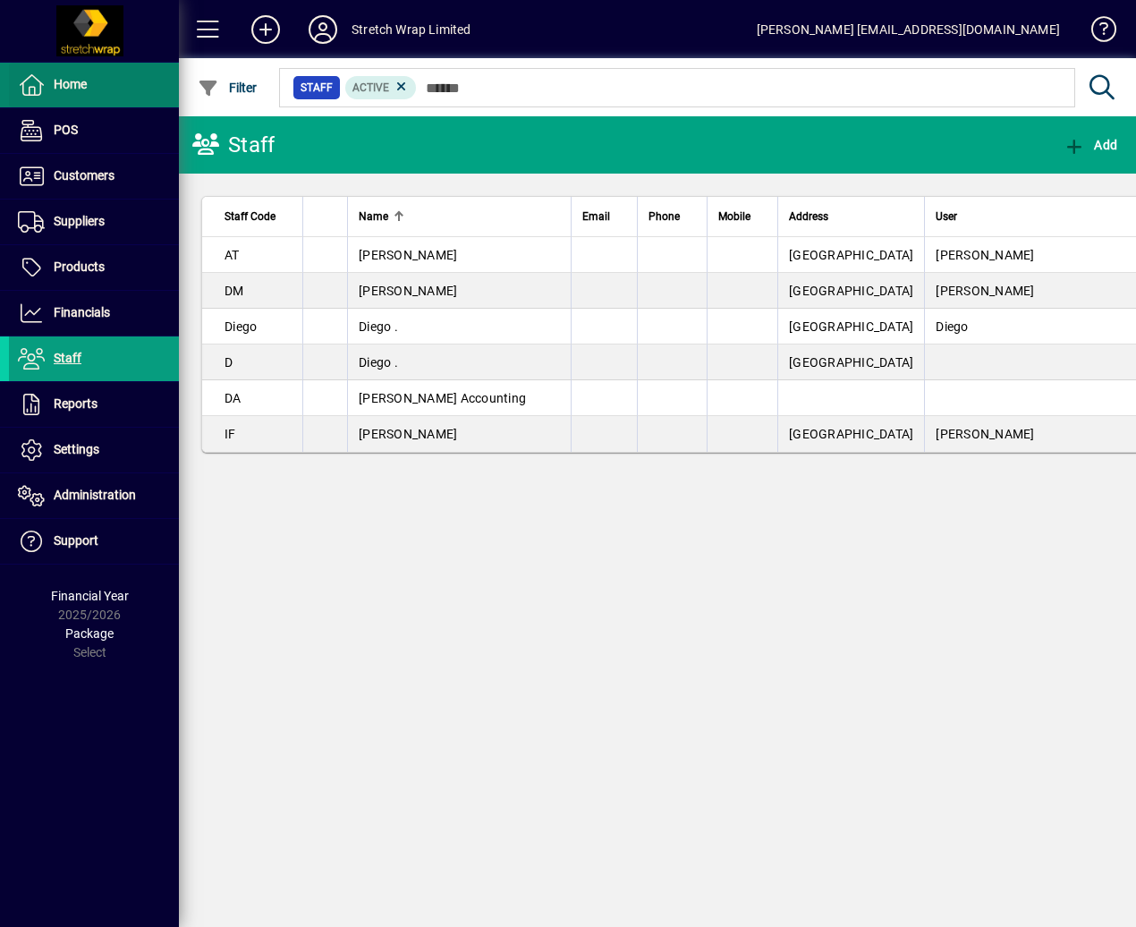
click at [106, 94] on span at bounding box center [94, 85] width 170 height 43
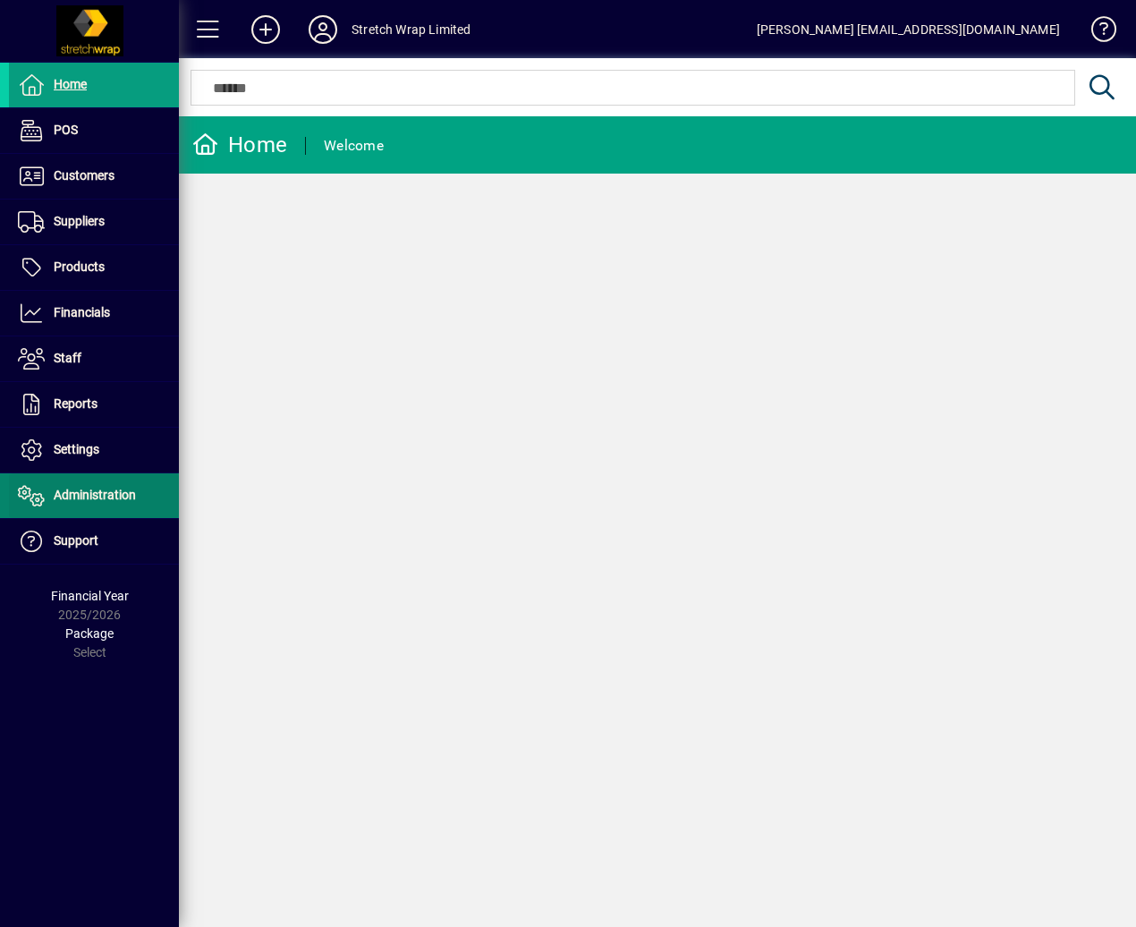
click at [131, 496] on span "Administration" at bounding box center [95, 495] width 82 height 14
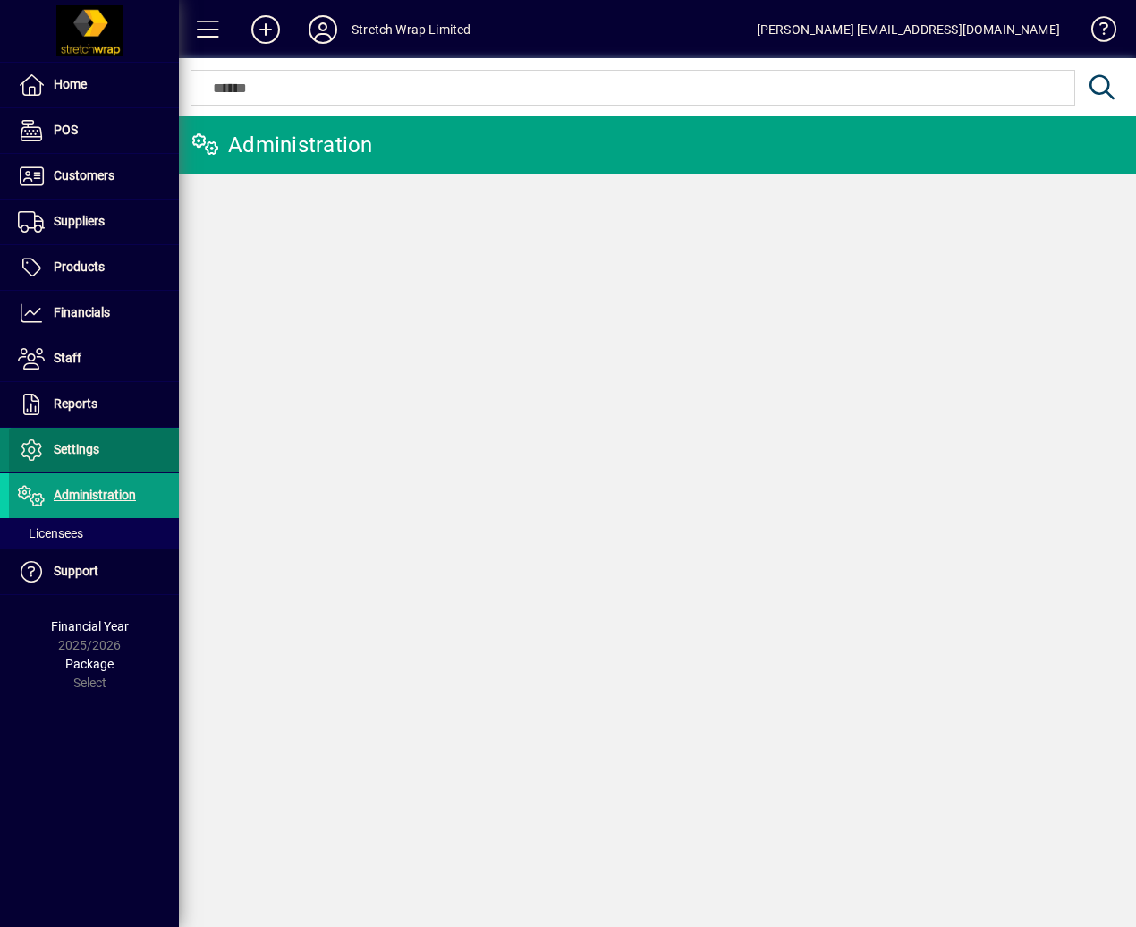
click at [93, 445] on span "Settings" at bounding box center [77, 449] width 46 height 14
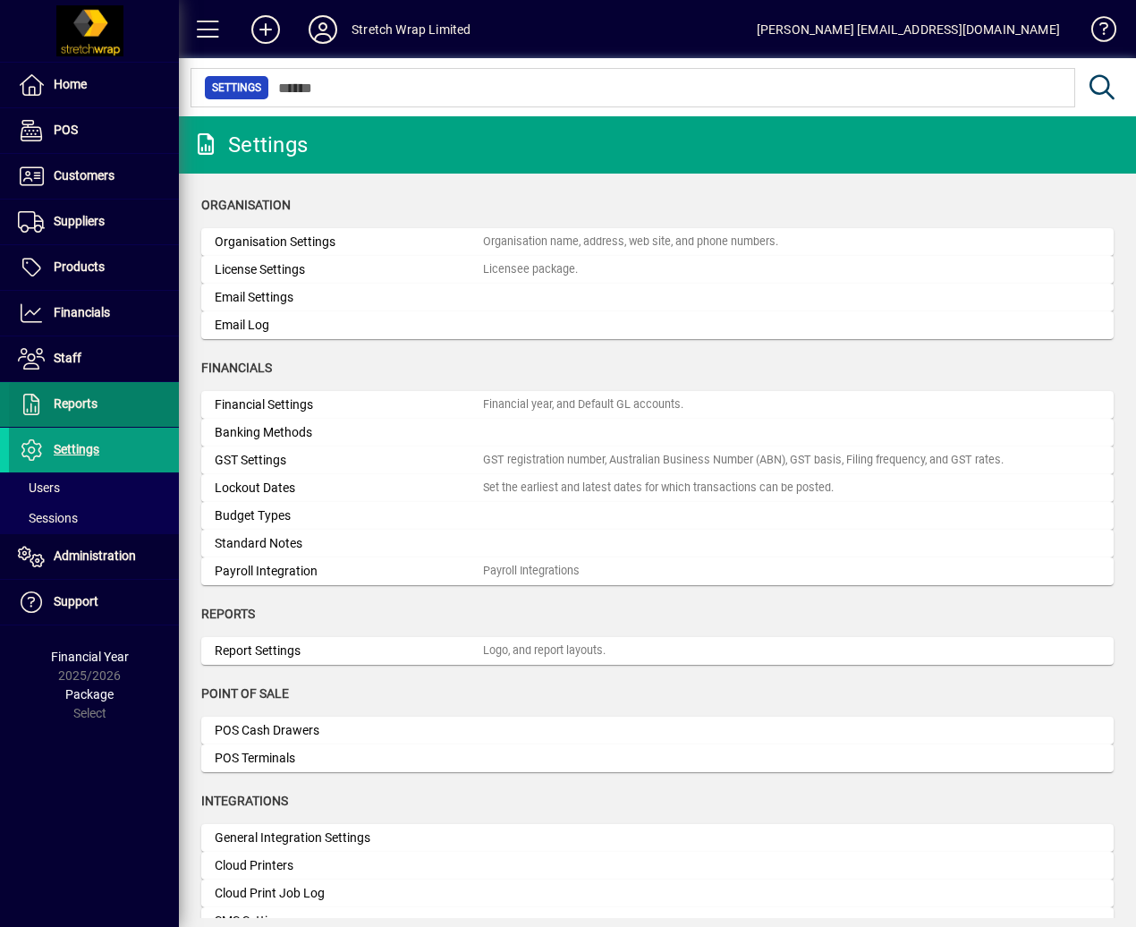
click at [93, 408] on span "Reports" at bounding box center [76, 403] width 44 height 14
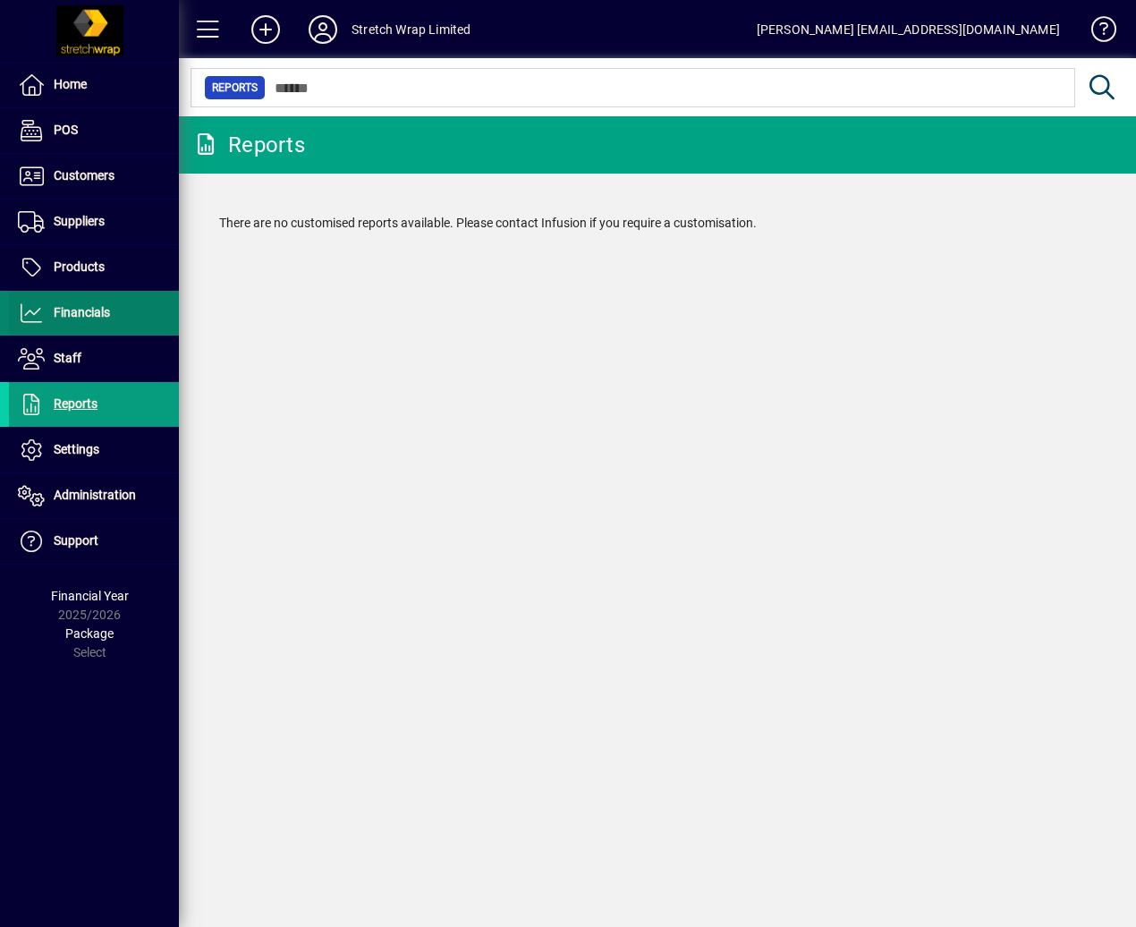
click at [93, 310] on span "Financials" at bounding box center [82, 312] width 56 height 14
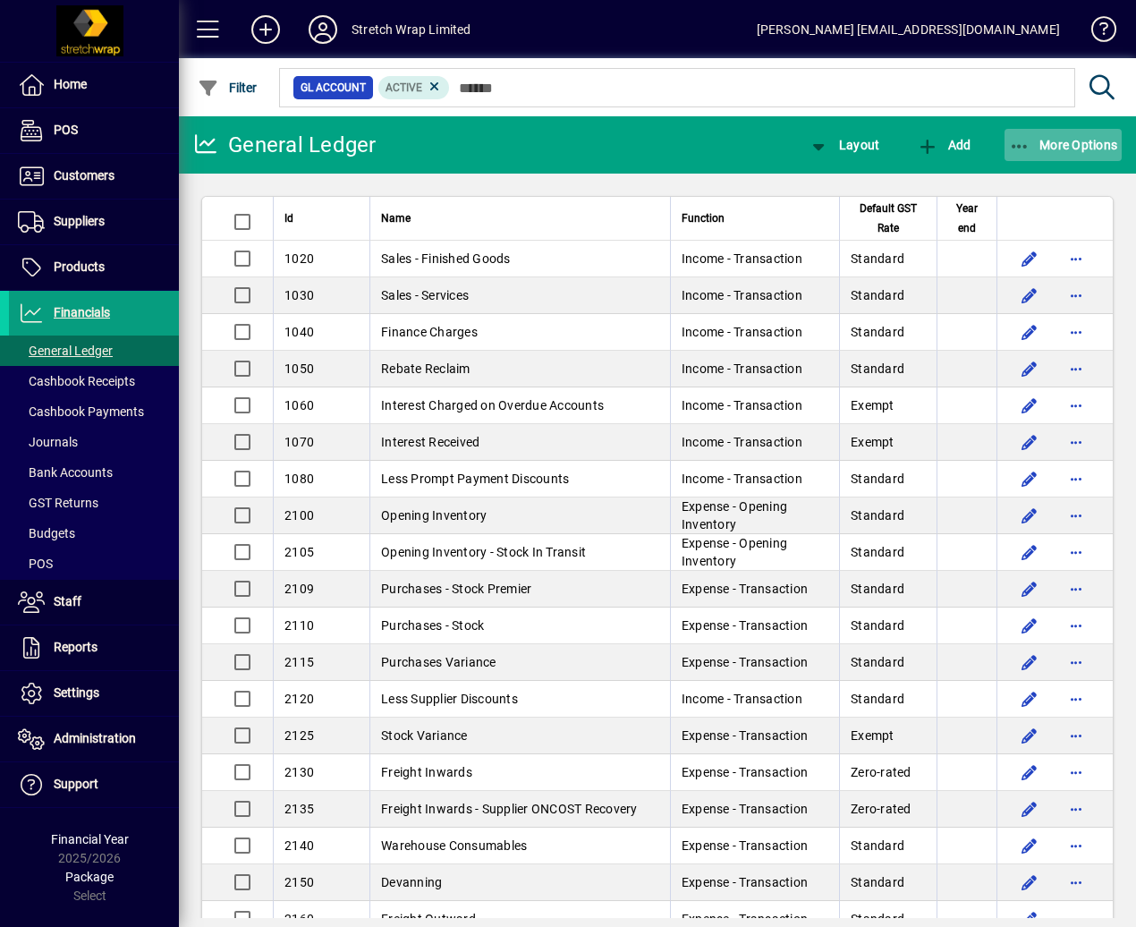
click at [1061, 135] on span "button" at bounding box center [1064, 144] width 118 height 43
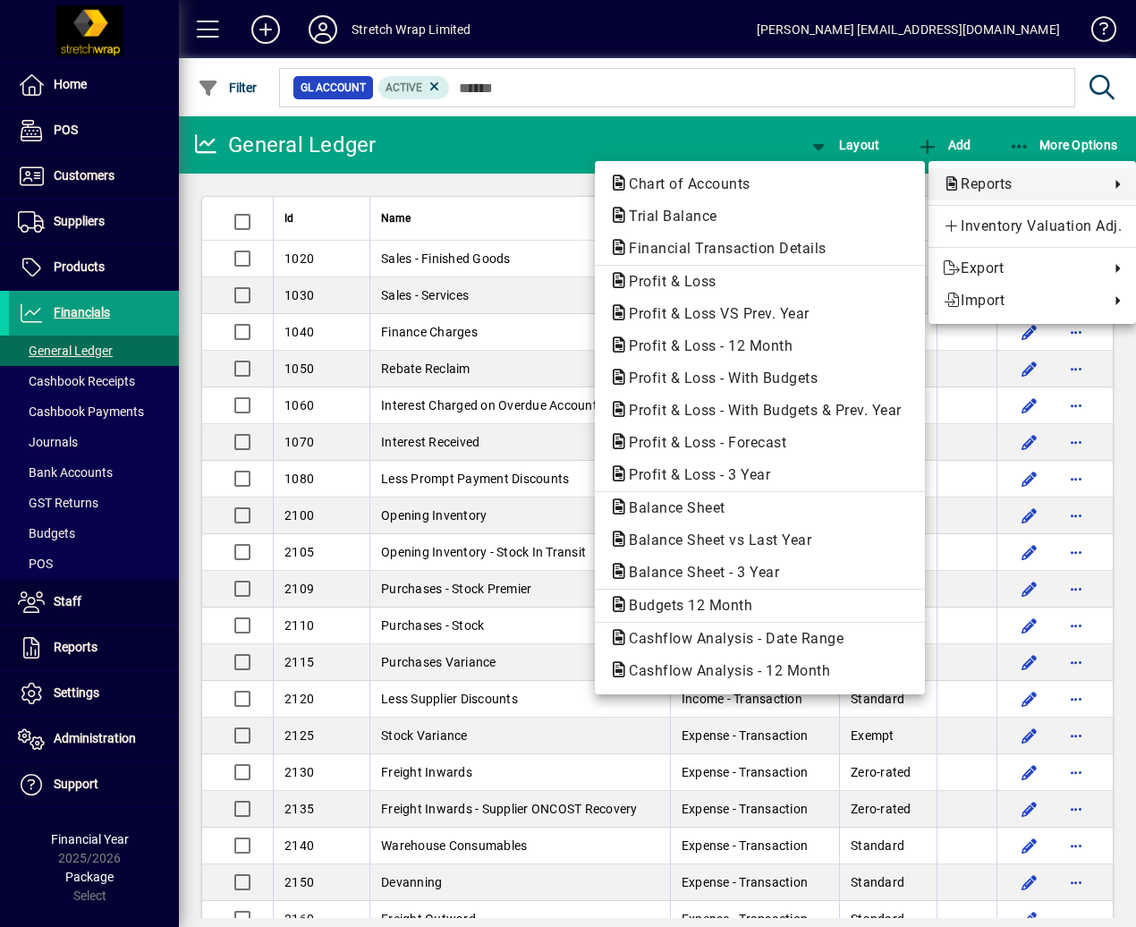
click at [1032, 181] on span "Reports" at bounding box center [1021, 184] width 157 height 21
click at [793, 243] on span "Financial Transaction Details" at bounding box center [722, 248] width 226 height 17
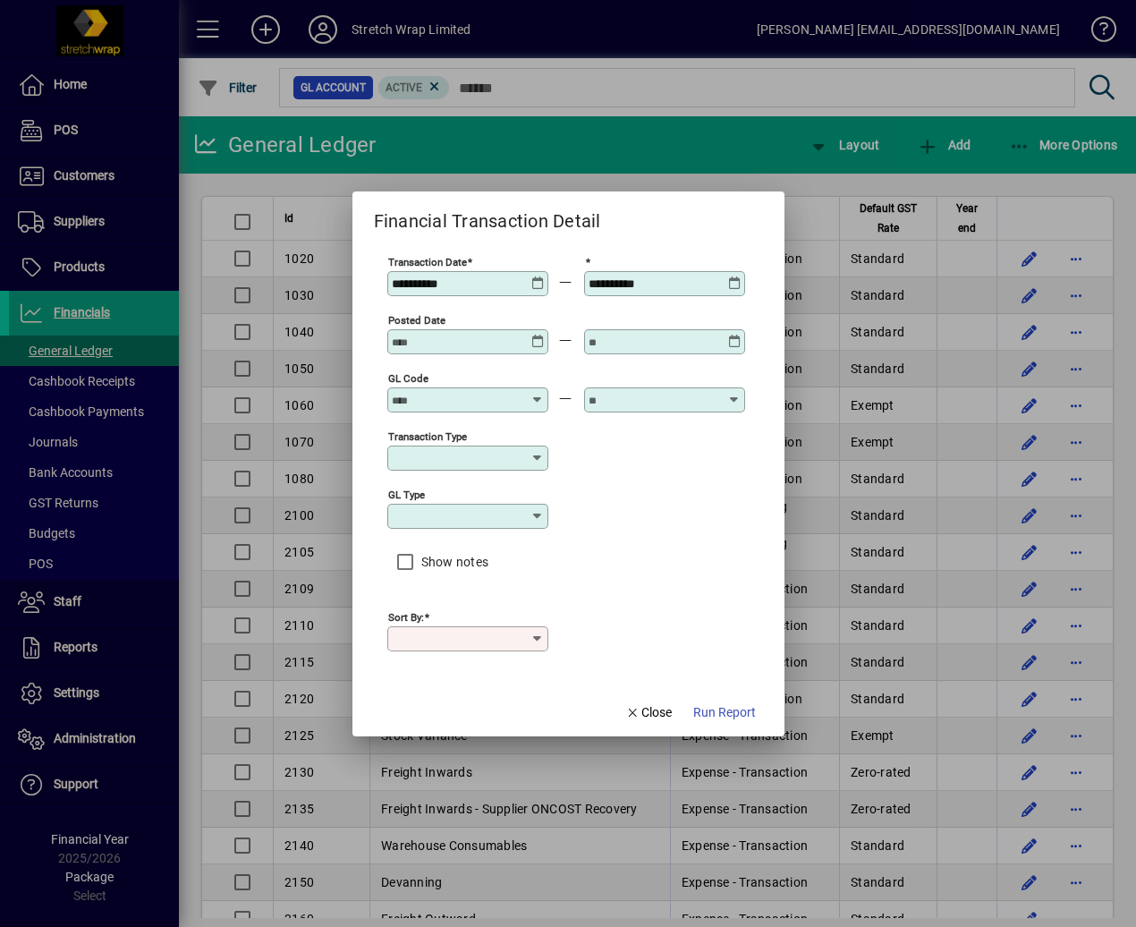
type input "****"
click at [534, 276] on icon at bounding box center [537, 276] width 13 height 0
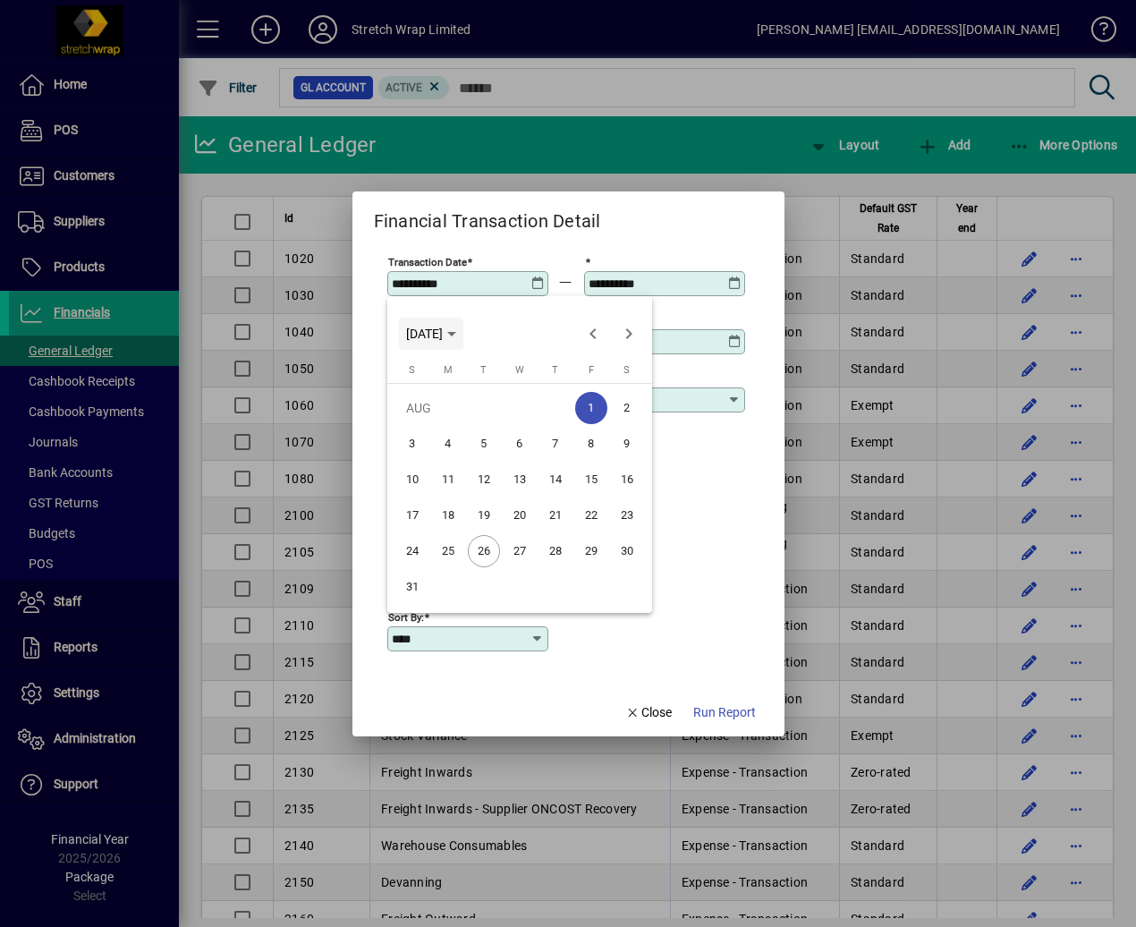
click at [443, 337] on span "[DATE]" at bounding box center [424, 334] width 37 height 14
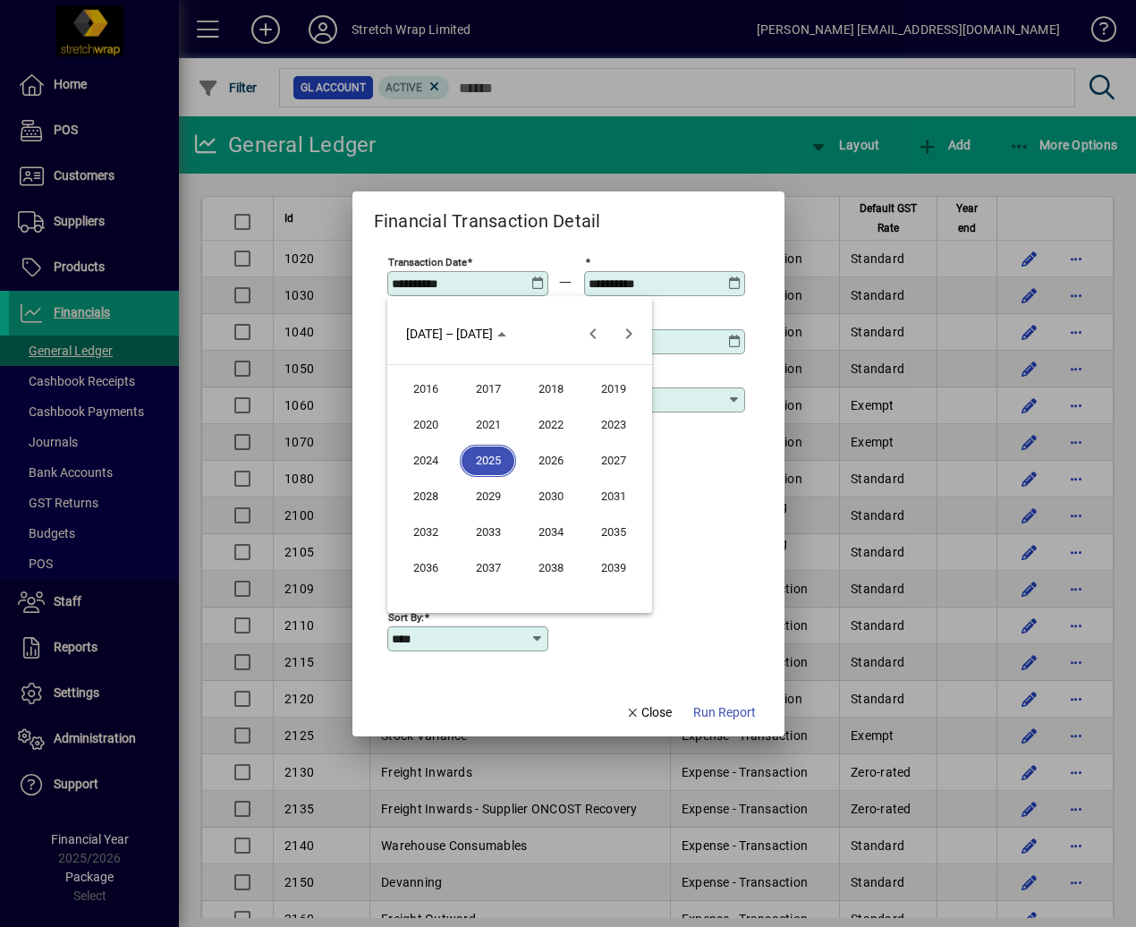
click at [438, 454] on span "2024" at bounding box center [425, 461] width 56 height 32
click at [606, 417] on span "APR" at bounding box center [613, 425] width 56 height 32
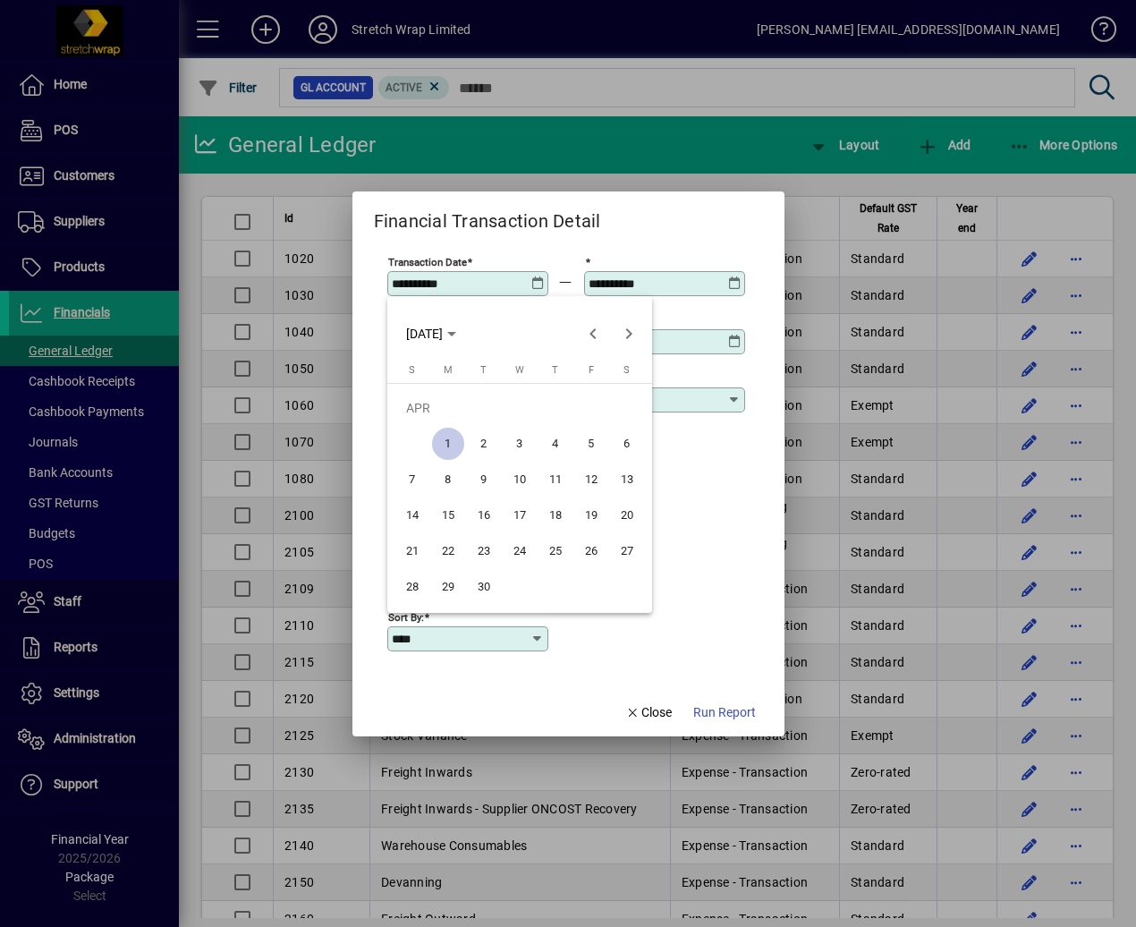
click at [451, 446] on span "1" at bounding box center [448, 444] width 32 height 32
type input "**********"
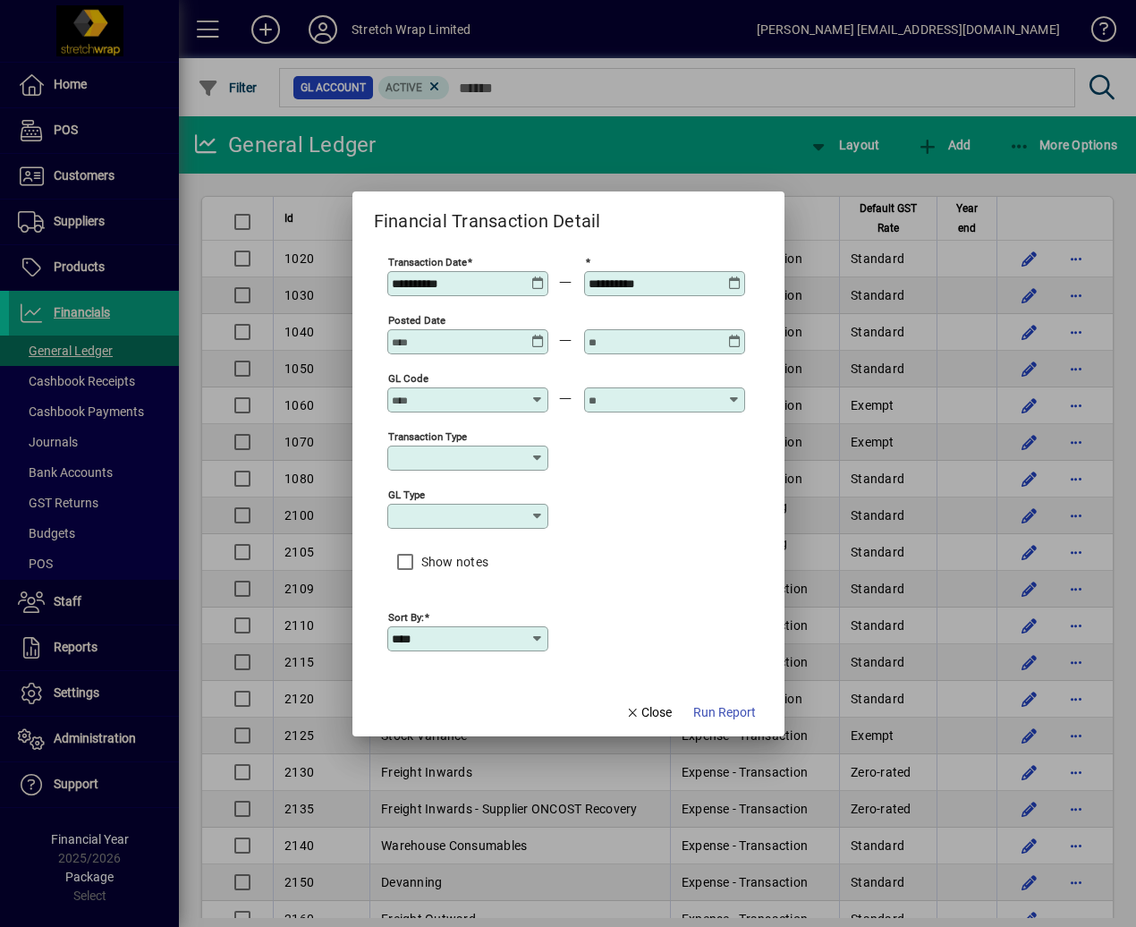
click at [729, 276] on icon at bounding box center [734, 276] width 13 height 0
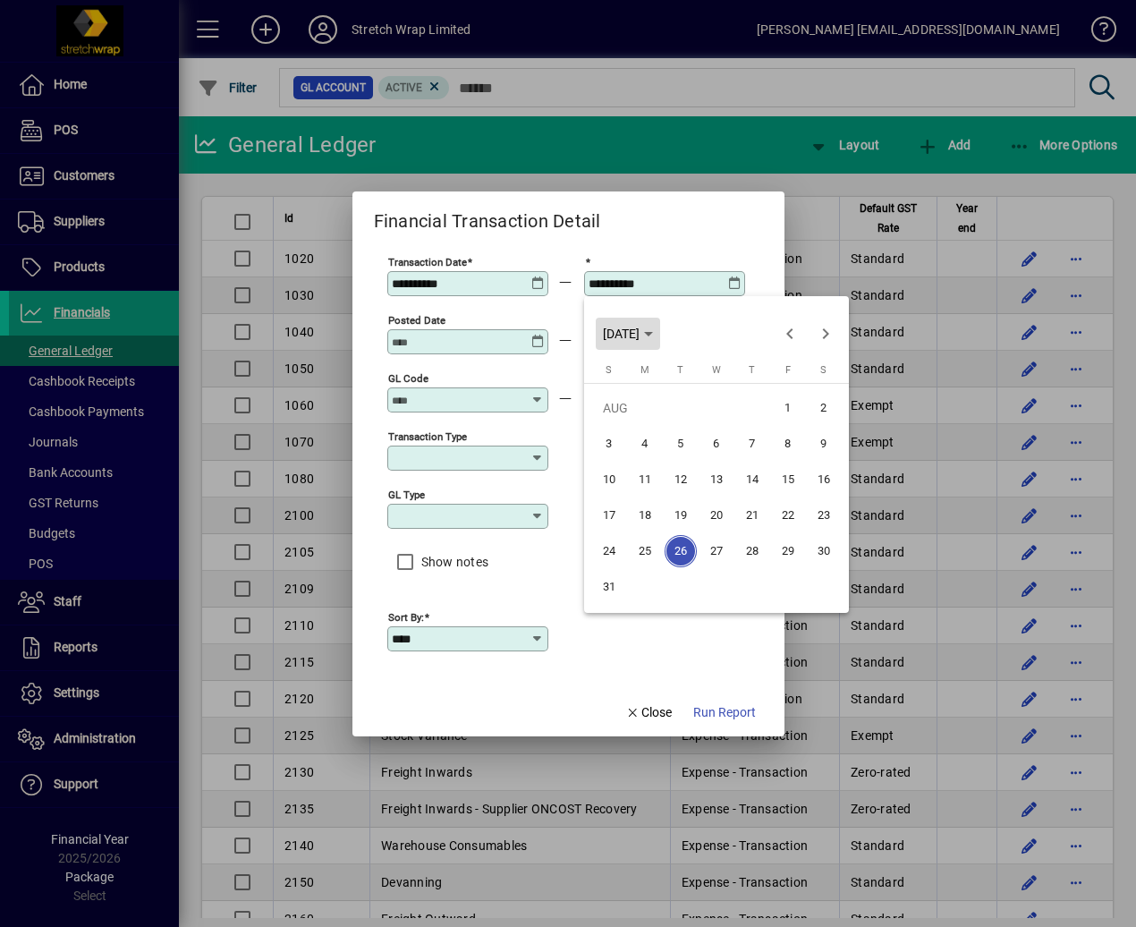
click at [640, 327] on span "[DATE]" at bounding box center [621, 334] width 37 height 14
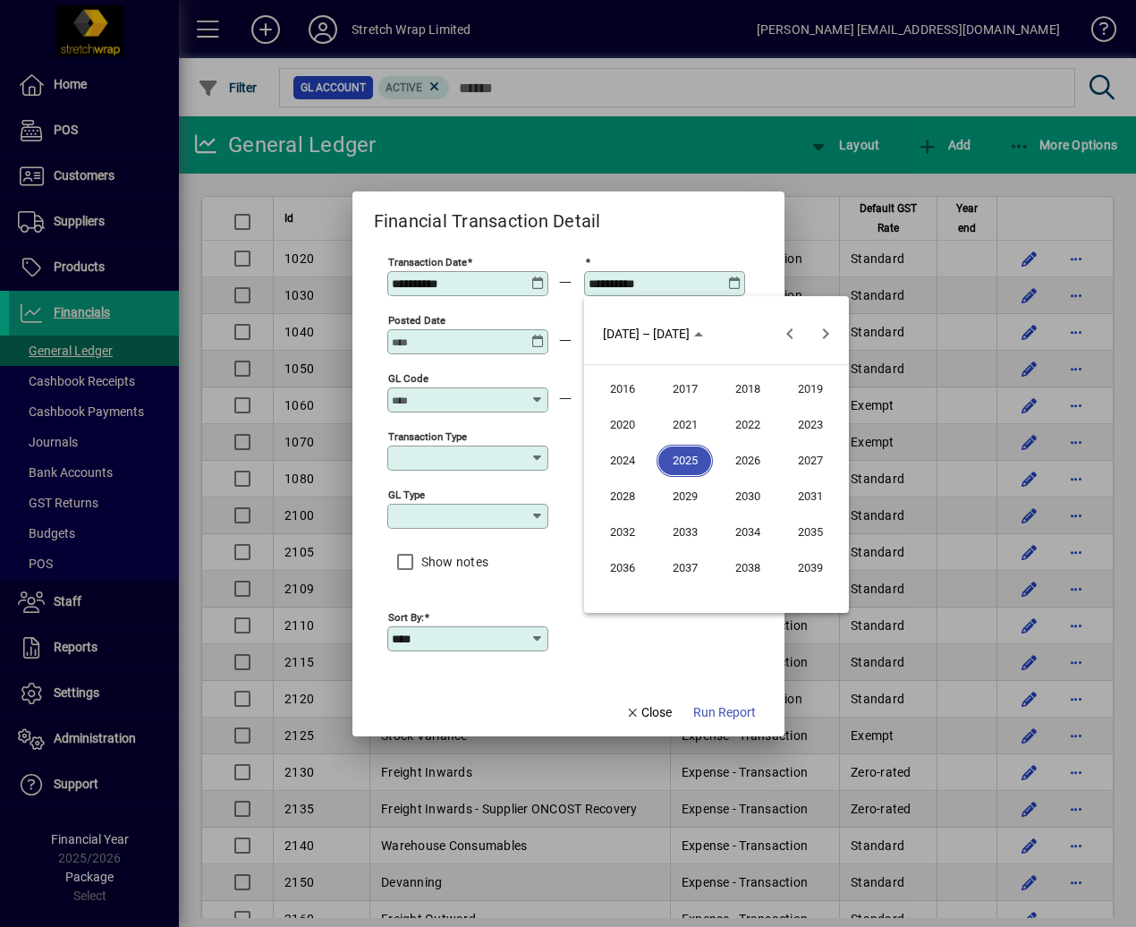
click at [688, 452] on span "2025" at bounding box center [685, 461] width 56 height 32
click at [741, 415] on span "MAR" at bounding box center [747, 425] width 56 height 32
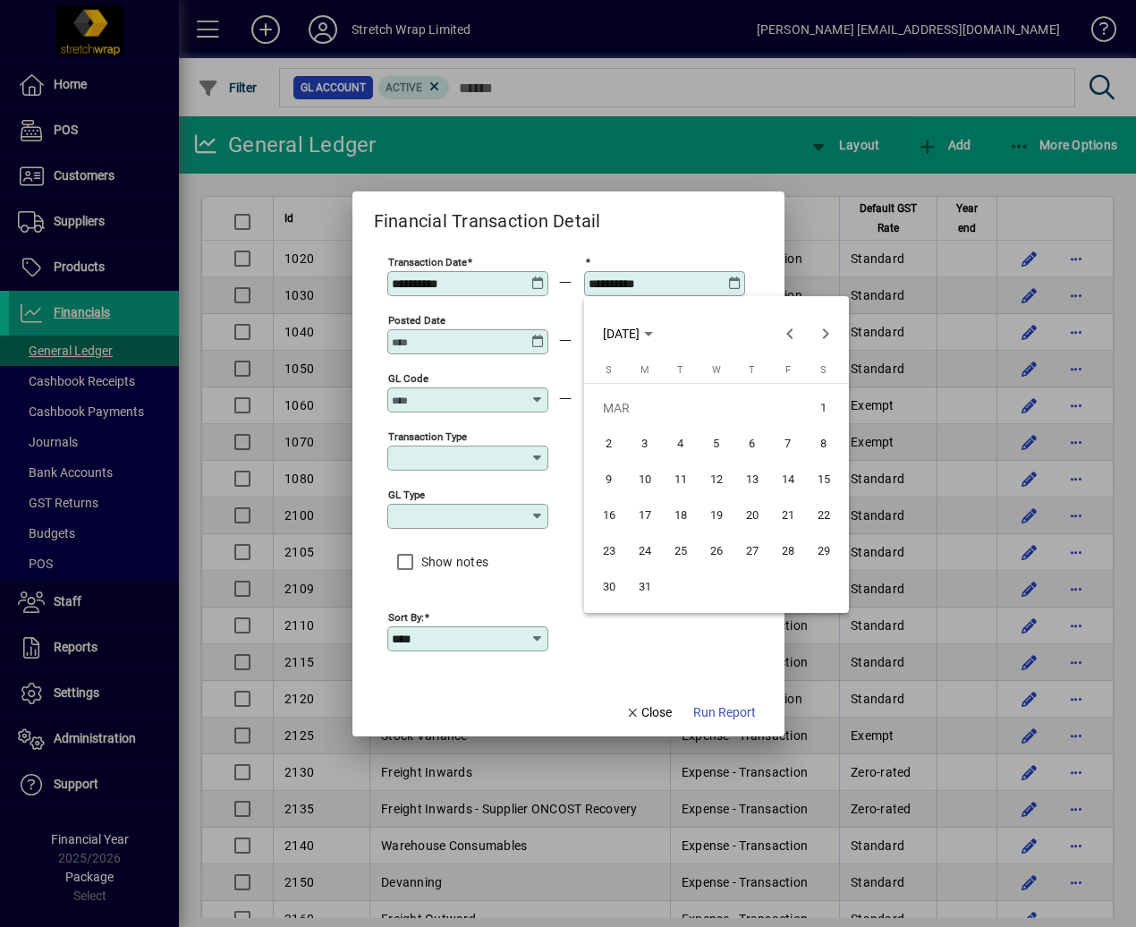
click at [646, 595] on span "31" at bounding box center [645, 587] width 32 height 32
type input "**********"
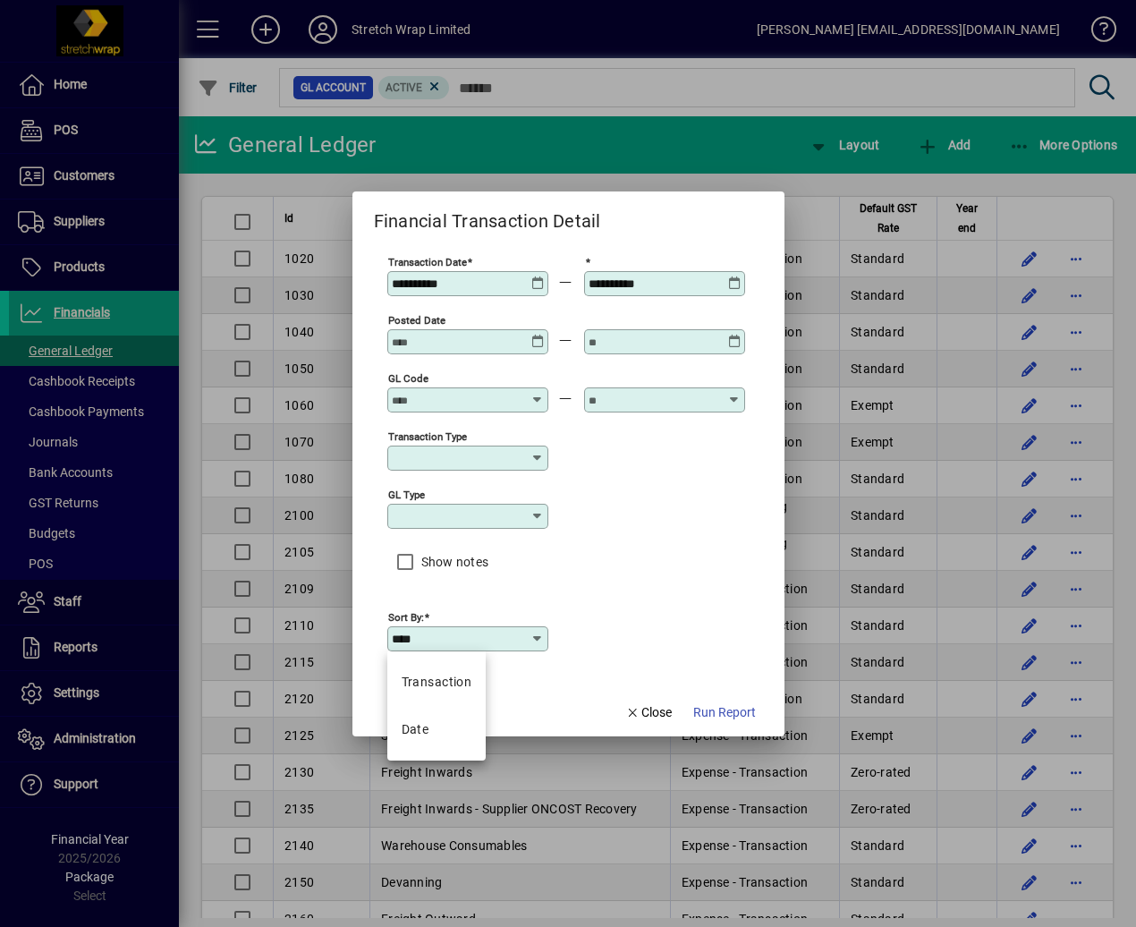
click at [513, 634] on input "****" at bounding box center [461, 639] width 139 height 14
click at [515, 632] on input "****" at bounding box center [461, 639] width 139 height 14
click at [673, 620] on div "Sort by: ****" at bounding box center [566, 637] width 358 height 58
click at [735, 712] on span "Run Report" at bounding box center [724, 712] width 63 height 19
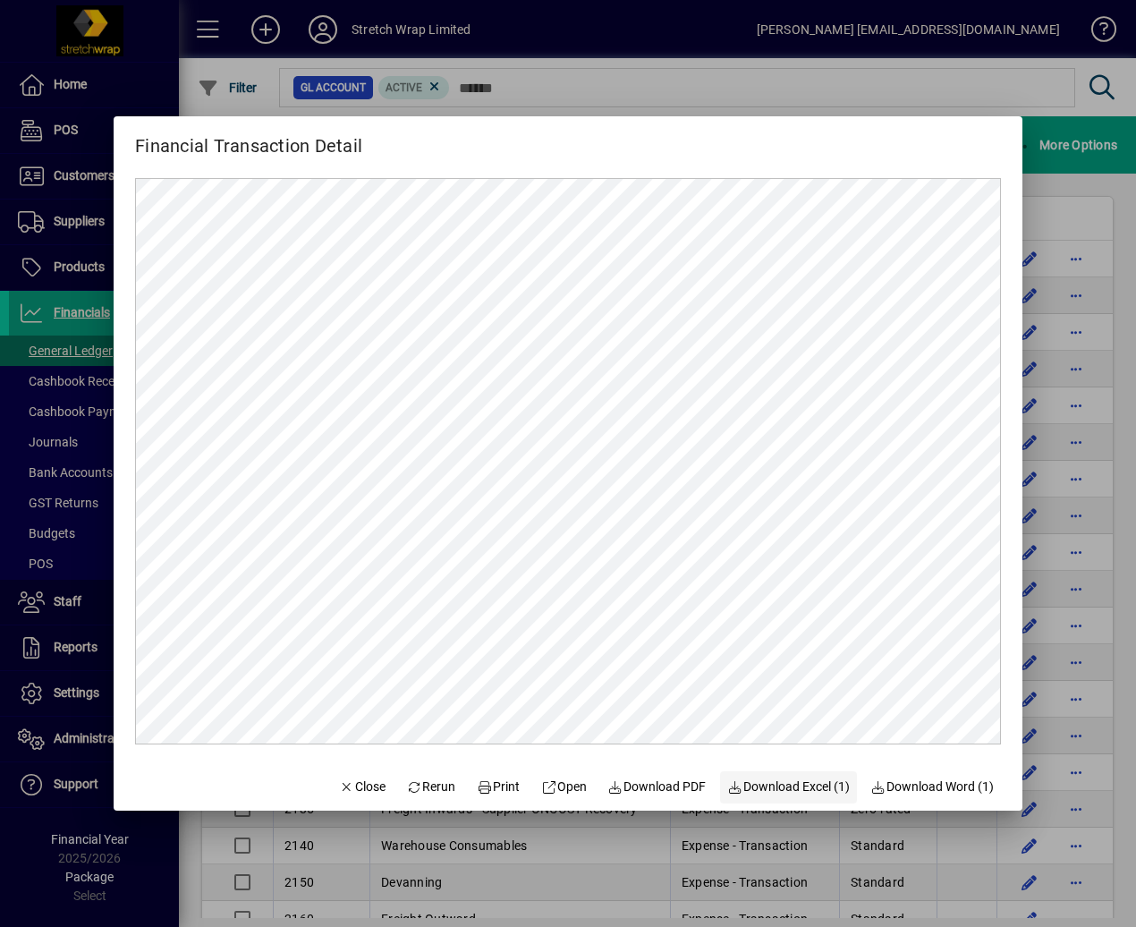
click at [768, 788] on span "Download Excel (1)" at bounding box center [788, 786] width 123 height 19
click at [574, 157] on div "Financial Transaction Detail" at bounding box center [568, 138] width 909 height 44
click at [339, 781] on icon "button" at bounding box center [347, 787] width 16 height 13
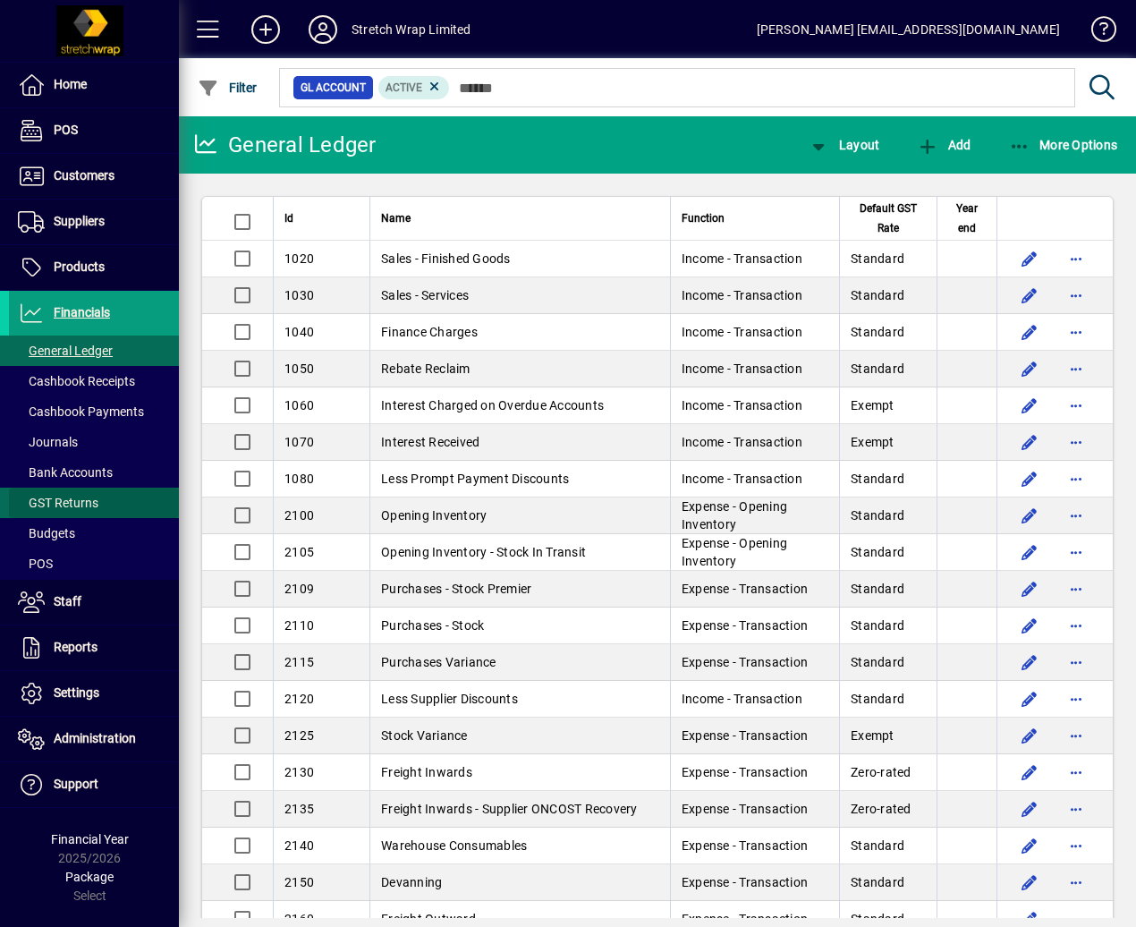
click at [104, 506] on span at bounding box center [94, 502] width 170 height 43
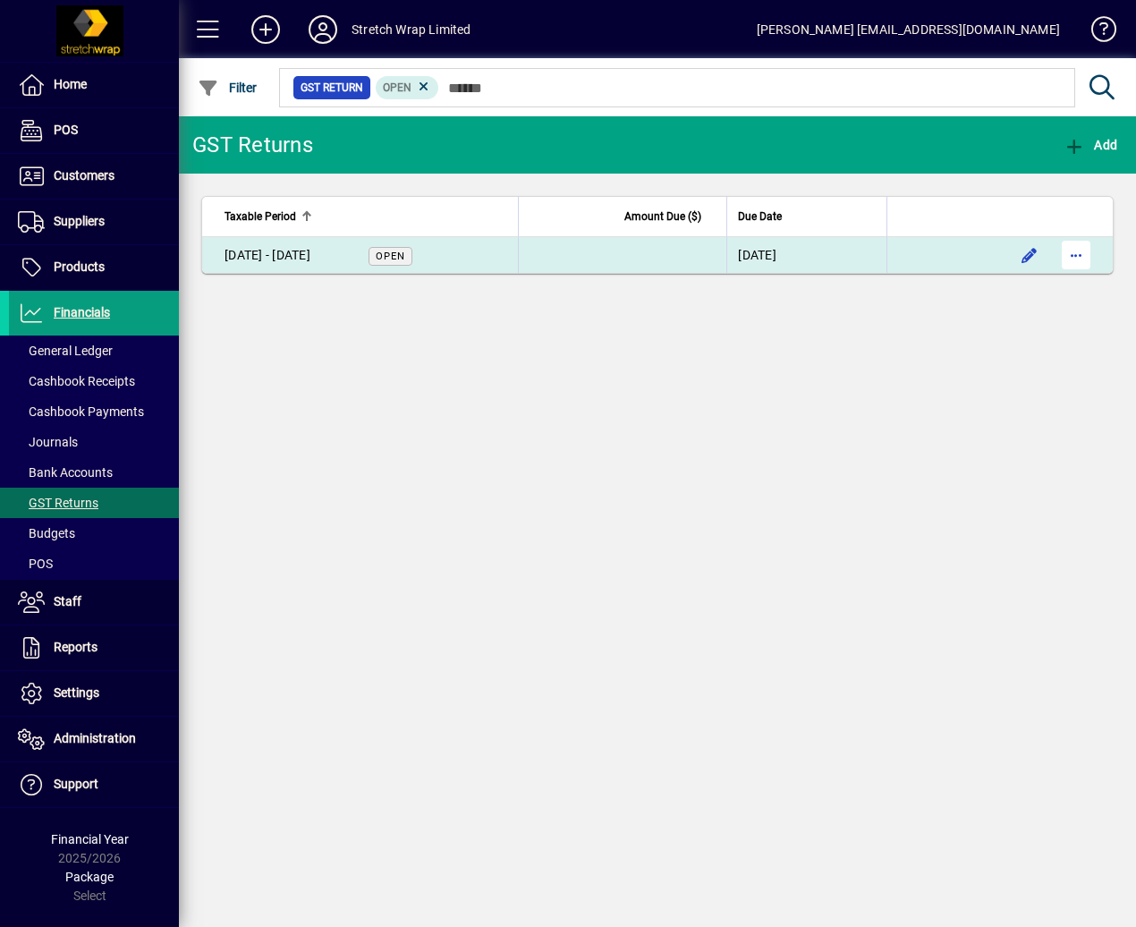
click at [1079, 247] on span "button" at bounding box center [1076, 254] width 43 height 43
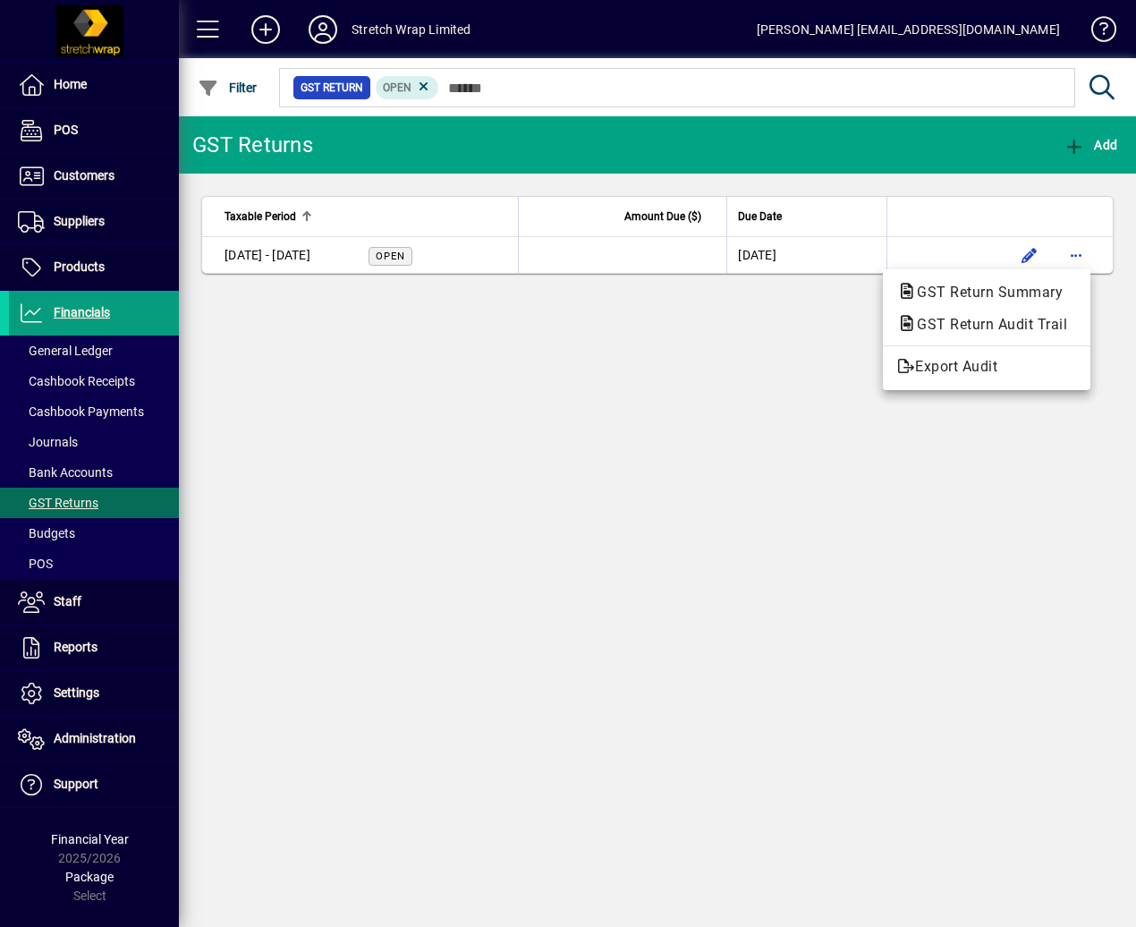
click at [594, 466] on div at bounding box center [568, 463] width 1136 height 927
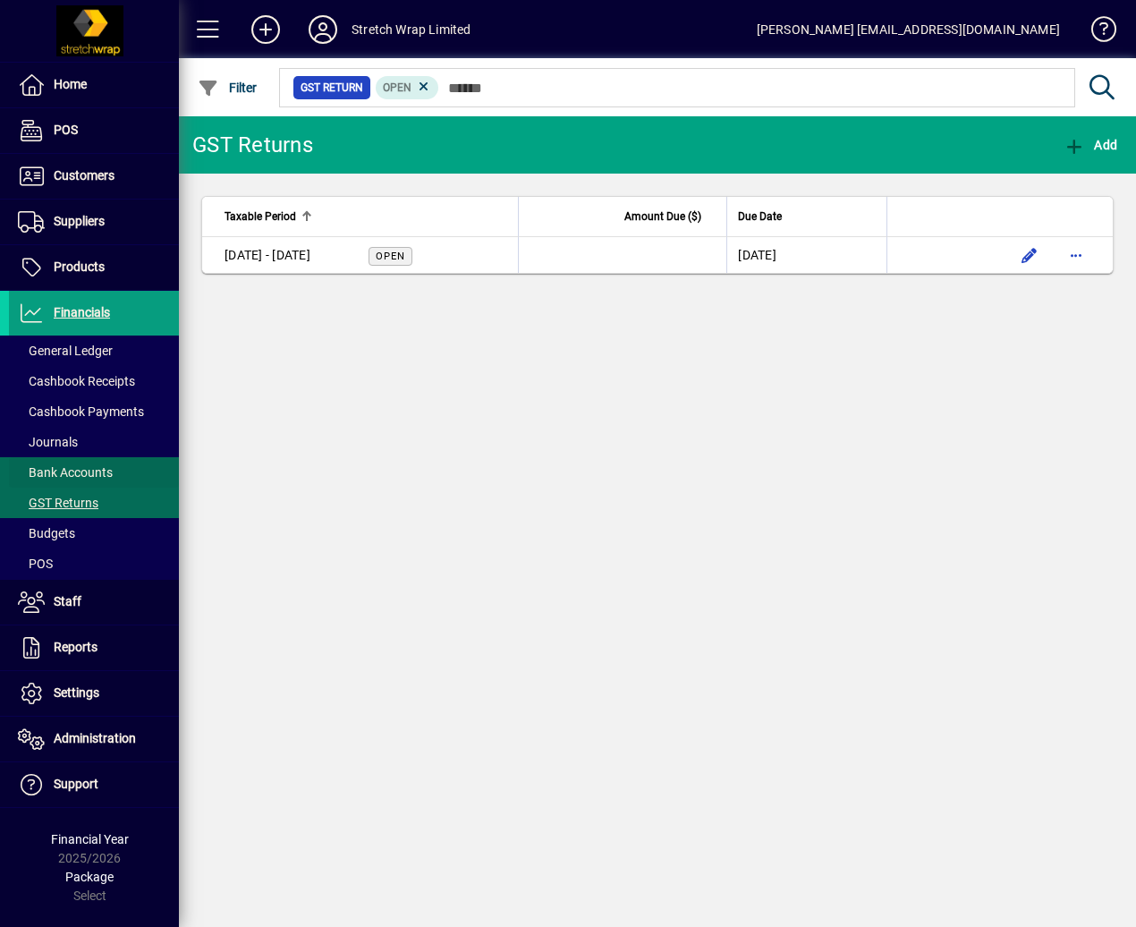
click at [55, 468] on span "Bank Accounts" at bounding box center [65, 472] width 95 height 14
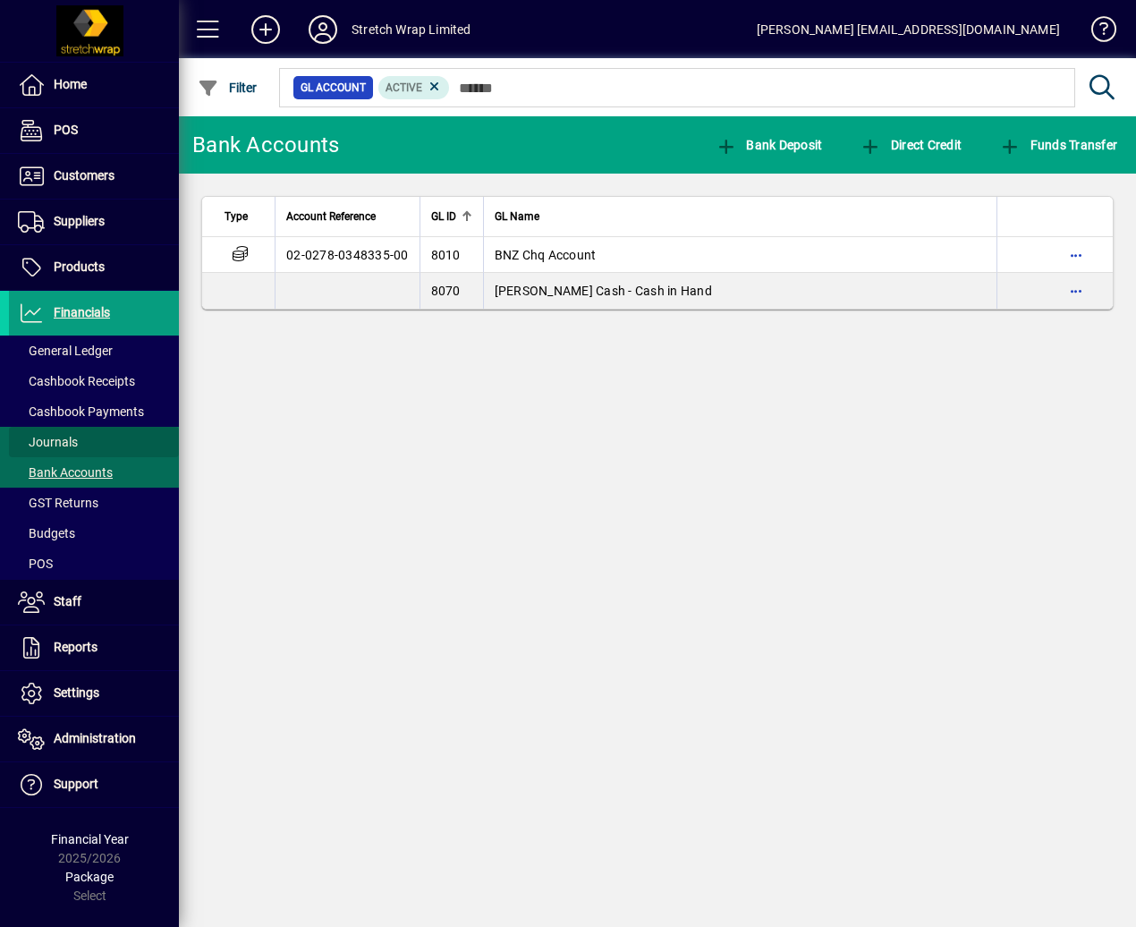
click at [82, 442] on span at bounding box center [94, 441] width 170 height 43
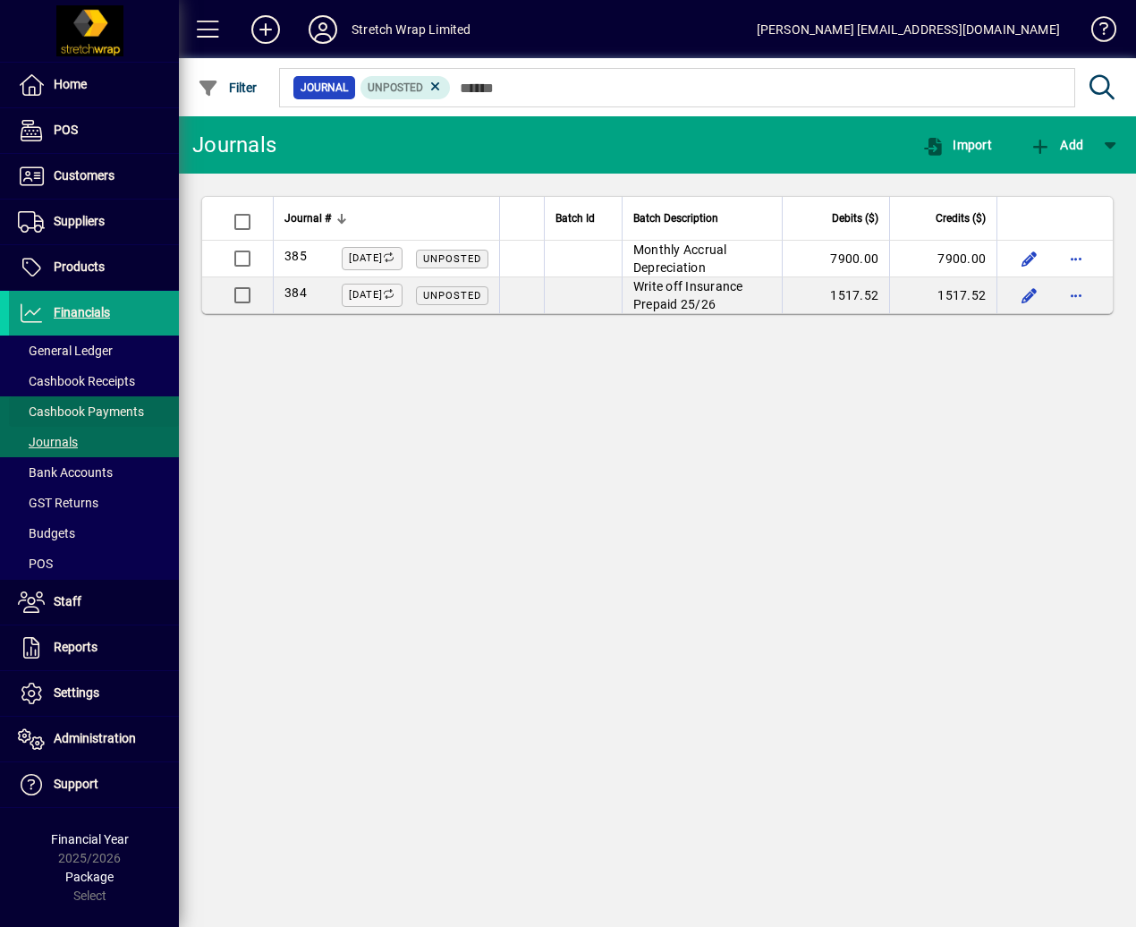
click at [91, 396] on span at bounding box center [94, 411] width 170 height 43
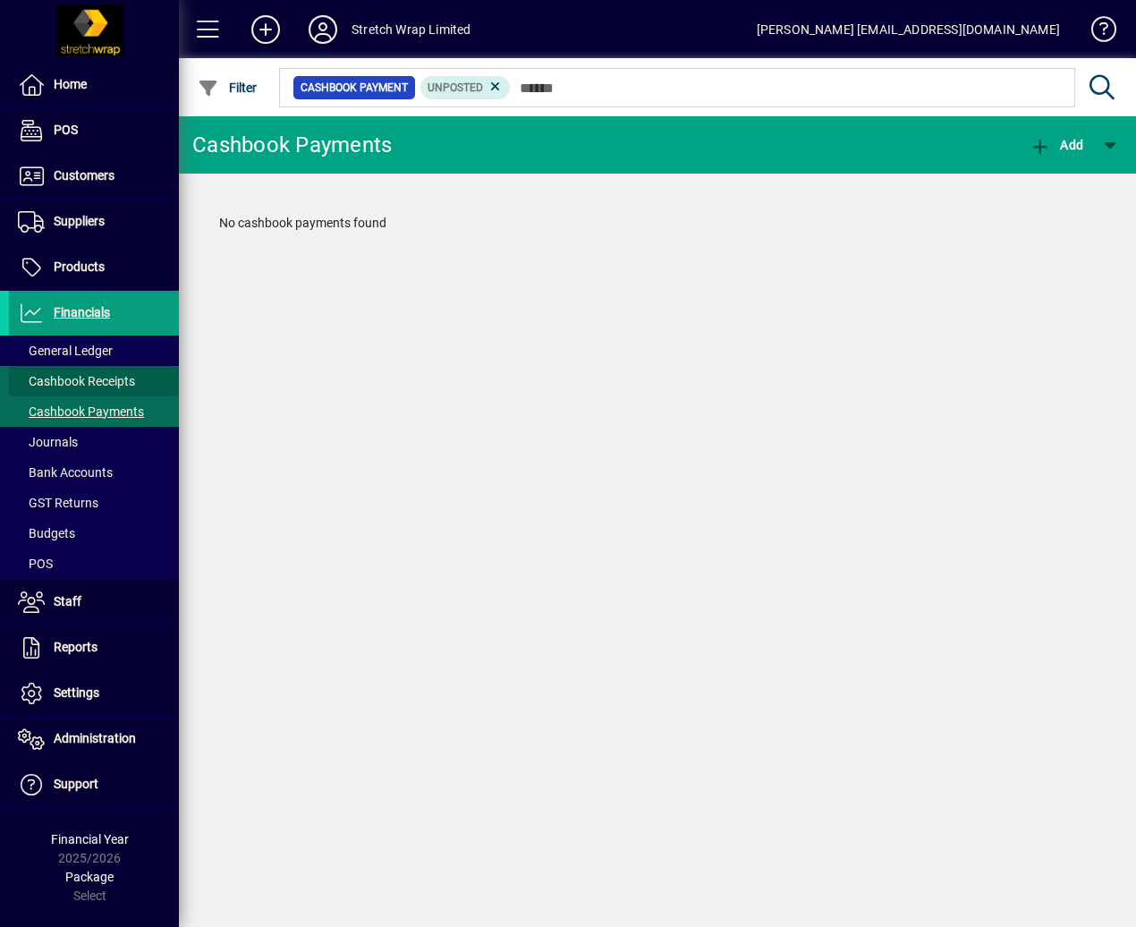
click at [96, 366] on span at bounding box center [94, 381] width 170 height 43
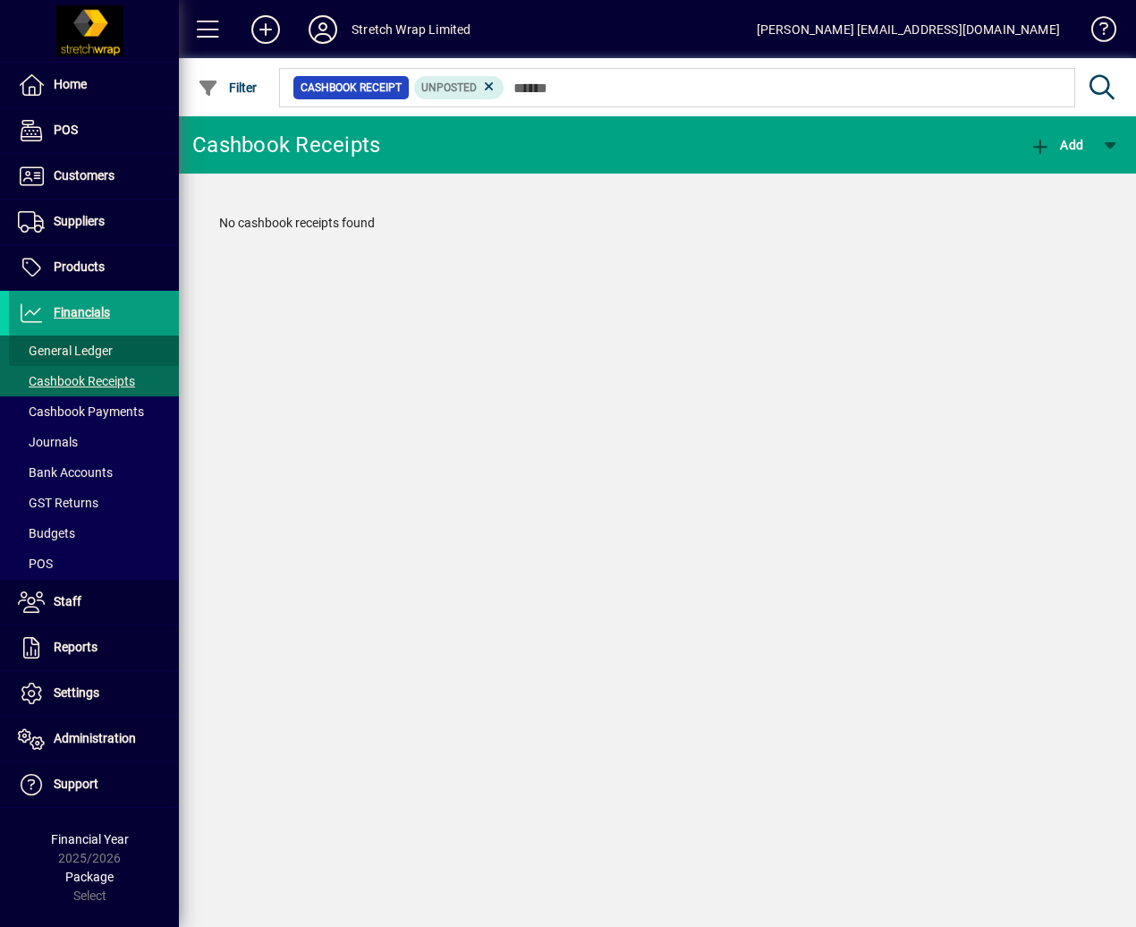
click at [97, 349] on span "General Ledger" at bounding box center [65, 351] width 95 height 14
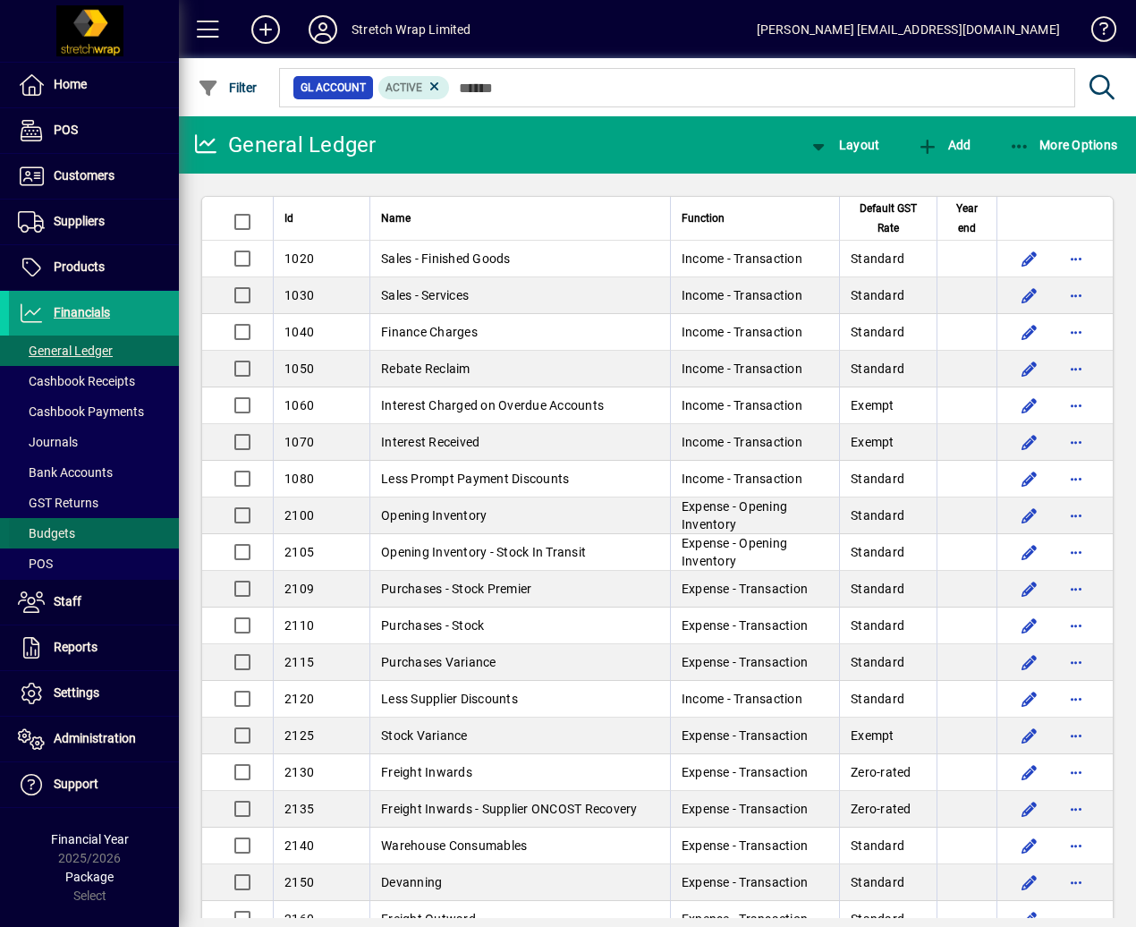
click at [72, 519] on span at bounding box center [94, 533] width 170 height 43
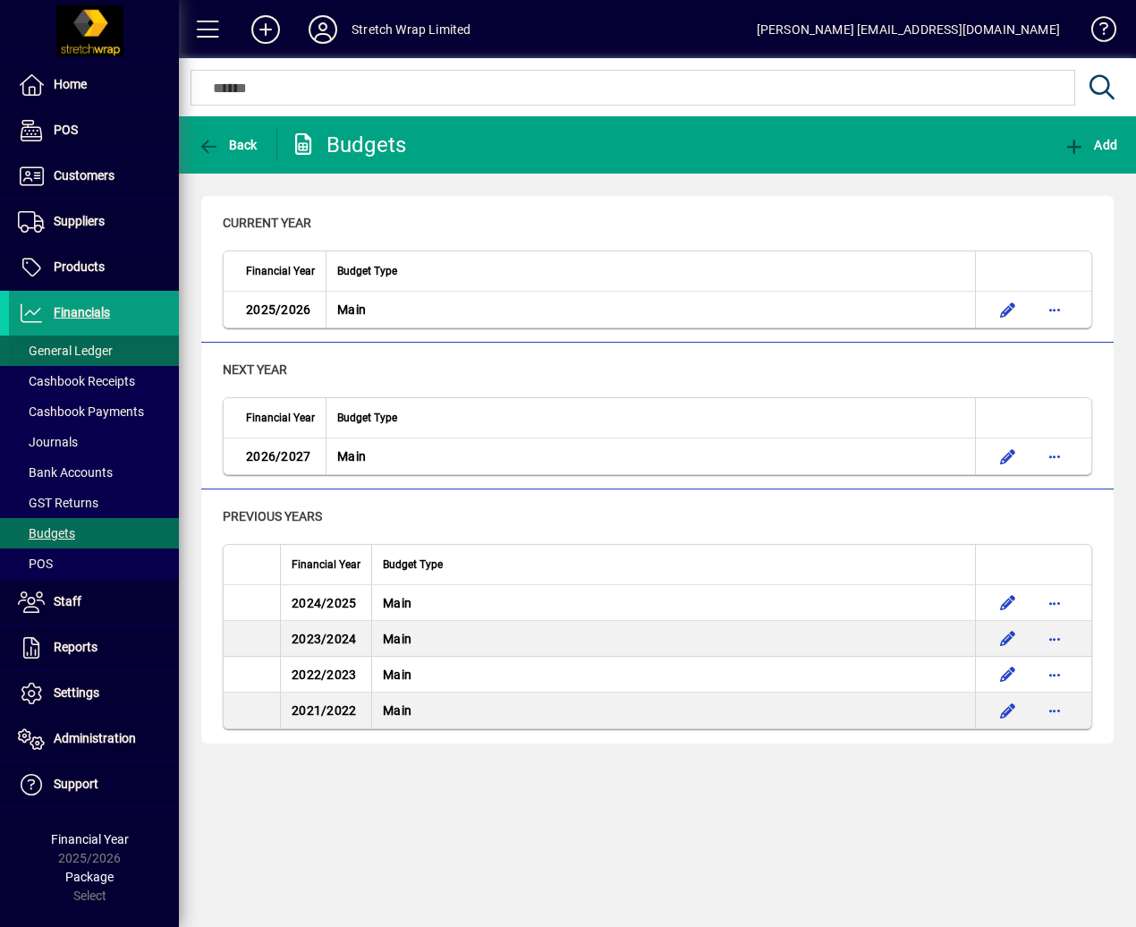
click at [84, 337] on span at bounding box center [94, 350] width 170 height 43
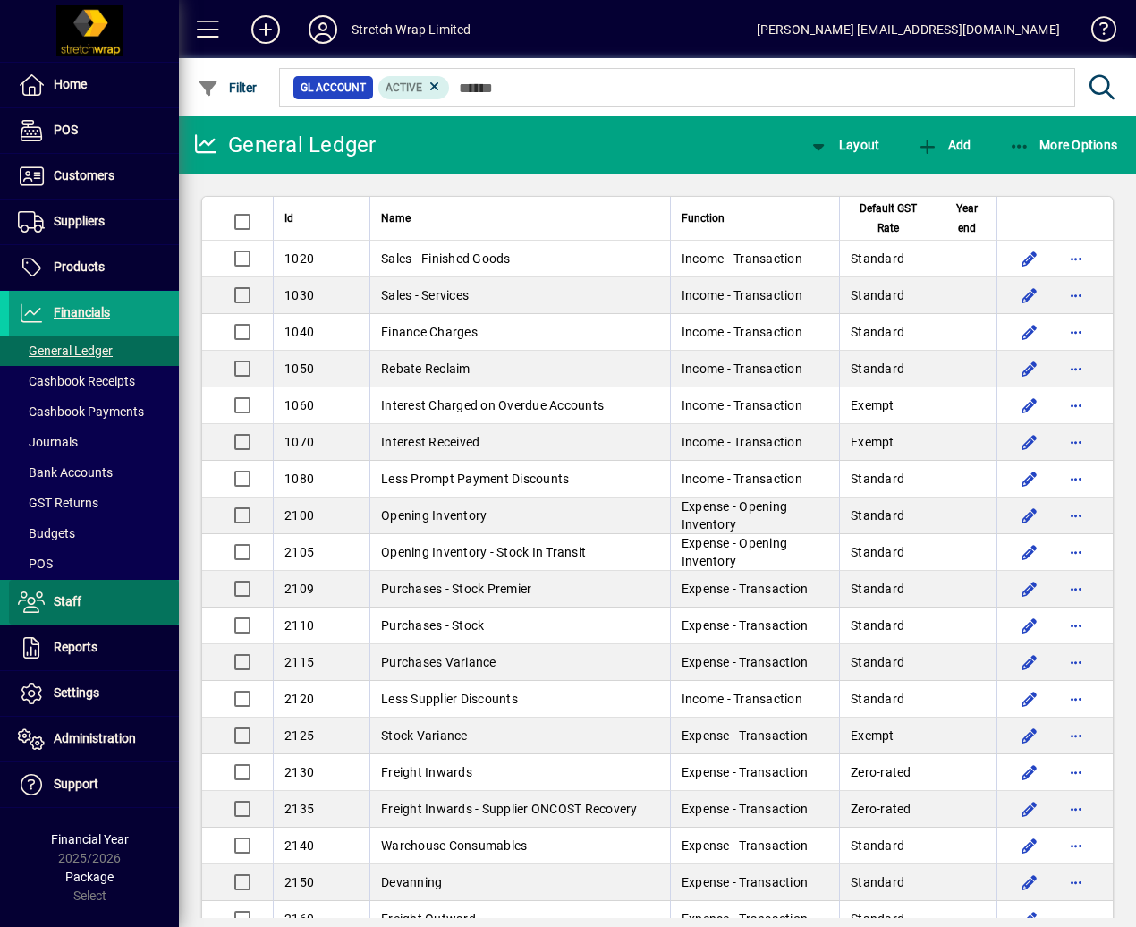
click at [68, 590] on span at bounding box center [94, 602] width 170 height 43
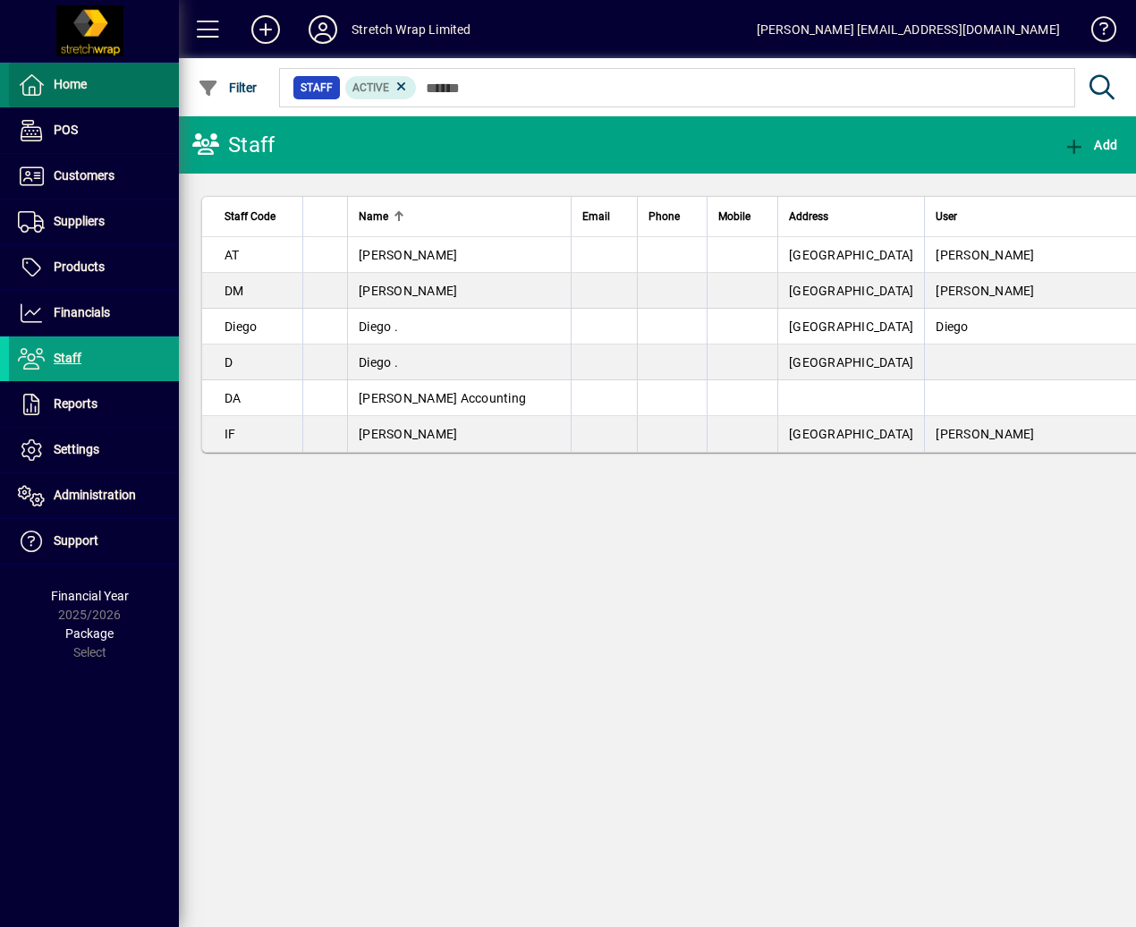
click at [86, 96] on span at bounding box center [94, 85] width 170 height 43
